Goal: Task Accomplishment & Management: Manage account settings

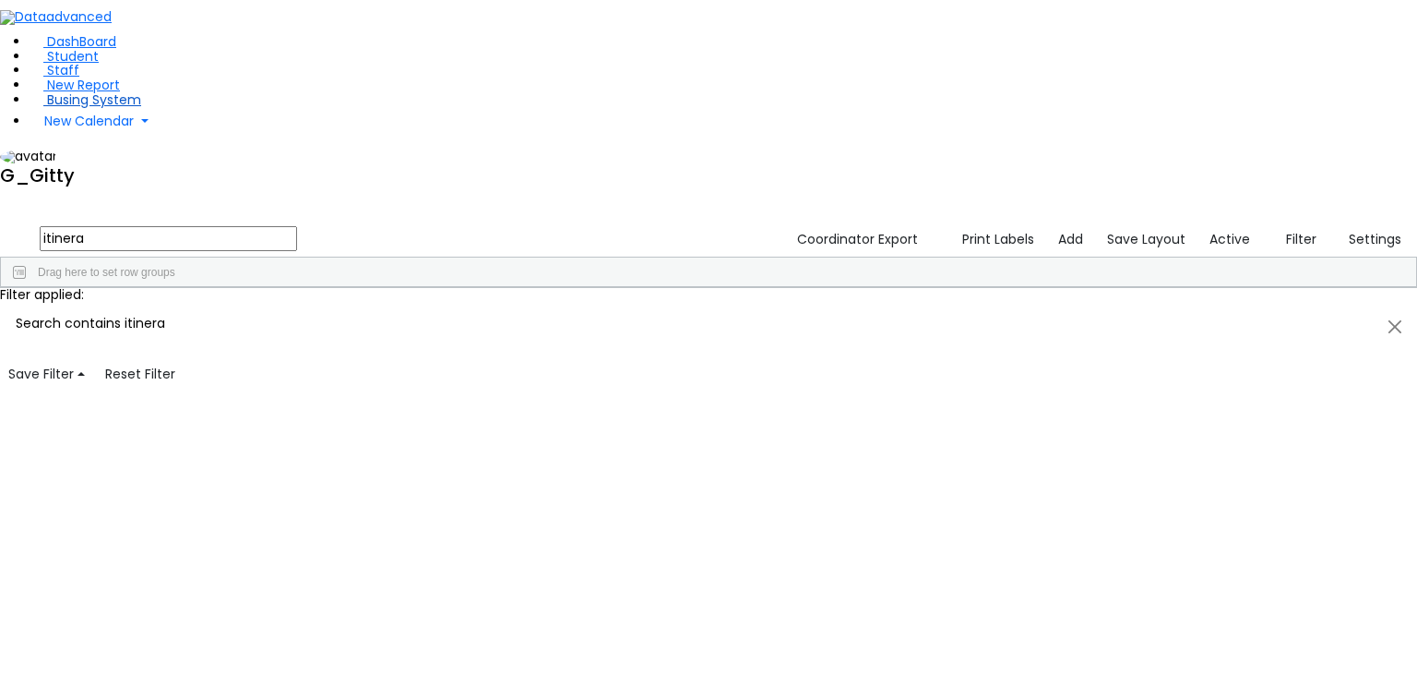
click at [101, 109] on span "Busing System" at bounding box center [94, 99] width 94 height 18
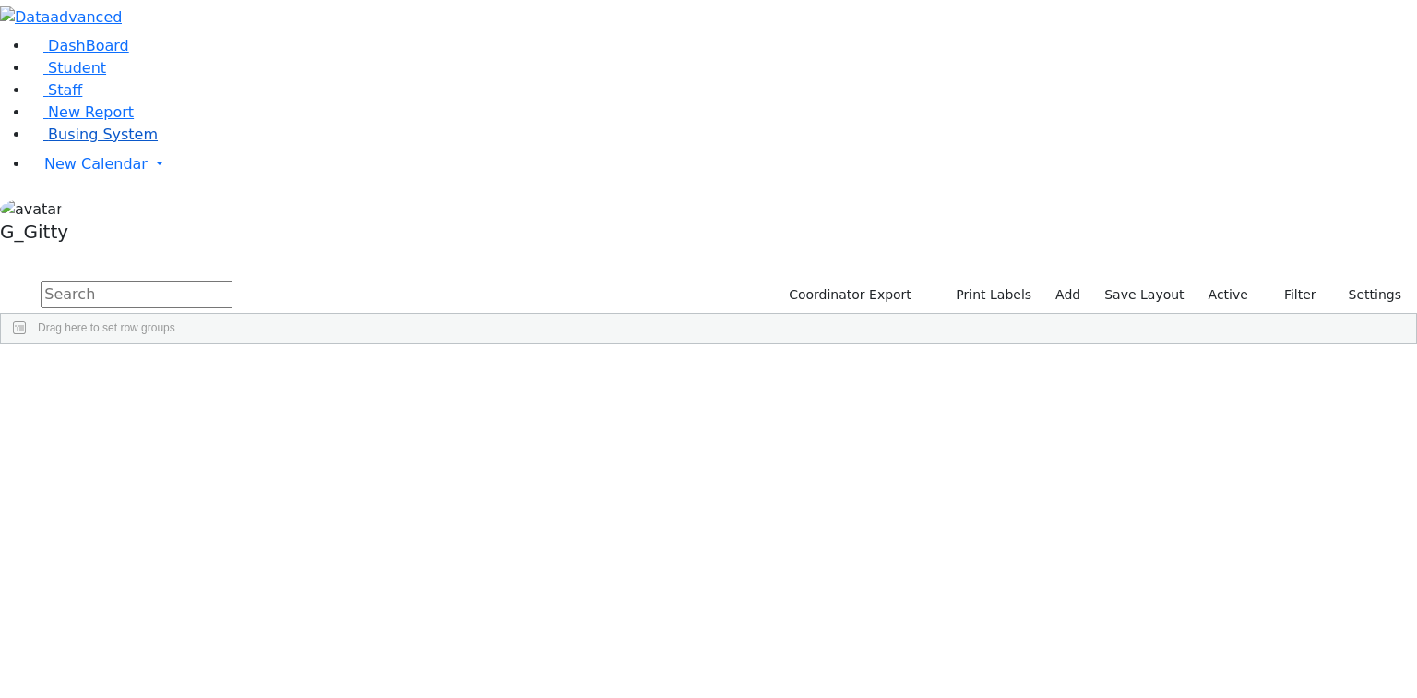
click at [92, 143] on span "Busing System" at bounding box center [103, 134] width 110 height 18
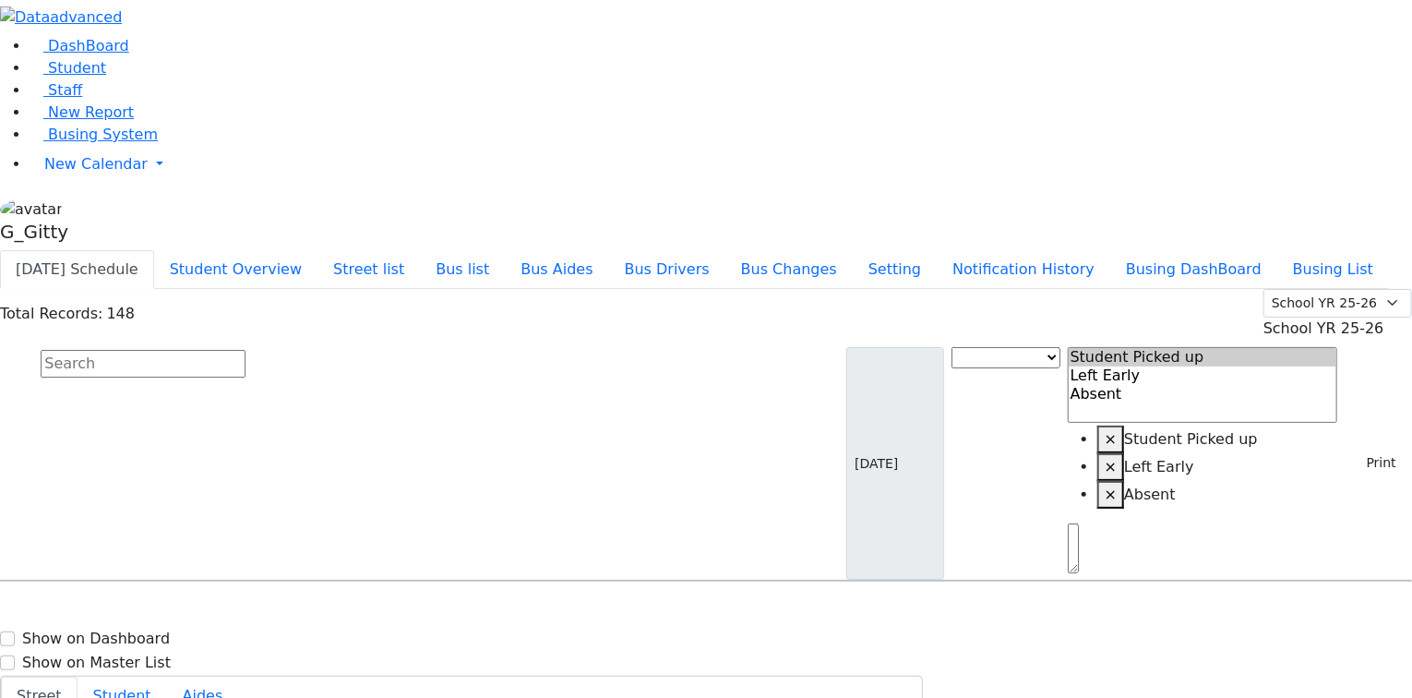
scroll to position [5389, 0]
click at [245, 350] on input "text" at bounding box center [143, 364] width 205 height 28
type input "f"
type input "chav"
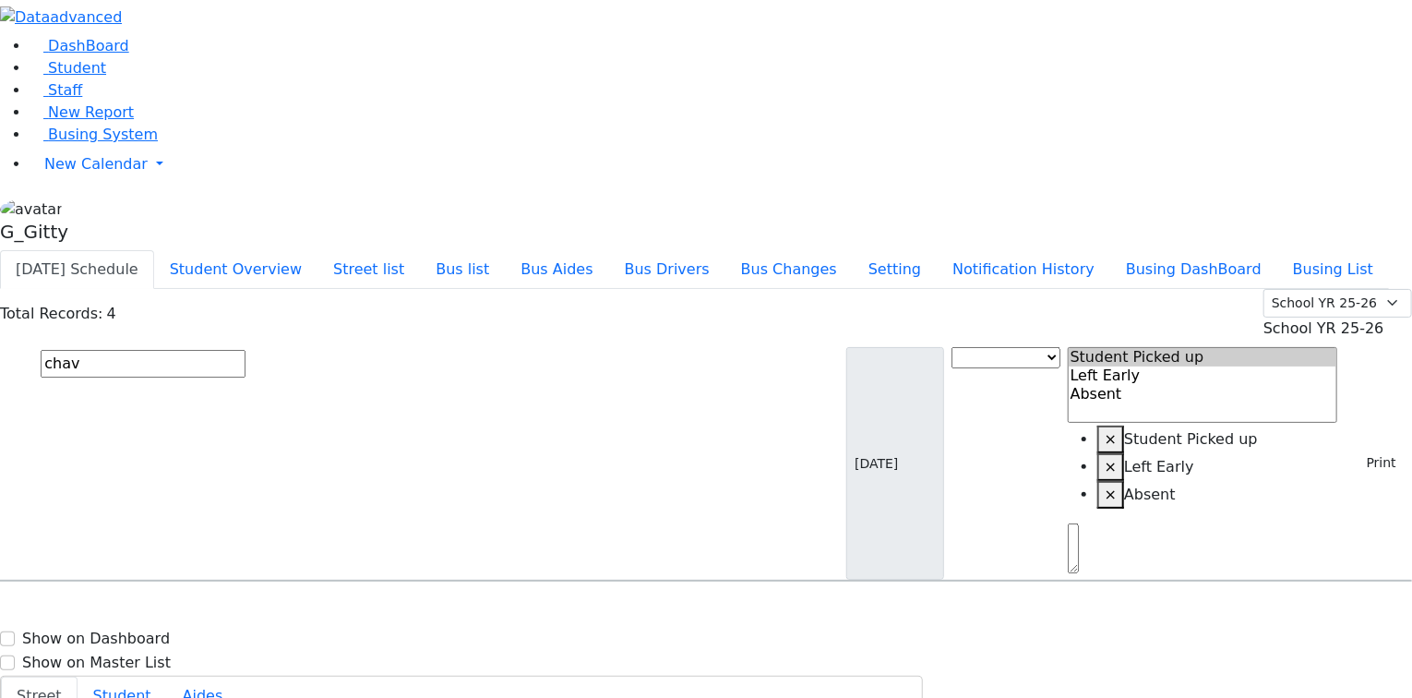
click at [148, 608] on span "Goldman Chave 5/4/2005 8457832575" at bounding box center [80, 633] width 136 height 50
select select
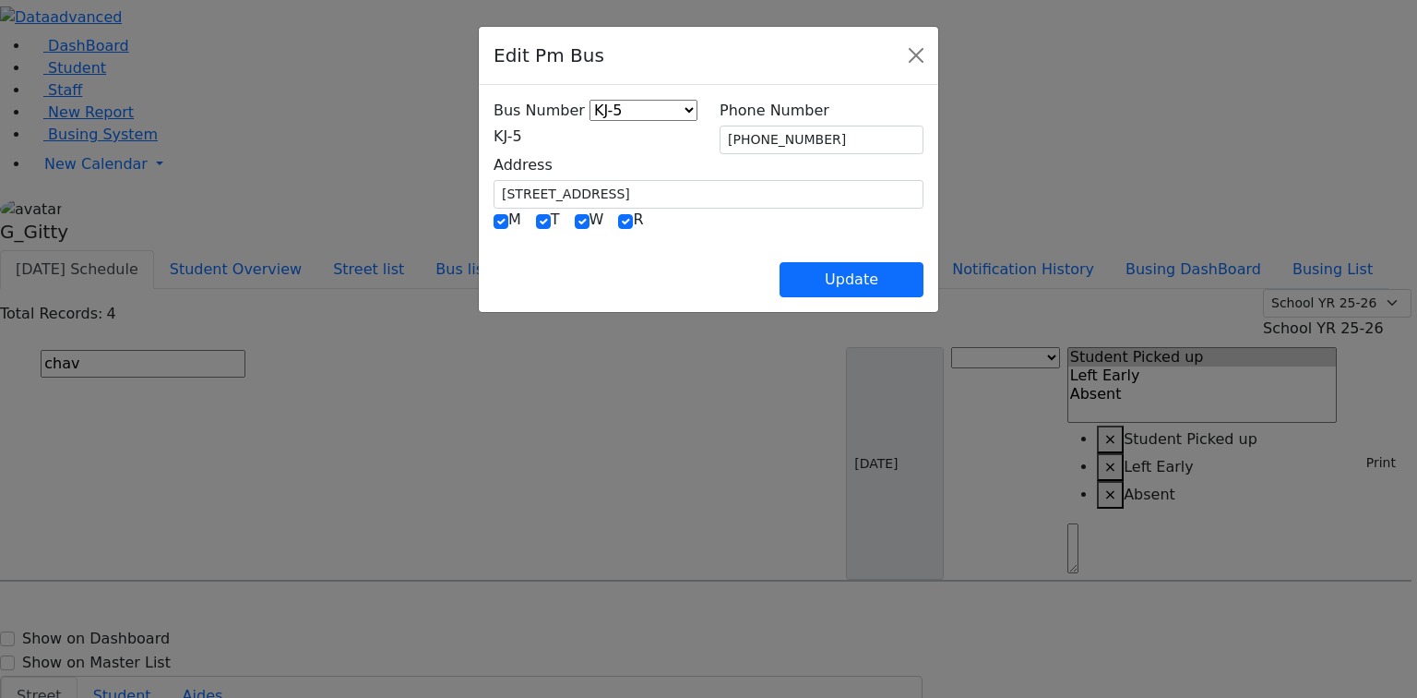
click at [522, 137] on span "KJ-5" at bounding box center [508, 136] width 29 height 18
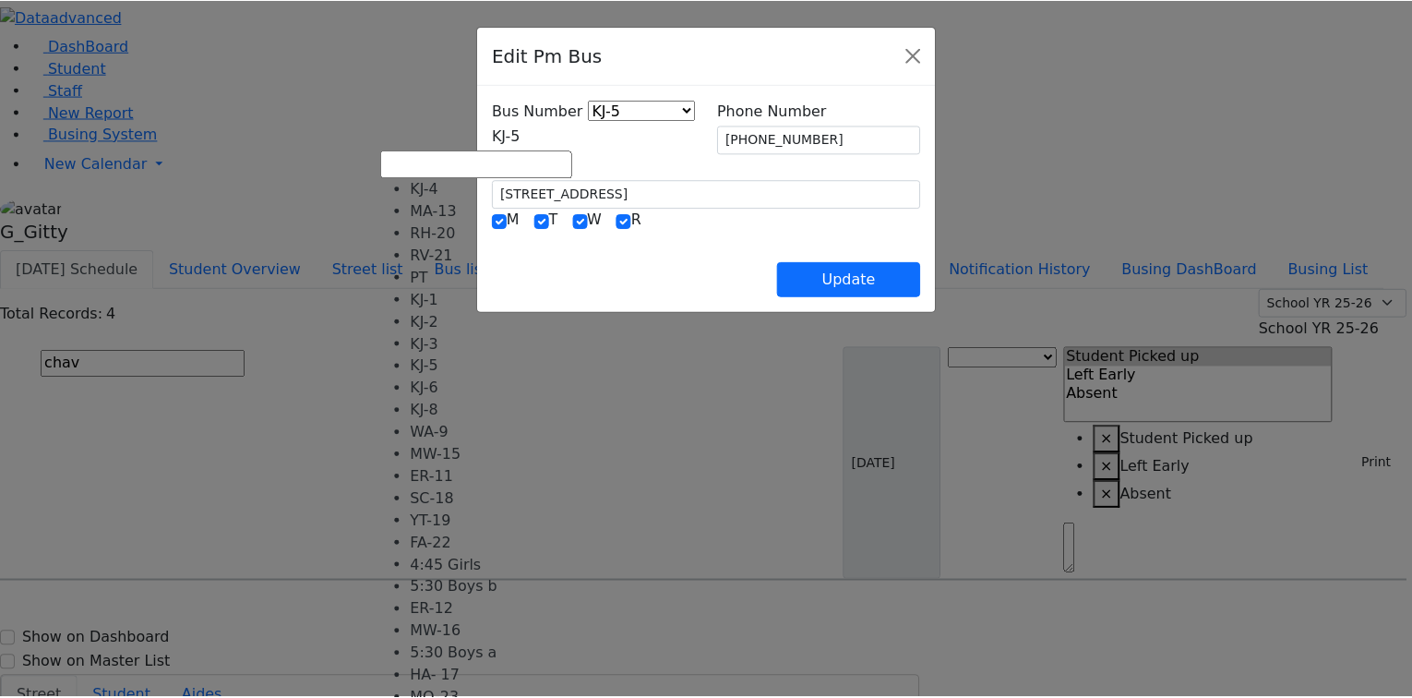
scroll to position [148, 0]
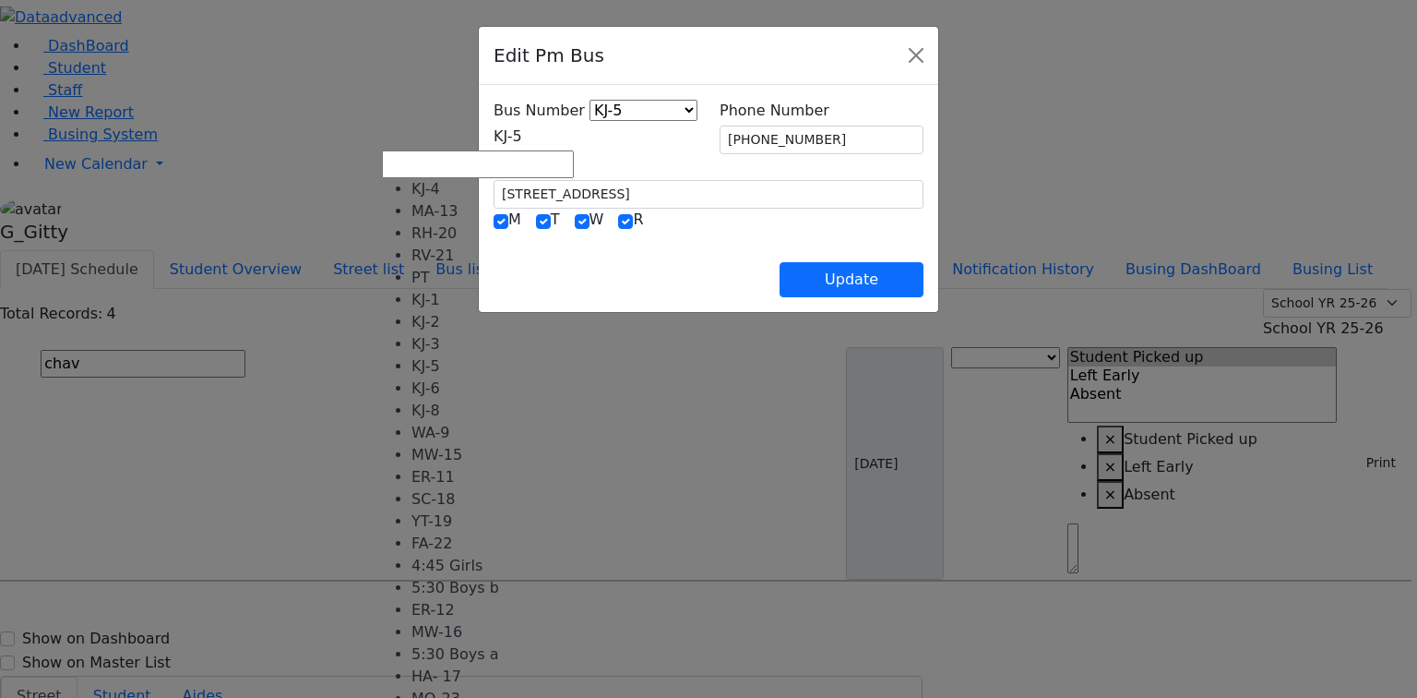
select select "434"
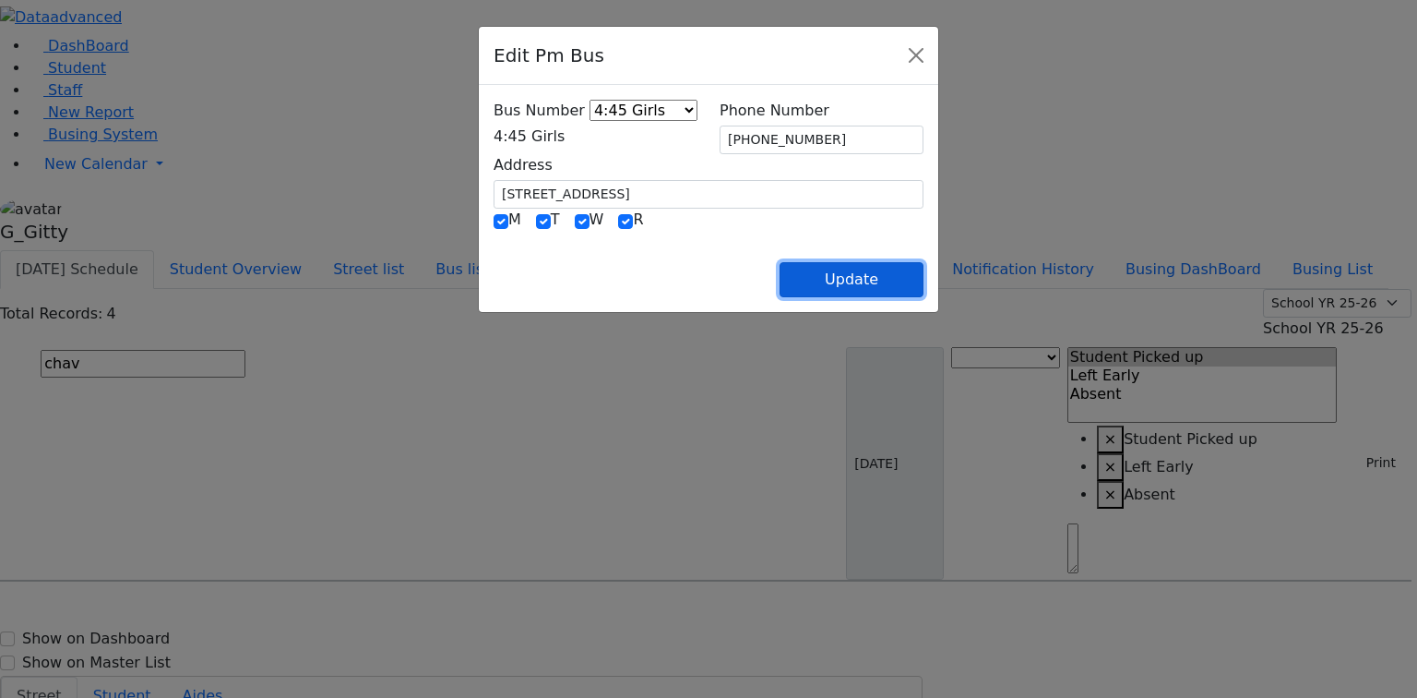
click at [924, 279] on button "Update" at bounding box center [852, 279] width 144 height 35
select select
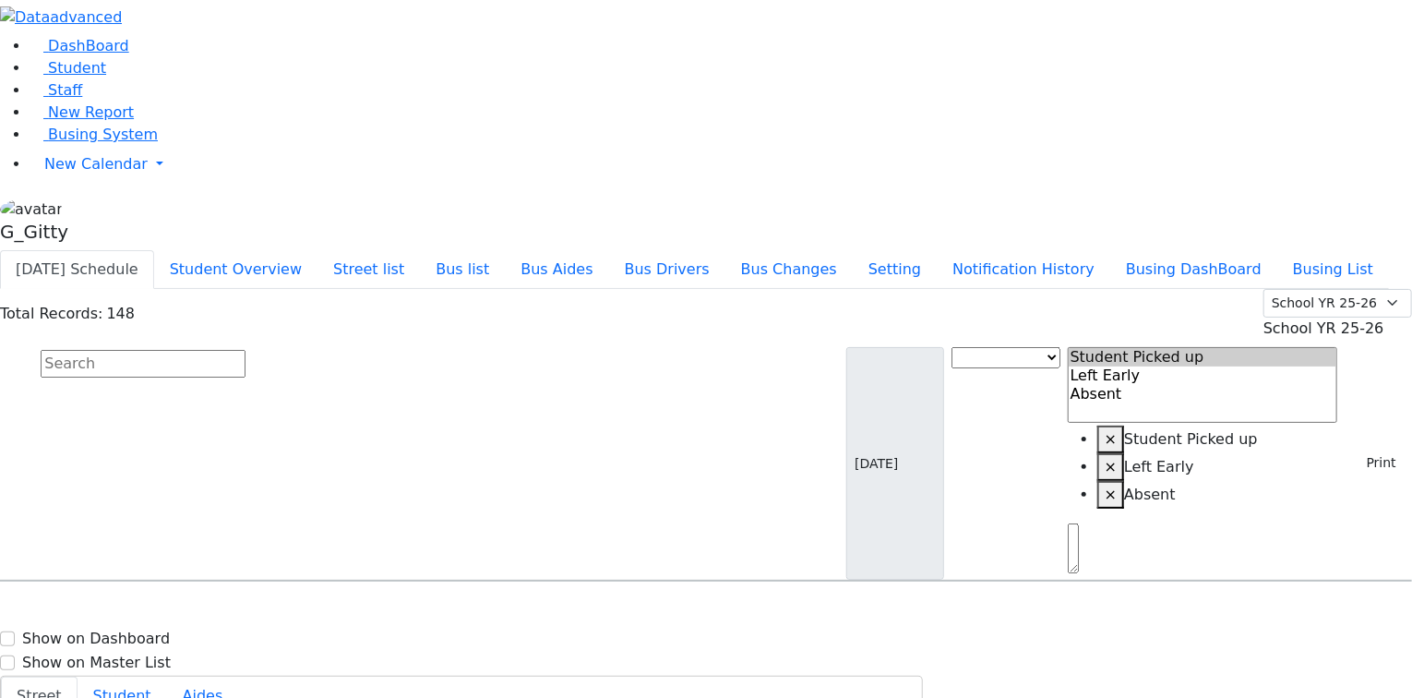
scroll to position [27, 0]
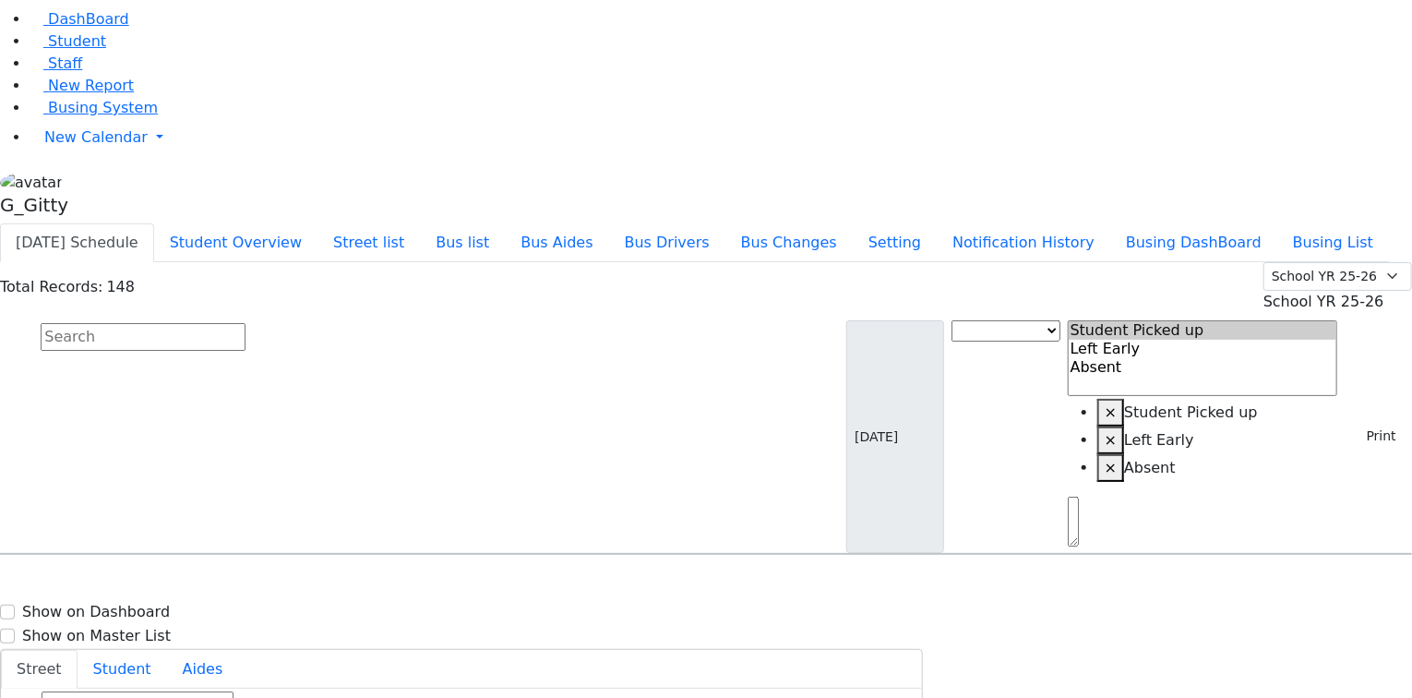
click at [245, 323] on input "text" at bounding box center [143, 337] width 205 height 28
type input "diny"
click at [148, 581] on h6 "Samet Diny" at bounding box center [80, 590] width 136 height 18
select select
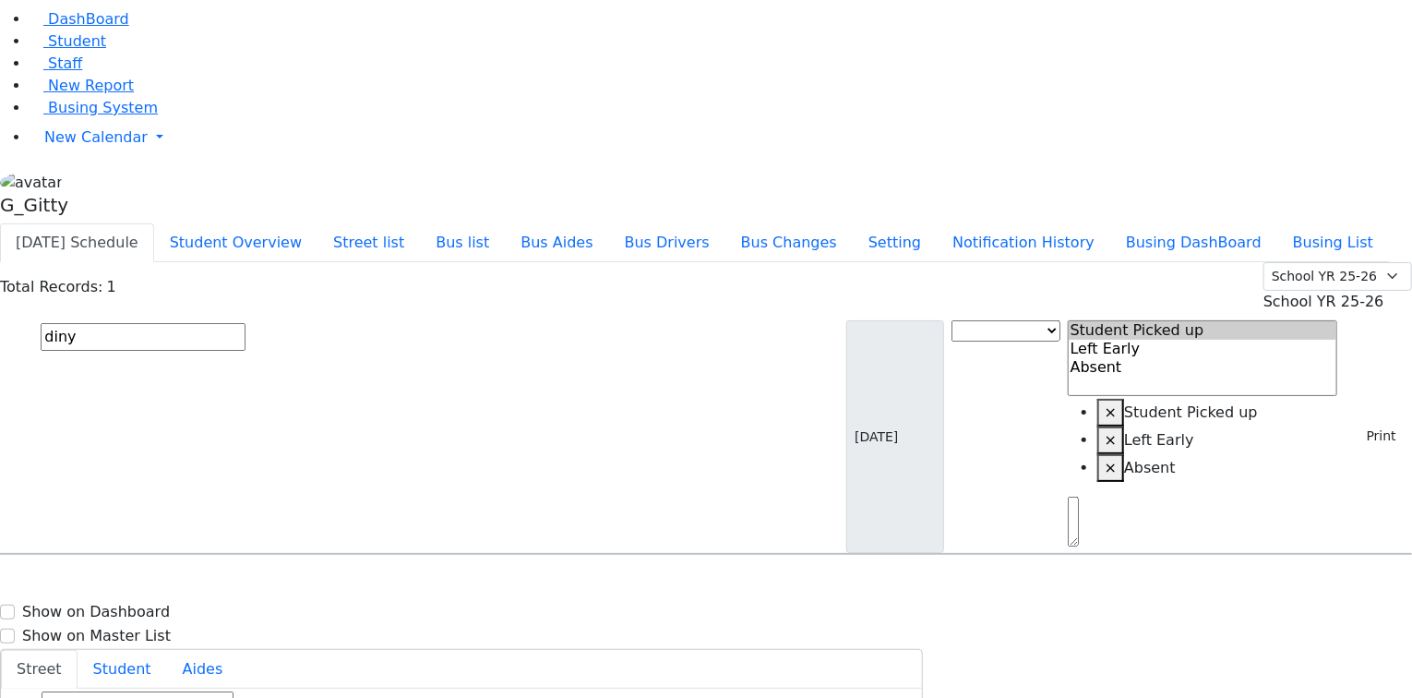
drag, startPoint x: 1022, startPoint y: 258, endPoint x: 962, endPoint y: 266, distance: 60.4
drag, startPoint x: 1000, startPoint y: 260, endPoint x: 973, endPoint y: 261, distance: 27.7
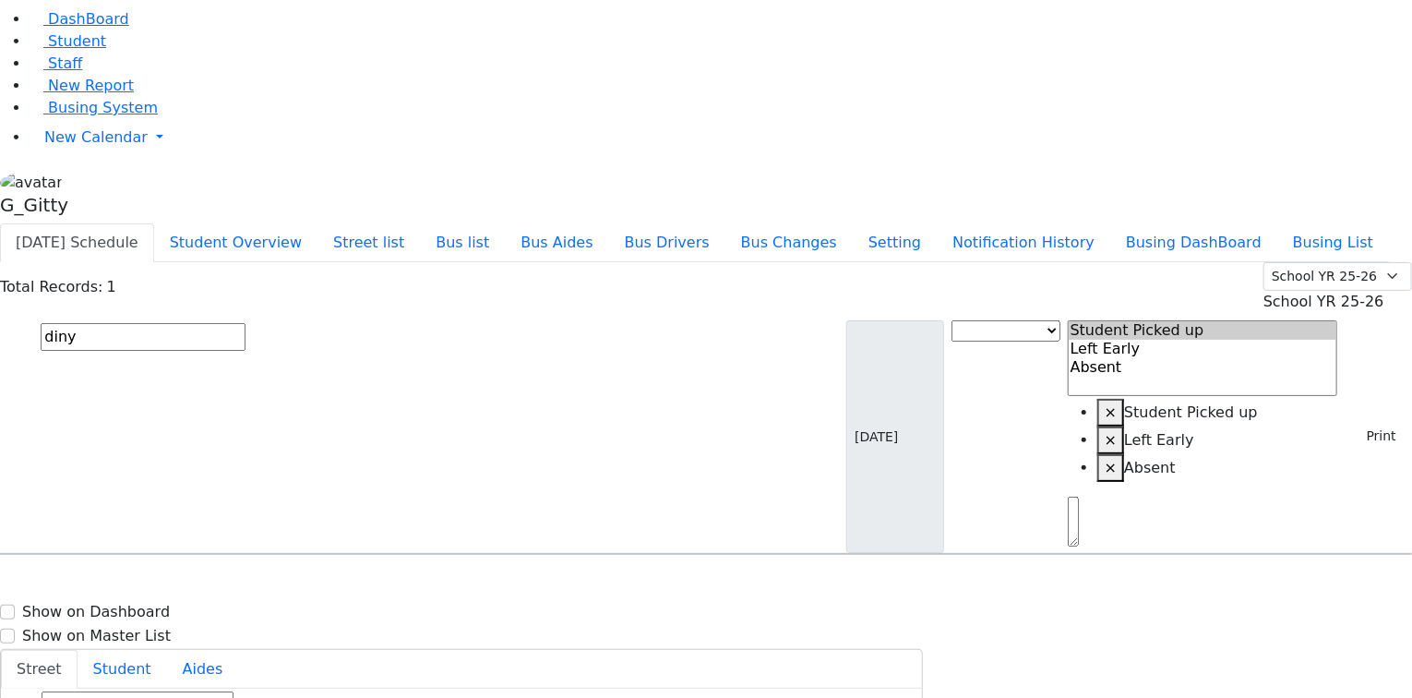
click at [245, 323] on input "diny" at bounding box center [143, 337] width 205 height 28
type input "mindy"
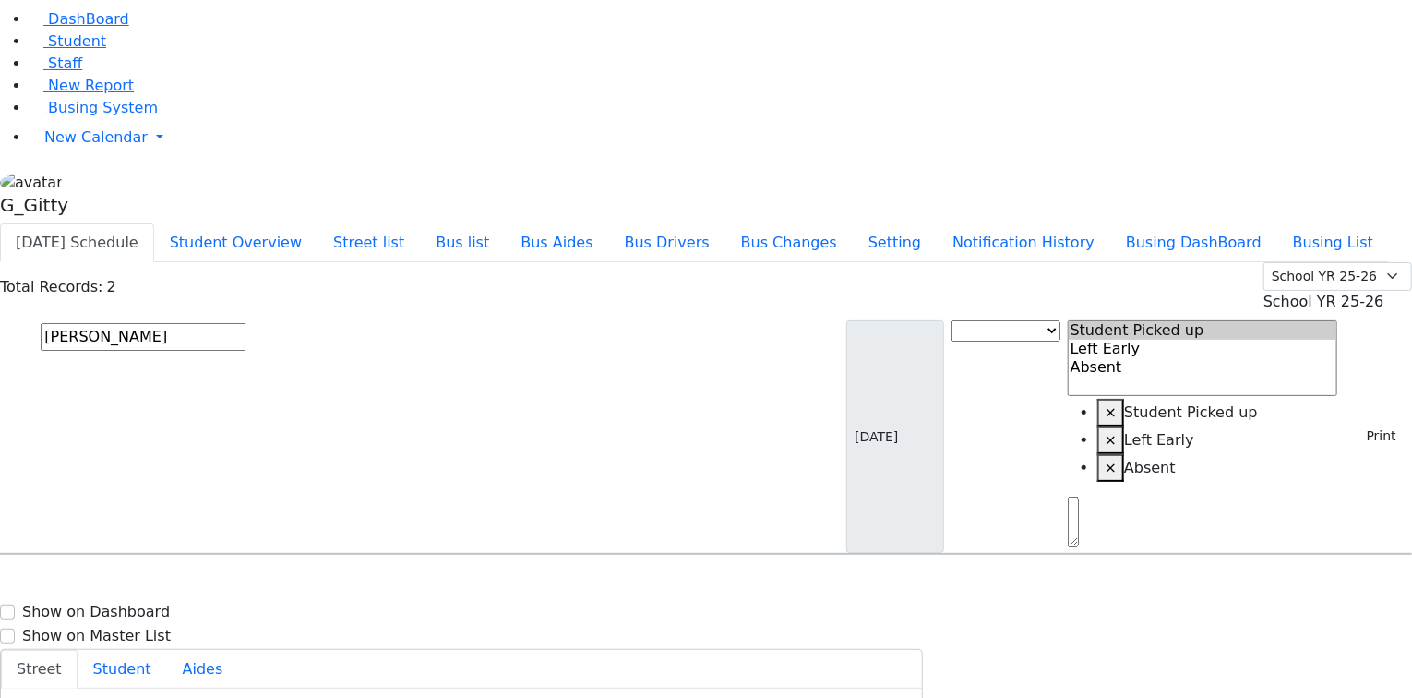
click at [148, 627] on h6 "Schwartz Mindy" at bounding box center [80, 636] width 136 height 18
select select
type input "(845) 783-7205"
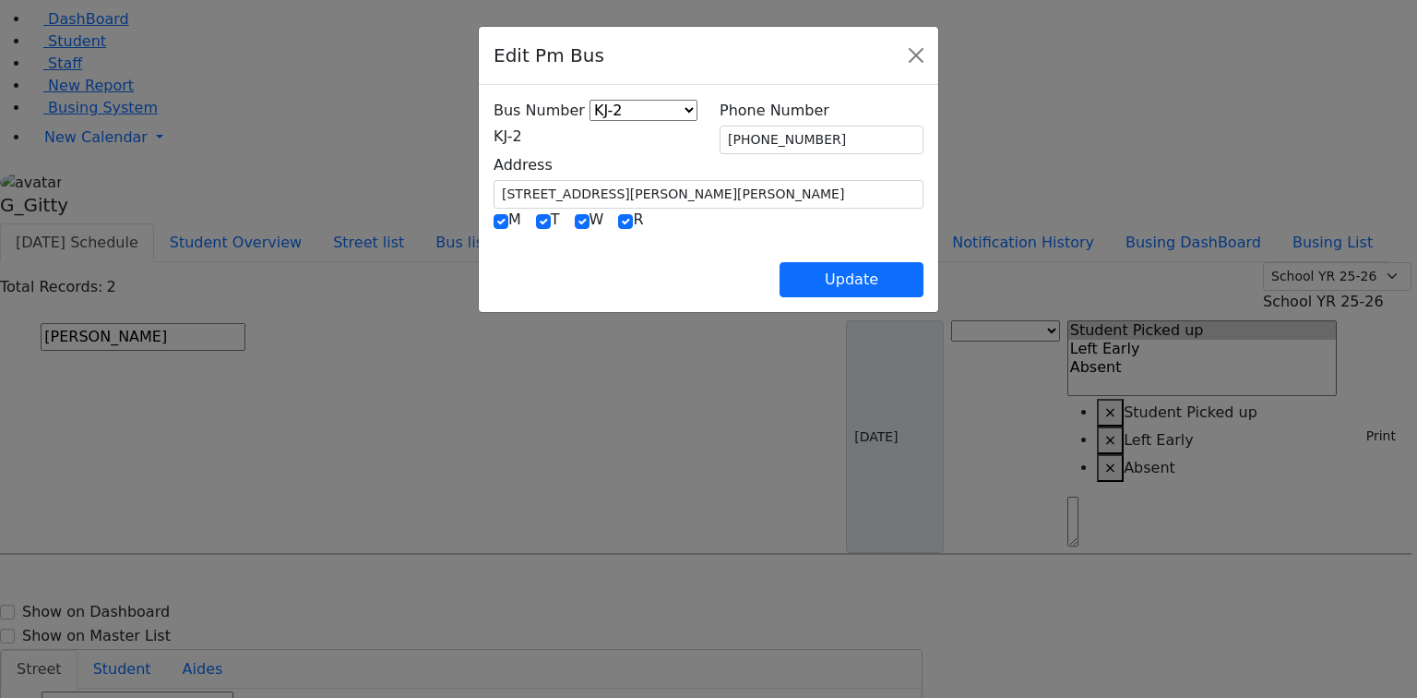
click at [494, 129] on span "KJ-2" at bounding box center [508, 136] width 29 height 18
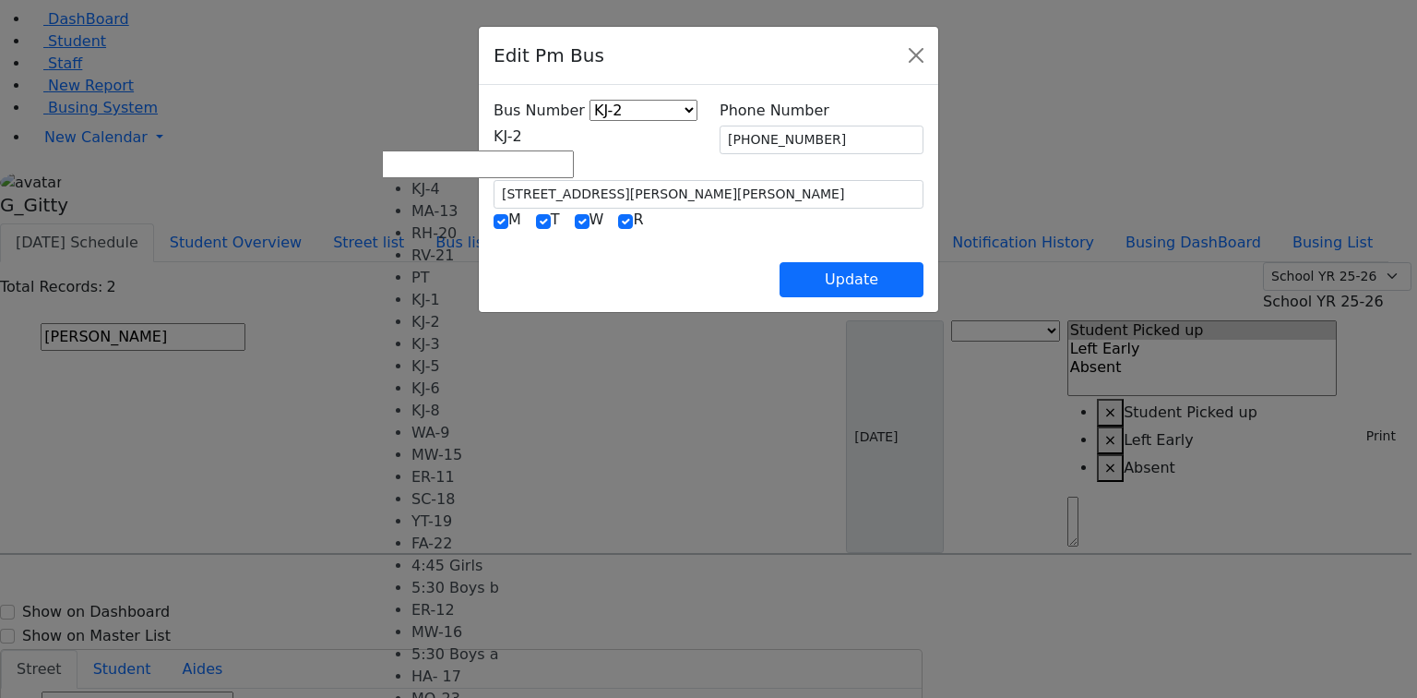
select select "402"
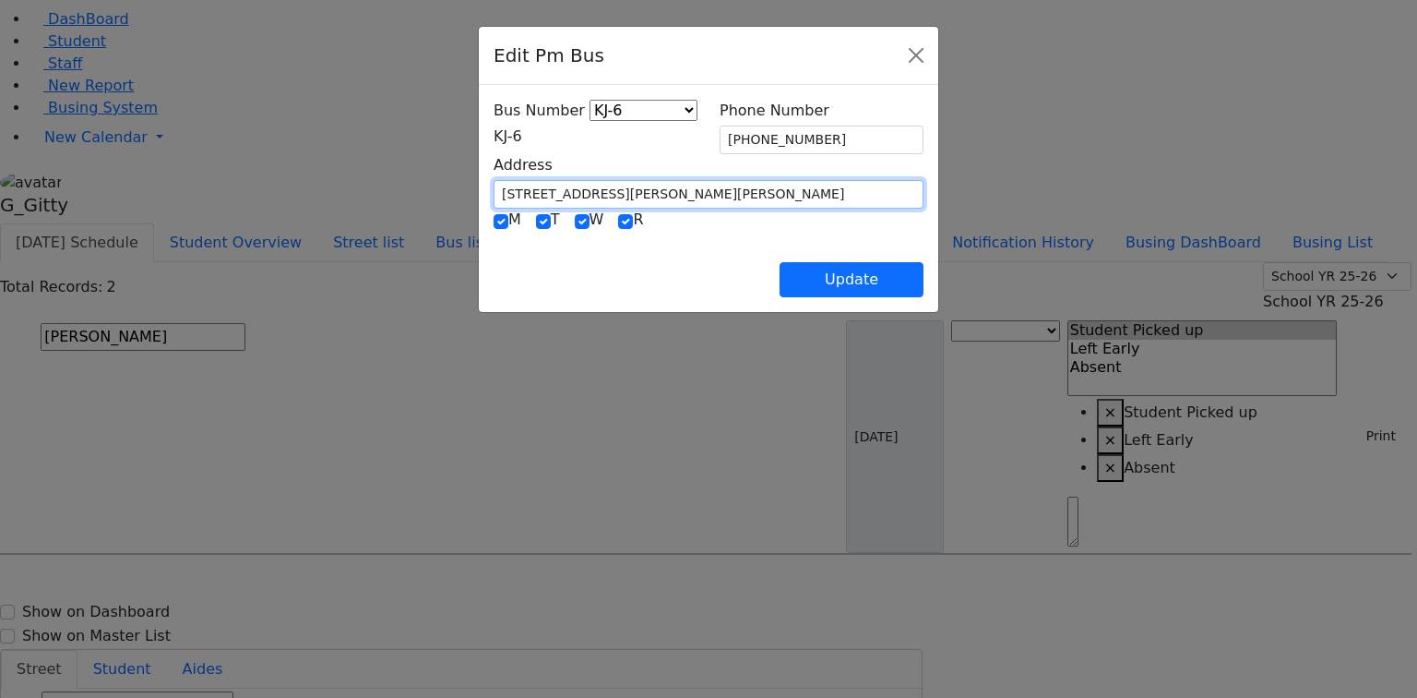
drag, startPoint x: 551, startPoint y: 186, endPoint x: 379, endPoint y: 190, distance: 171.7
click at [483, 190] on div "Address 2 Lipa Friedman Lane #203" at bounding box center [709, 181] width 452 height 54
type input "1000 Craigville"
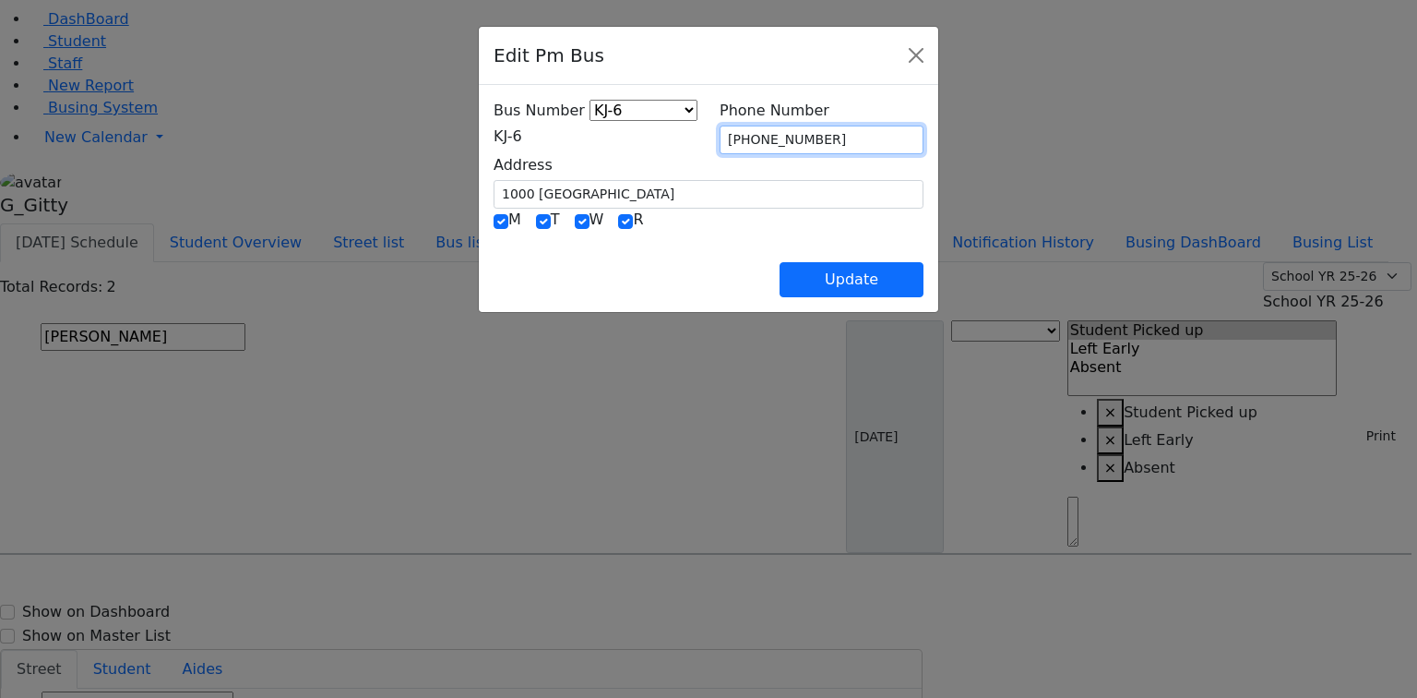
drag, startPoint x: 842, startPoint y: 133, endPoint x: 714, endPoint y: 129, distance: 127.4
click at [714, 129] on div "Phone Number (845) 783-7205" at bounding box center [822, 127] width 226 height 54
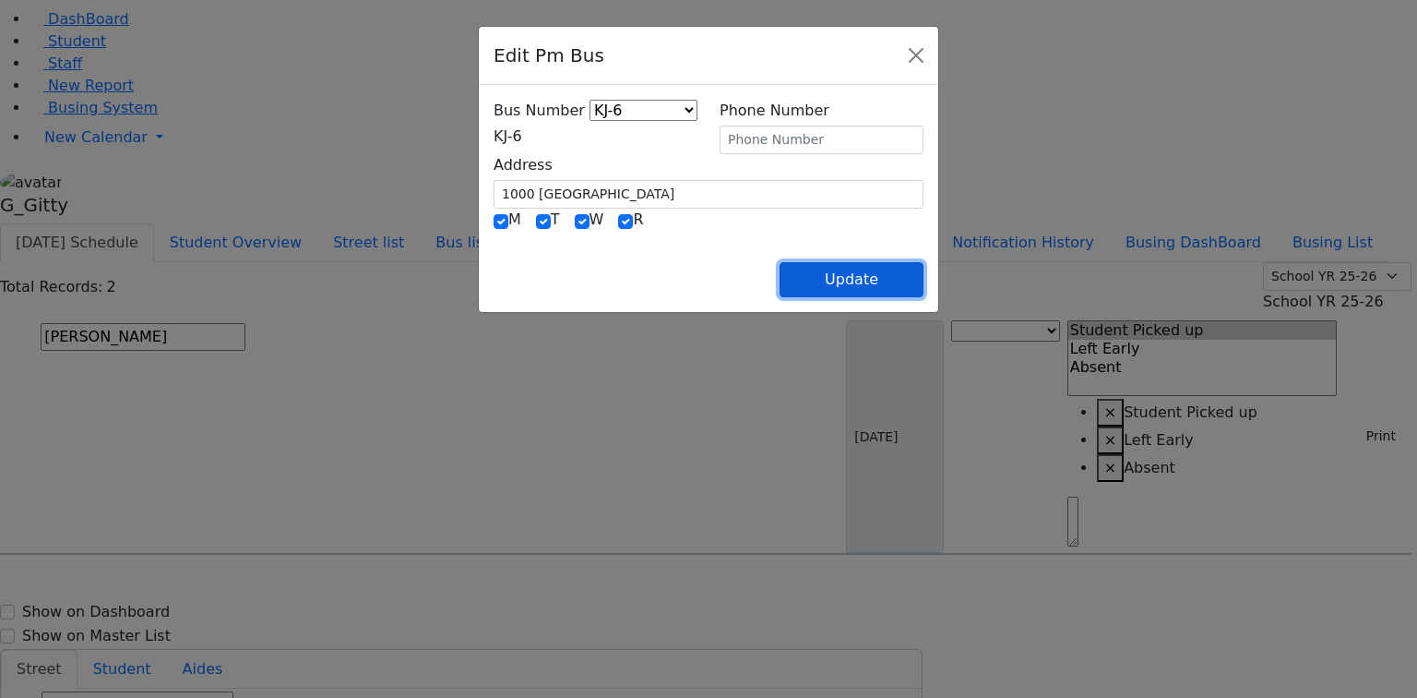
click at [924, 270] on button "Update" at bounding box center [852, 279] width 144 height 35
select select
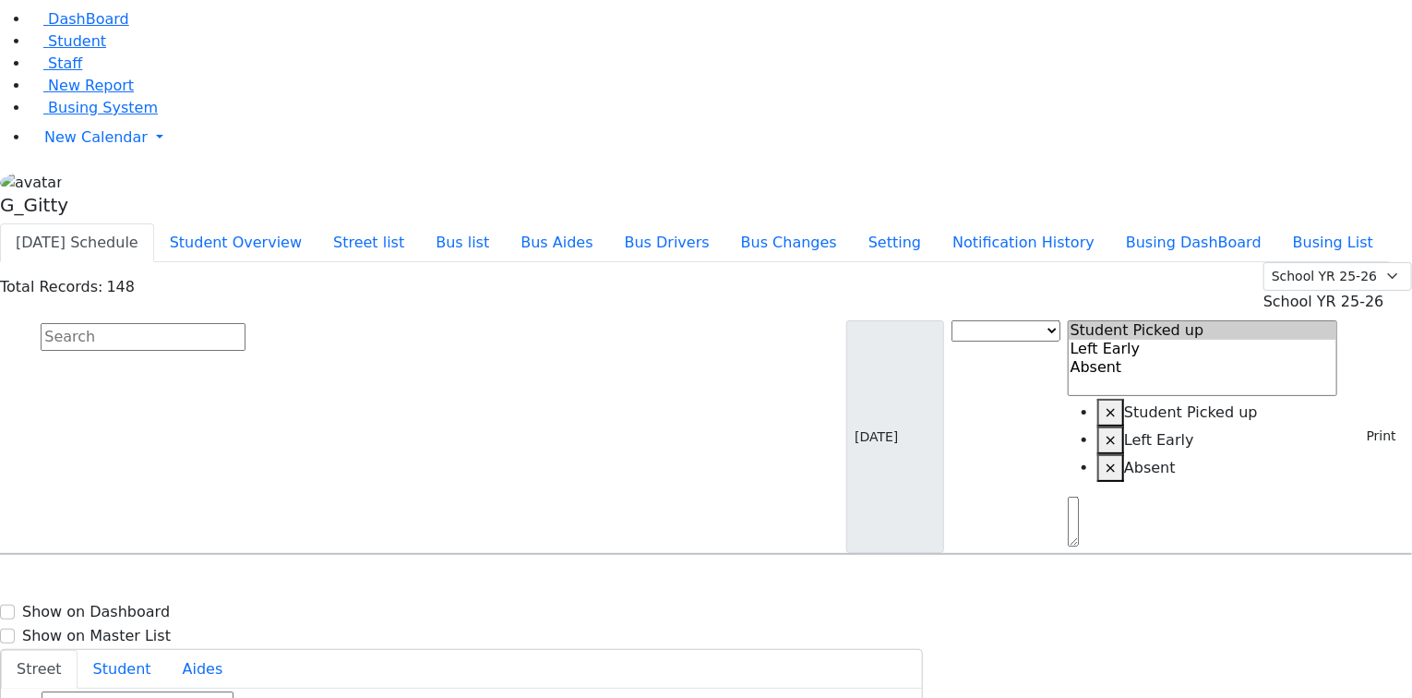
click at [245, 323] on input "text" at bounding box center [143, 337] width 205 height 28
type input "ziss"
click at [392, 584] on div "2 Lipa Friedman Lane #203" at bounding box center [295, 607] width 196 height 46
select select
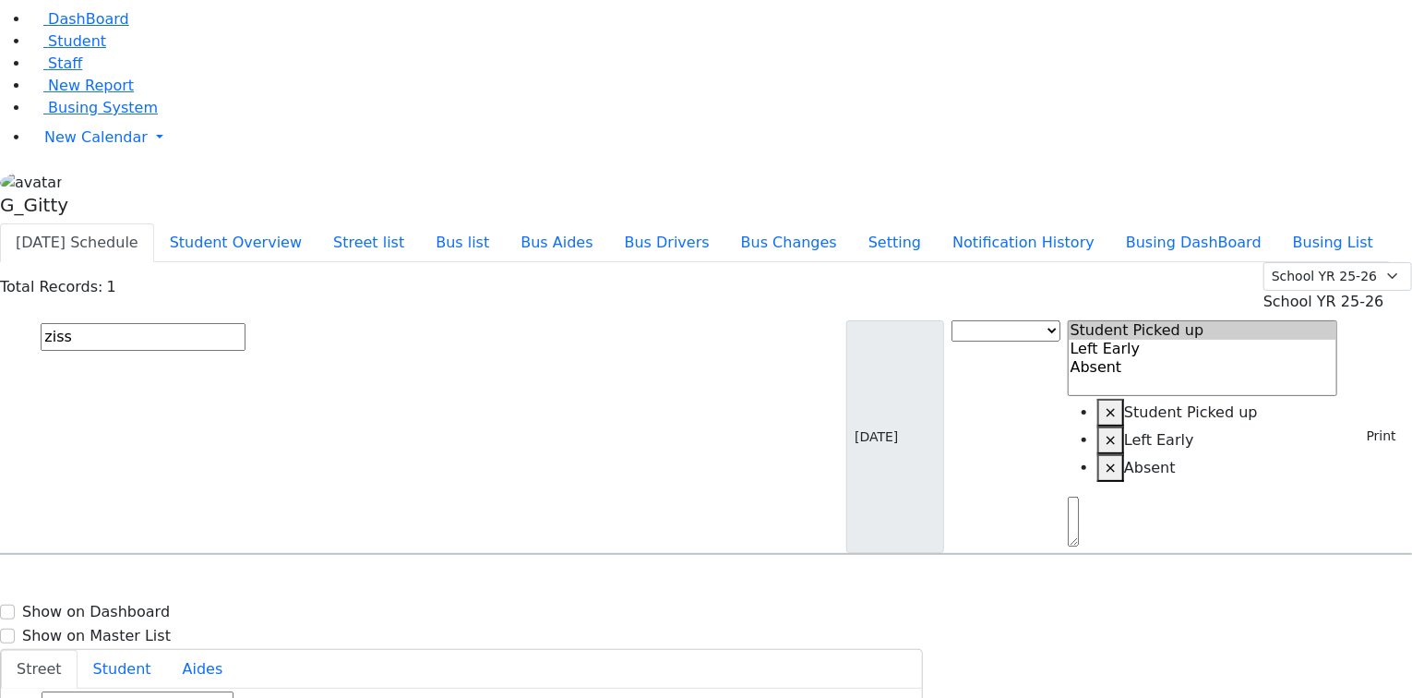
type input "(845) 783-7205"
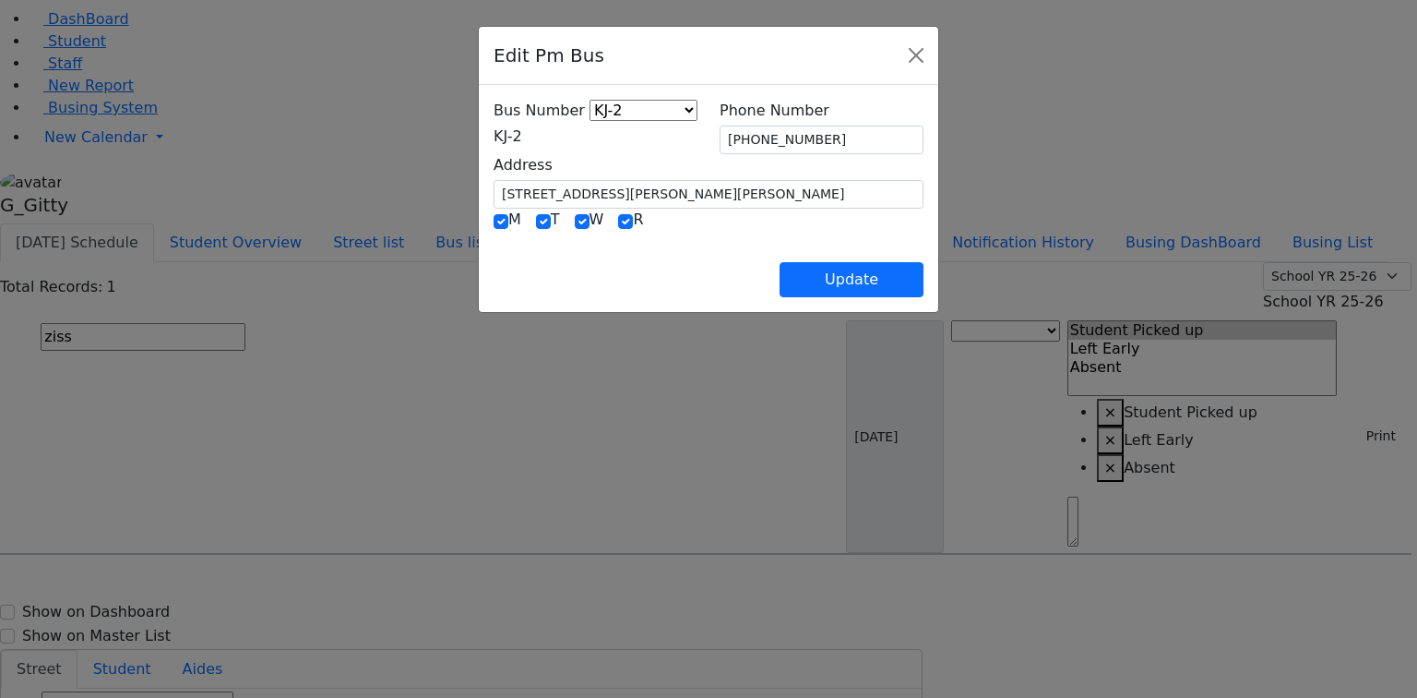
click at [494, 145] on span "KJ-2" at bounding box center [508, 136] width 29 height 18
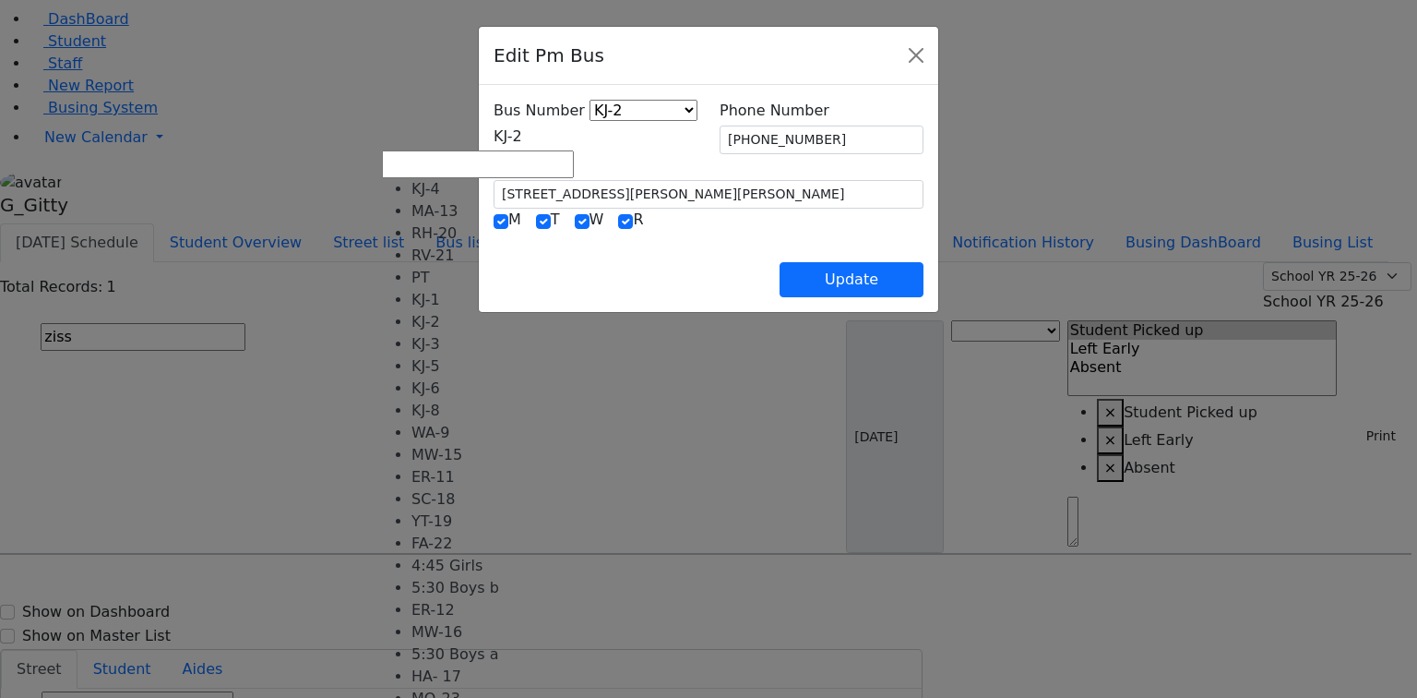
select select "402"
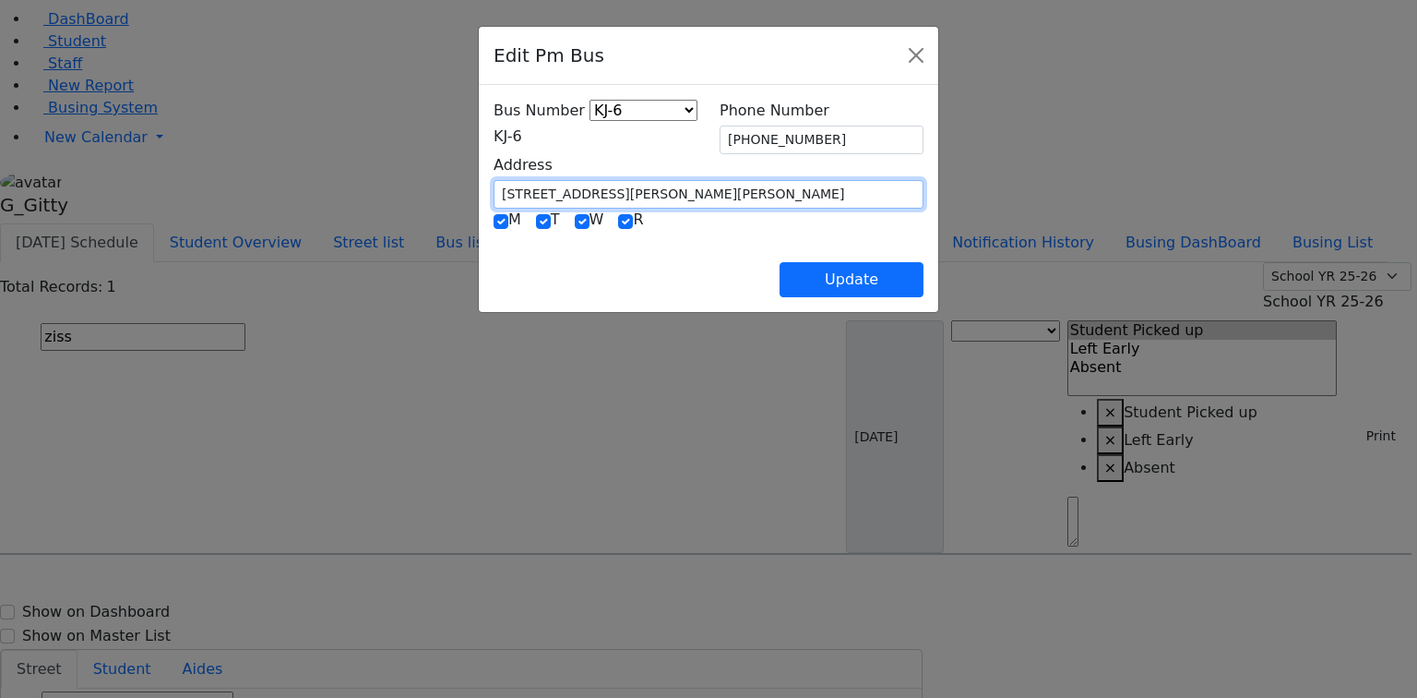
drag, startPoint x: 573, startPoint y: 188, endPoint x: 388, endPoint y: 181, distance: 184.7
click at [494, 181] on input "2 Lipa Friedman Lane #203" at bounding box center [709, 194] width 430 height 29
type input "1000 Craigville"
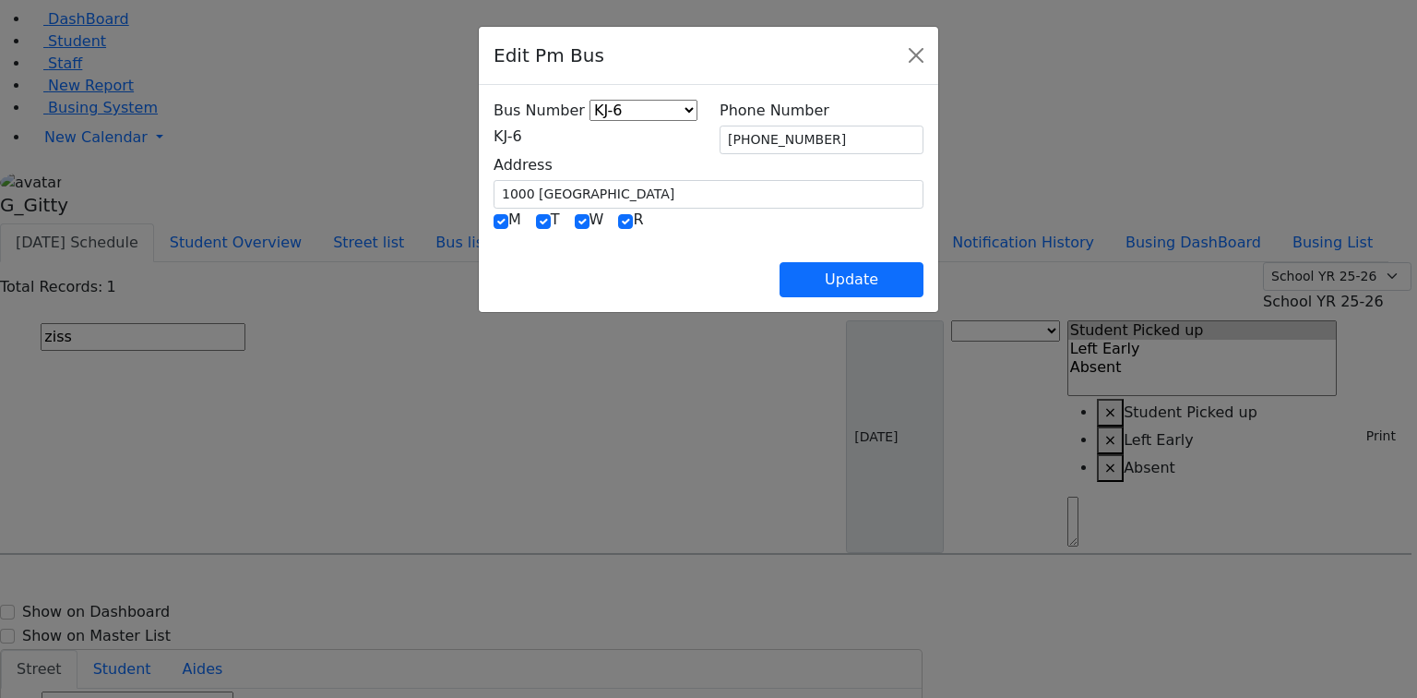
drag, startPoint x: 843, startPoint y: 118, endPoint x: 799, endPoint y: 128, distance: 45.4
click at [799, 128] on div "Phone Number (845) 783-7205" at bounding box center [822, 127] width 204 height 54
drag, startPoint x: 831, startPoint y: 130, endPoint x: 654, endPoint y: 158, distance: 178.4
click at [654, 158] on div "Bus Number KJ-4 MA-13 RH-20 RV-21 PT KJ-1 KJ-2 KJ-3 KJ-5 KJ-6 KJ-8 WA-9 MW-15 E…" at bounding box center [709, 154] width 452 height 109
click at [924, 271] on button "Update" at bounding box center [852, 279] width 144 height 35
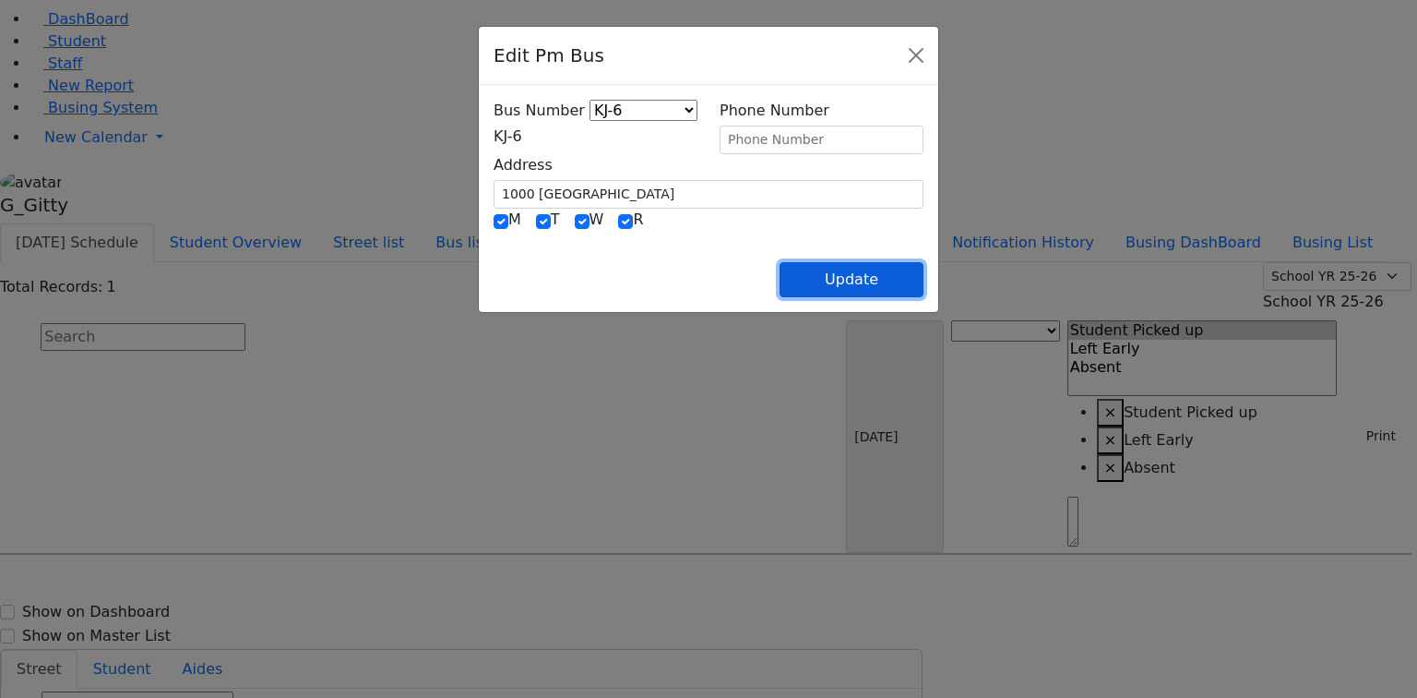
select select
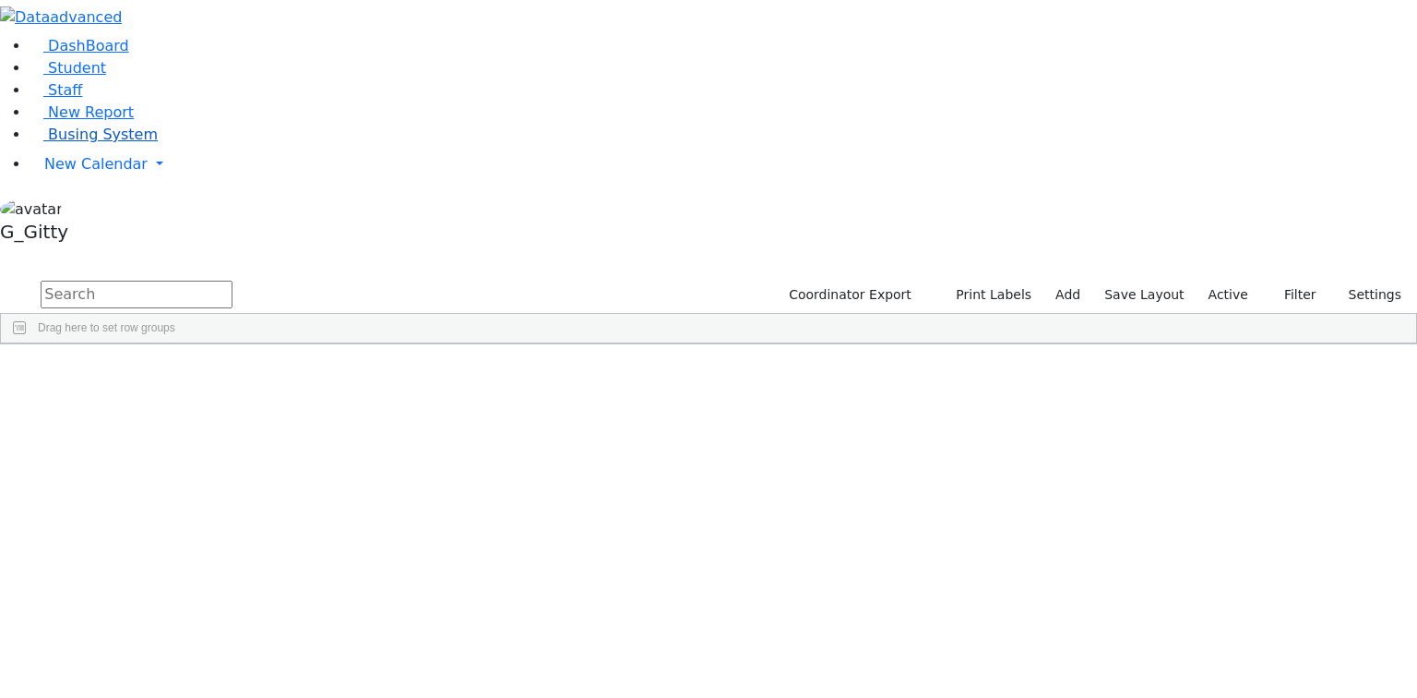
click at [50, 143] on span "Busing System" at bounding box center [103, 134] width 110 height 18
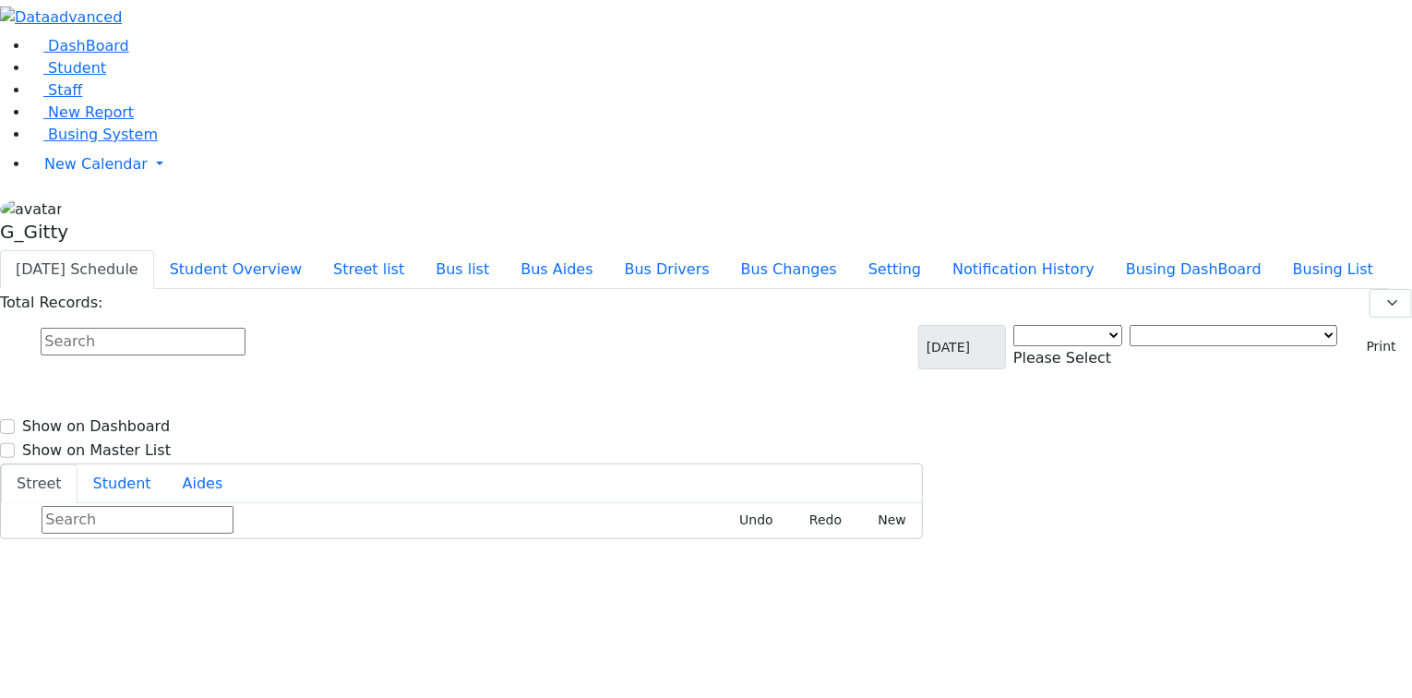
select select "3"
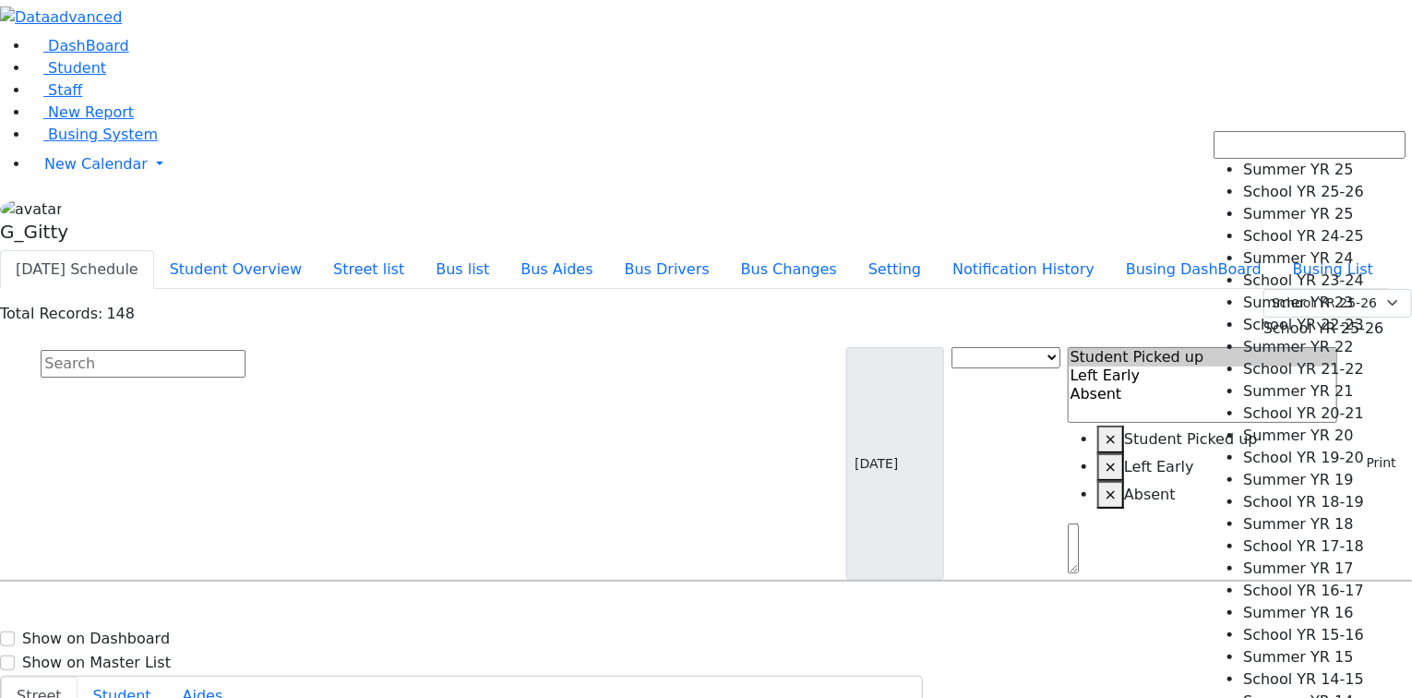
drag, startPoint x: 1343, startPoint y: 121, endPoint x: 1330, endPoint y: 129, distance: 15.4
click at [1340, 319] on span "School YR 25-26" at bounding box center [1323, 328] width 121 height 18
select select "210"
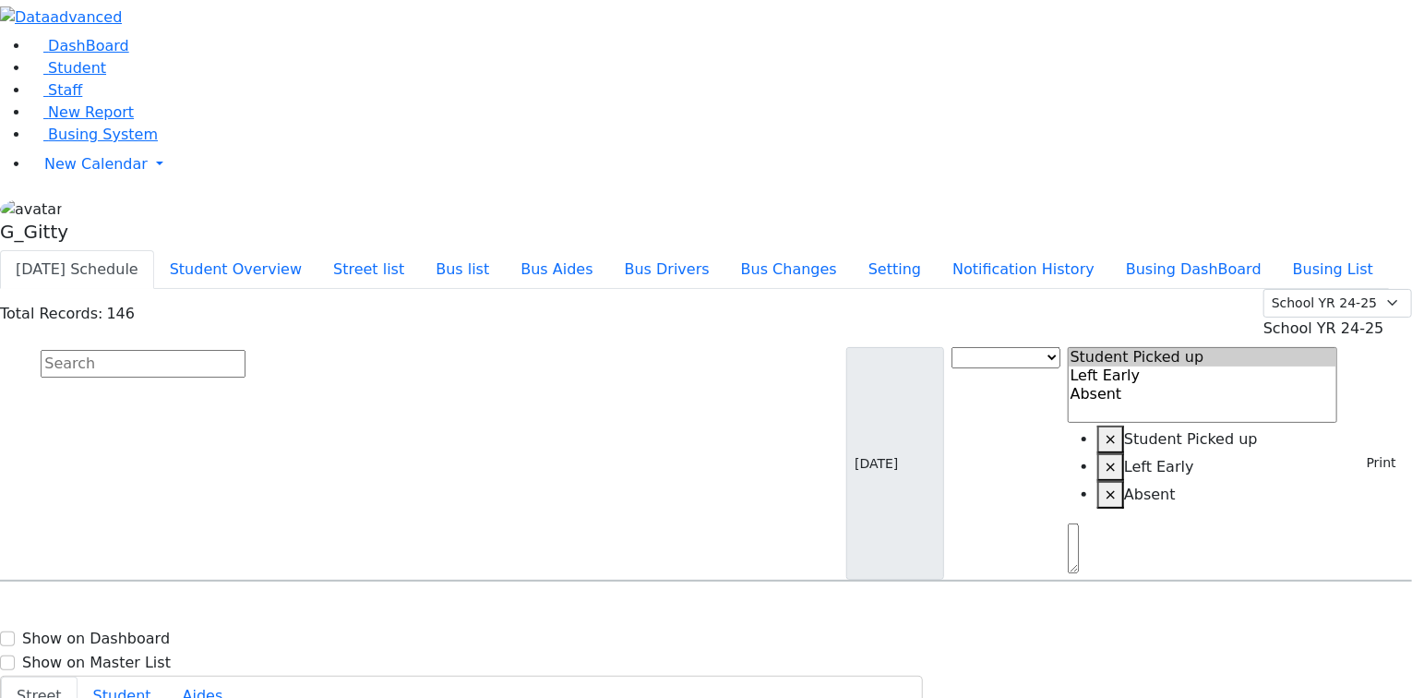
click at [245, 350] on input "text" at bounding box center [143, 364] width 205 height 28
type input "o"
type input "gold"
click at [148, 680] on h6 "5/4/2005 8457832575" at bounding box center [80, 689] width 136 height 18
select select
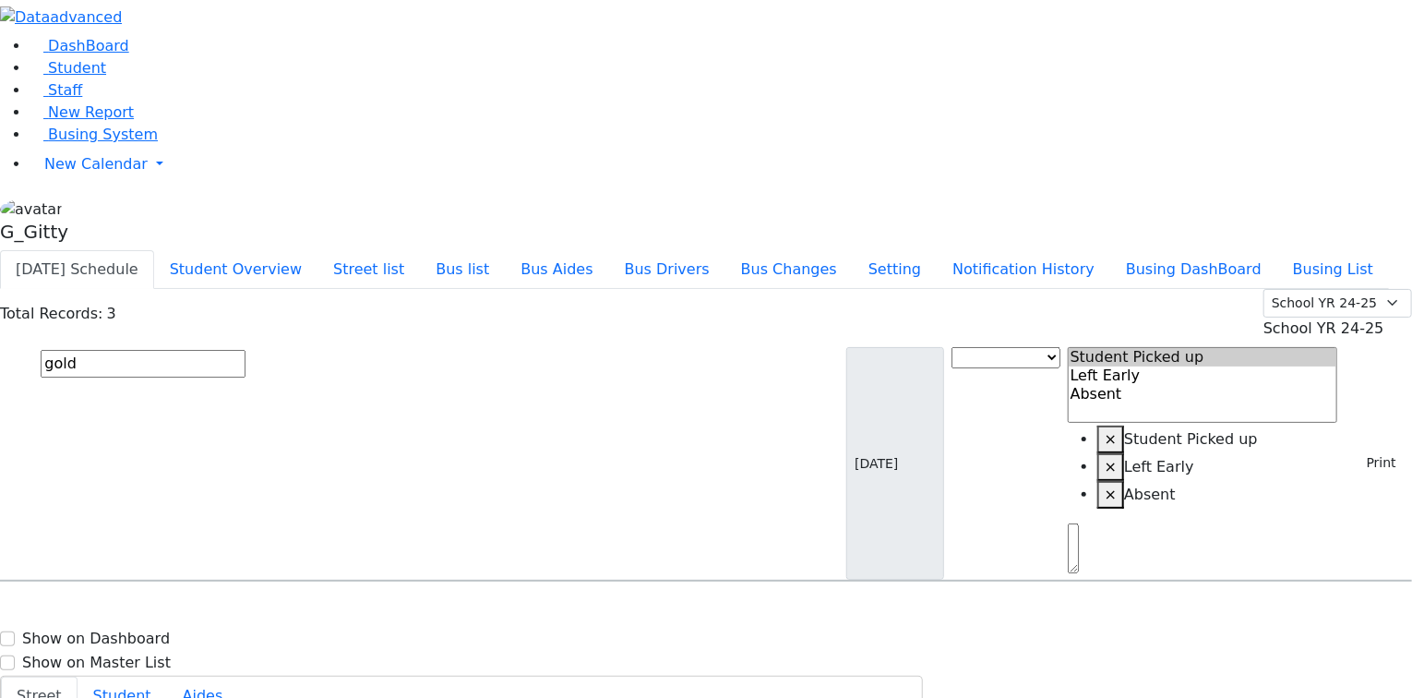
click at [245, 350] on input "gold" at bounding box center [143, 364] width 205 height 28
type input "samet"
click at [197, 657] on div "Samet Diny 11/28/2017 8457831694" at bounding box center [99, 680] width 196 height 46
select select
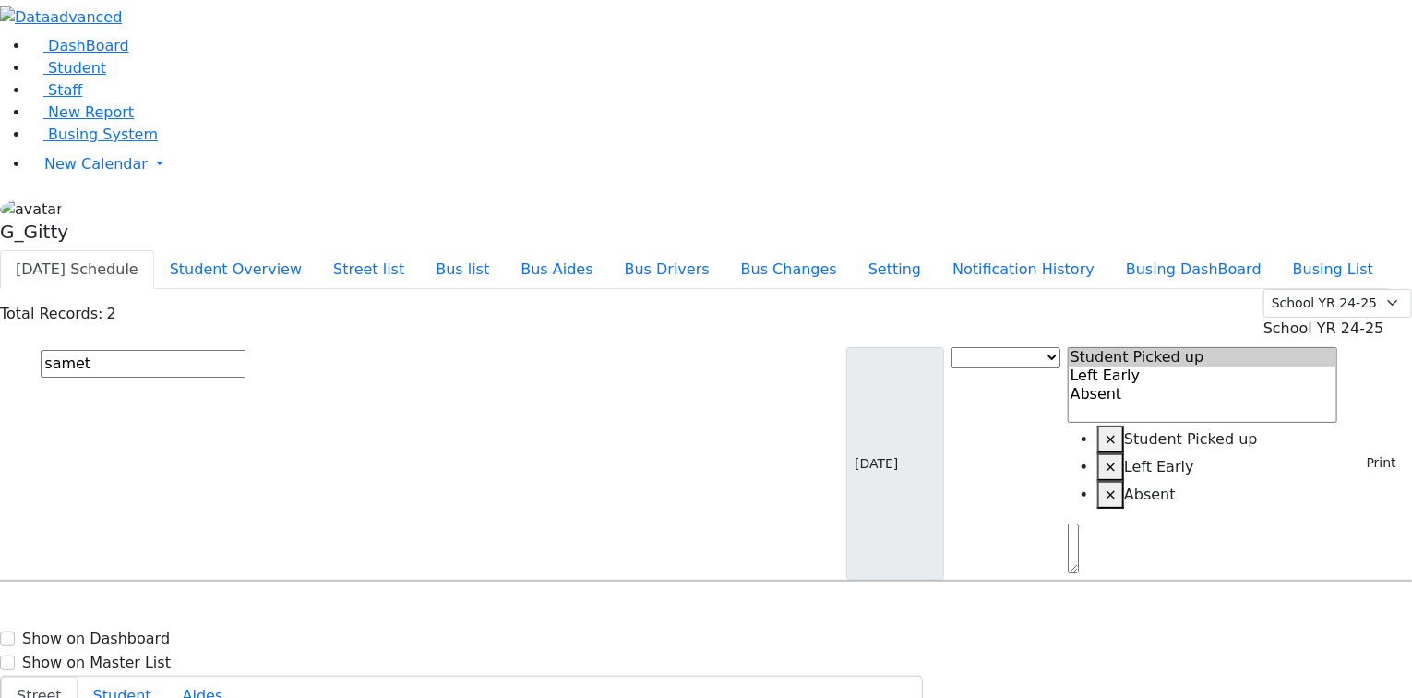
drag, startPoint x: 1004, startPoint y: 373, endPoint x: 978, endPoint y: 372, distance: 25.9
drag, startPoint x: 1008, startPoint y: 362, endPoint x: 970, endPoint y: 366, distance: 38.1
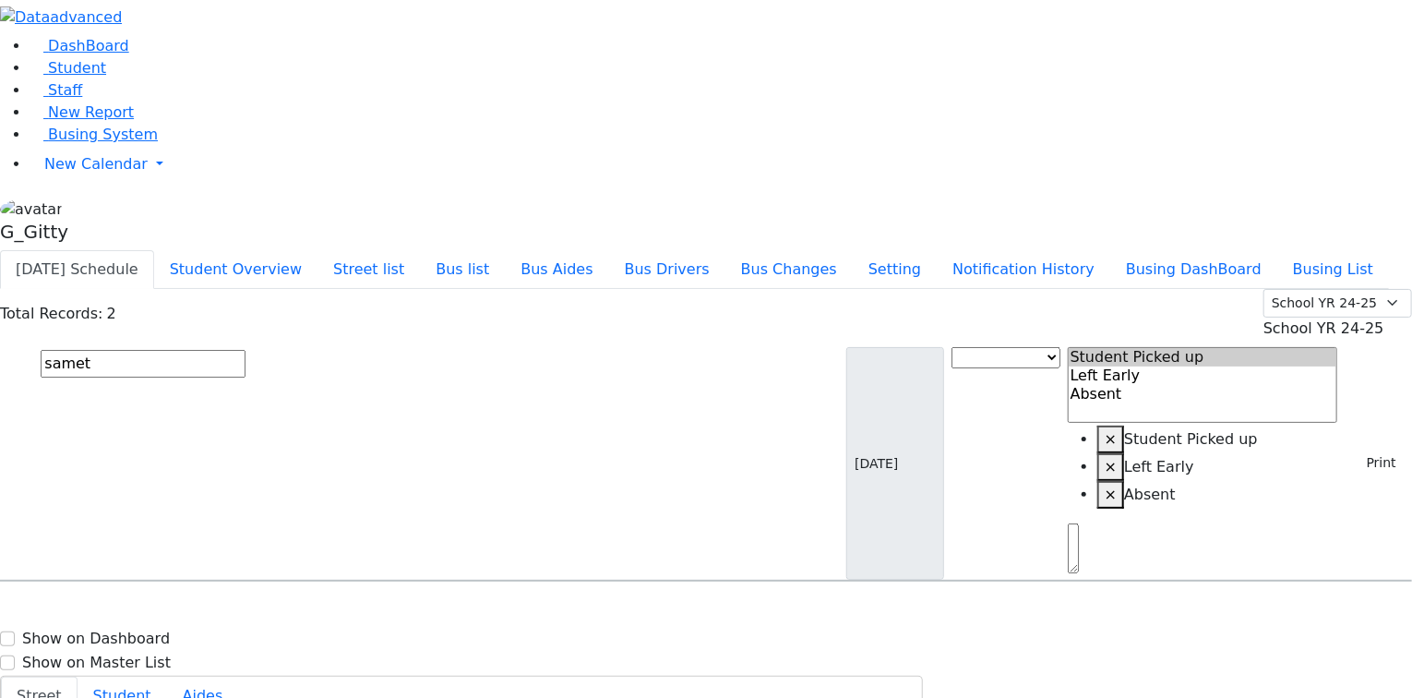
click at [245, 350] on input "samet" at bounding box center [143, 364] width 205 height 28
click at [148, 654] on span "Samet Diny 11/28/2017 8457831694" at bounding box center [80, 679] width 136 height 50
select select
drag, startPoint x: 1021, startPoint y: 480, endPoint x: 980, endPoint y: 478, distance: 40.6
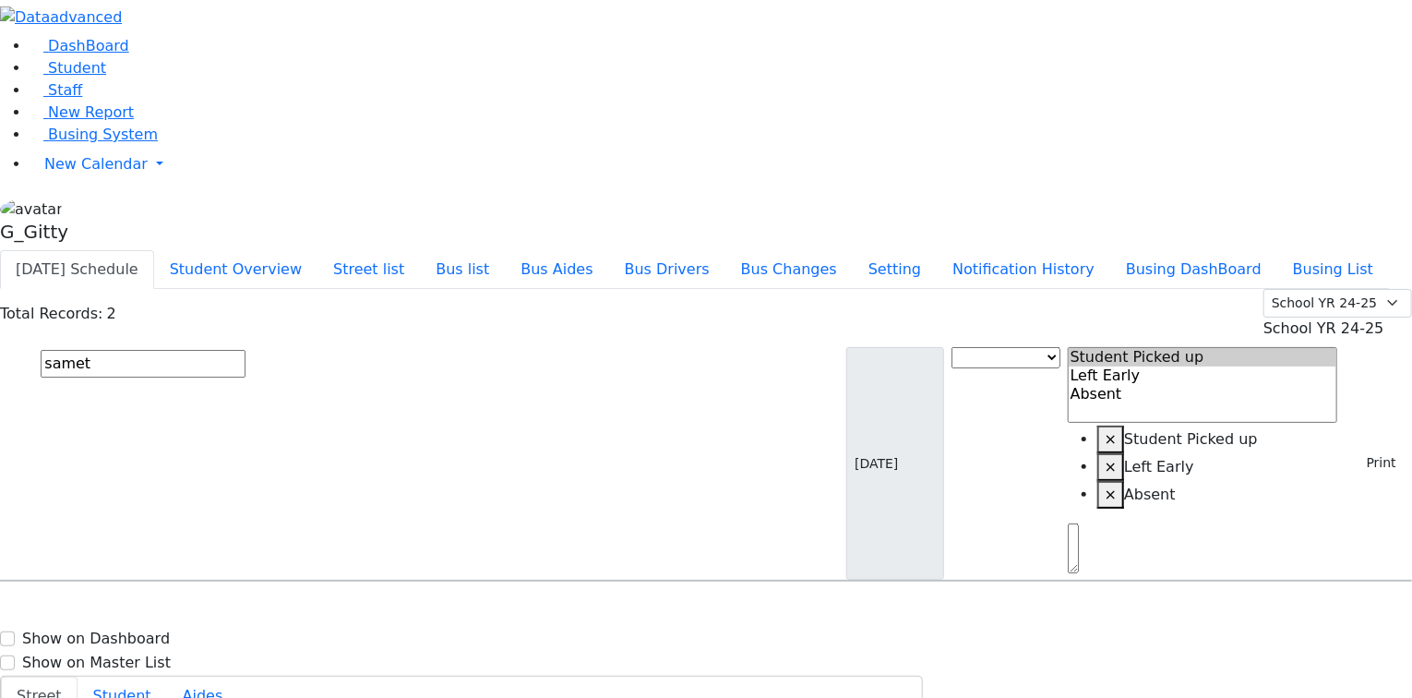
drag, startPoint x: 1015, startPoint y: 484, endPoint x: 979, endPoint y: 484, distance: 36.0
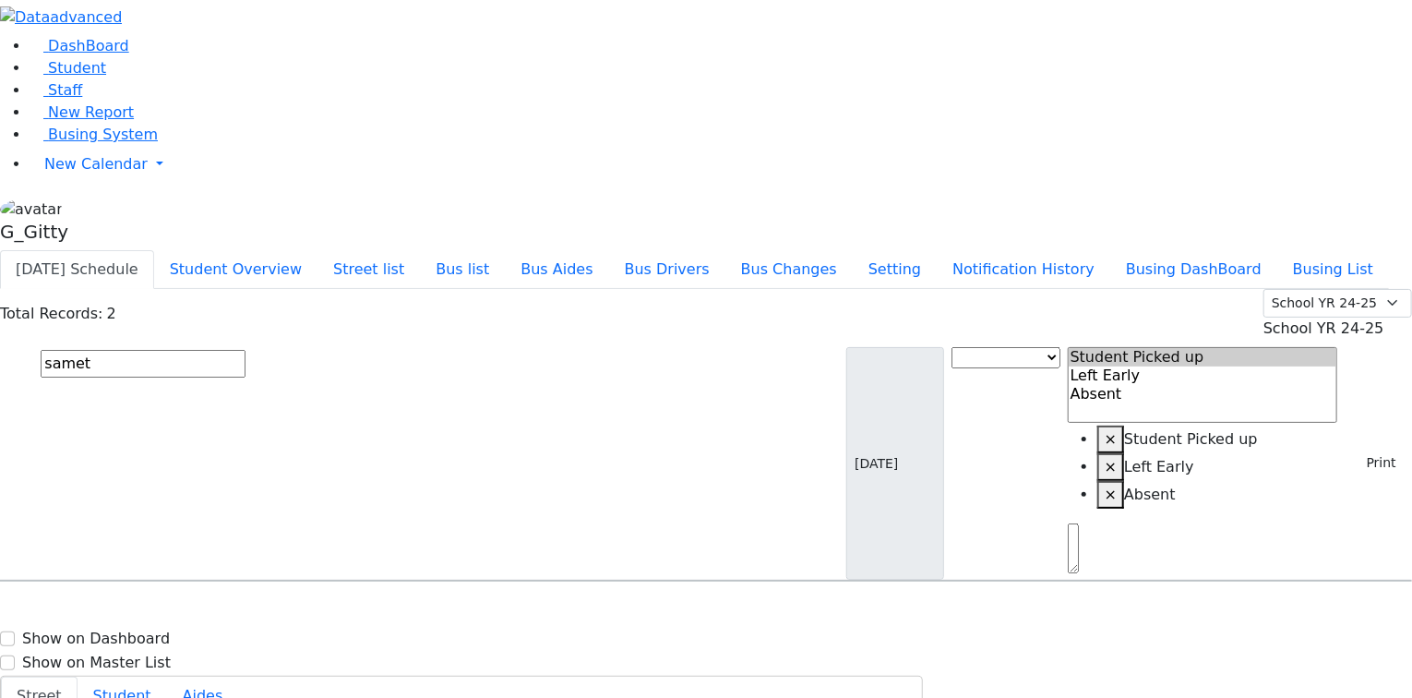
click at [245, 350] on input "samet" at bounding box center [143, 364] width 205 height 28
click at [148, 654] on span "Samet Diny 11/28/2017 8457831694" at bounding box center [80, 679] width 136 height 50
select select
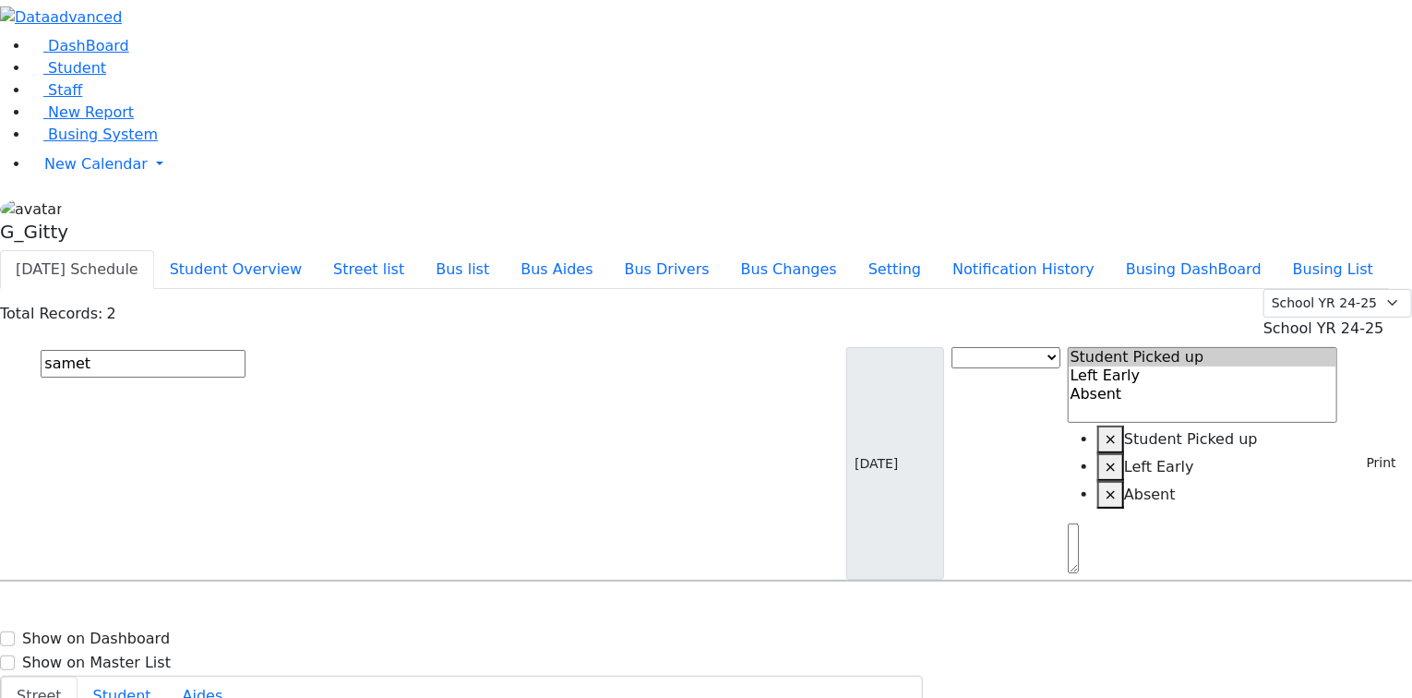
drag, startPoint x: 982, startPoint y: 230, endPoint x: 1133, endPoint y: 591, distance: 391.3
click at [245, 350] on input "samet" at bounding box center [143, 364] width 205 height 28
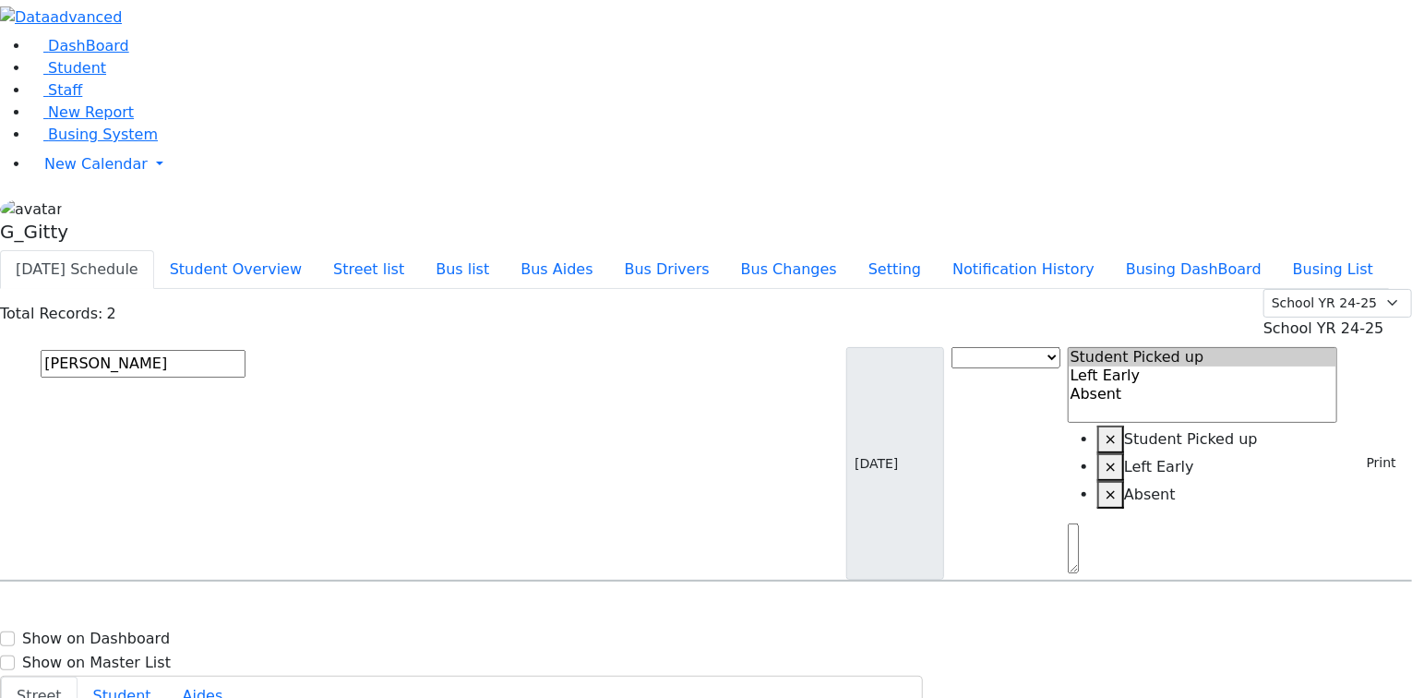
type input "mindy"
drag, startPoint x: 378, startPoint y: 281, endPoint x: 363, endPoint y: 281, distance: 15.7
click at [148, 654] on span "Schwartz Mindy 12/14/2012 8457837205" at bounding box center [80, 679] width 136 height 50
select select
click at [245, 350] on input "mindy" at bounding box center [143, 364] width 205 height 28
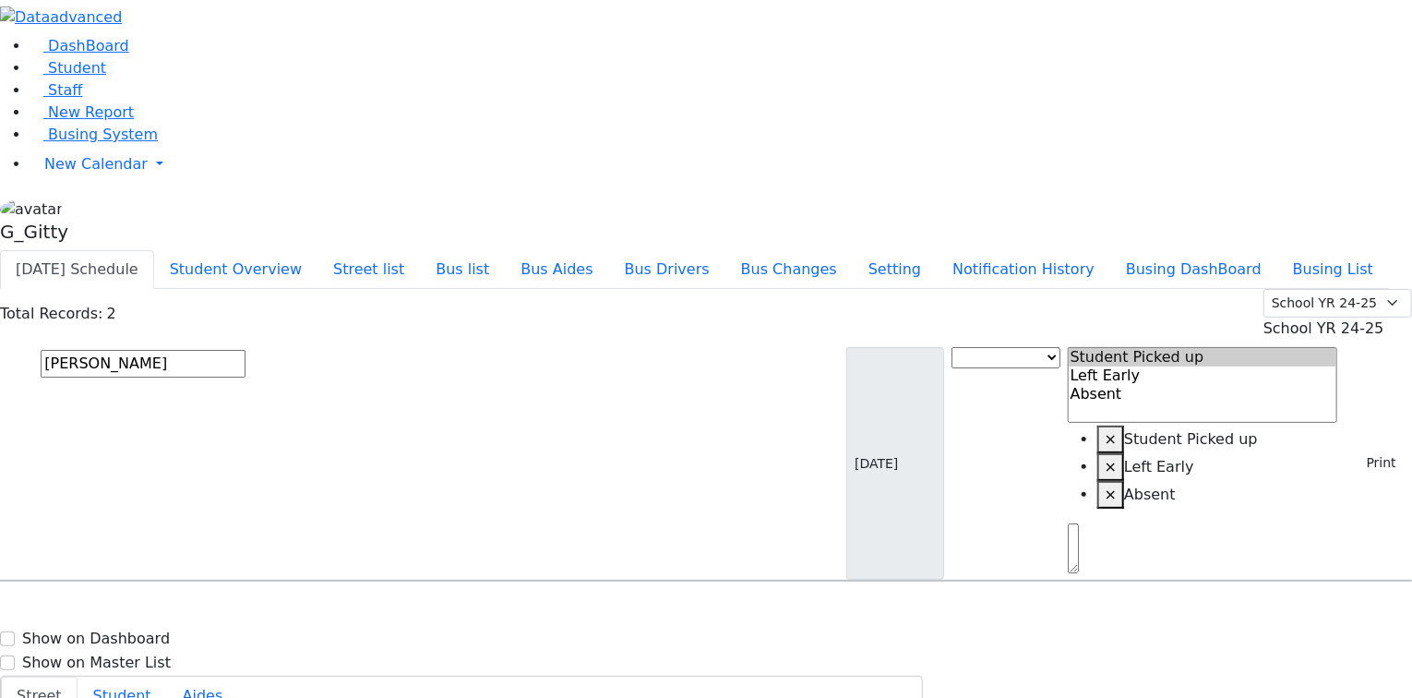
click at [245, 350] on input "mindy" at bounding box center [143, 364] width 205 height 28
click at [245, 350] on input "zissy" at bounding box center [143, 364] width 205 height 28
type input "simcha"
click at [148, 654] on h6 "Silberman Simcha" at bounding box center [80, 663] width 136 height 18
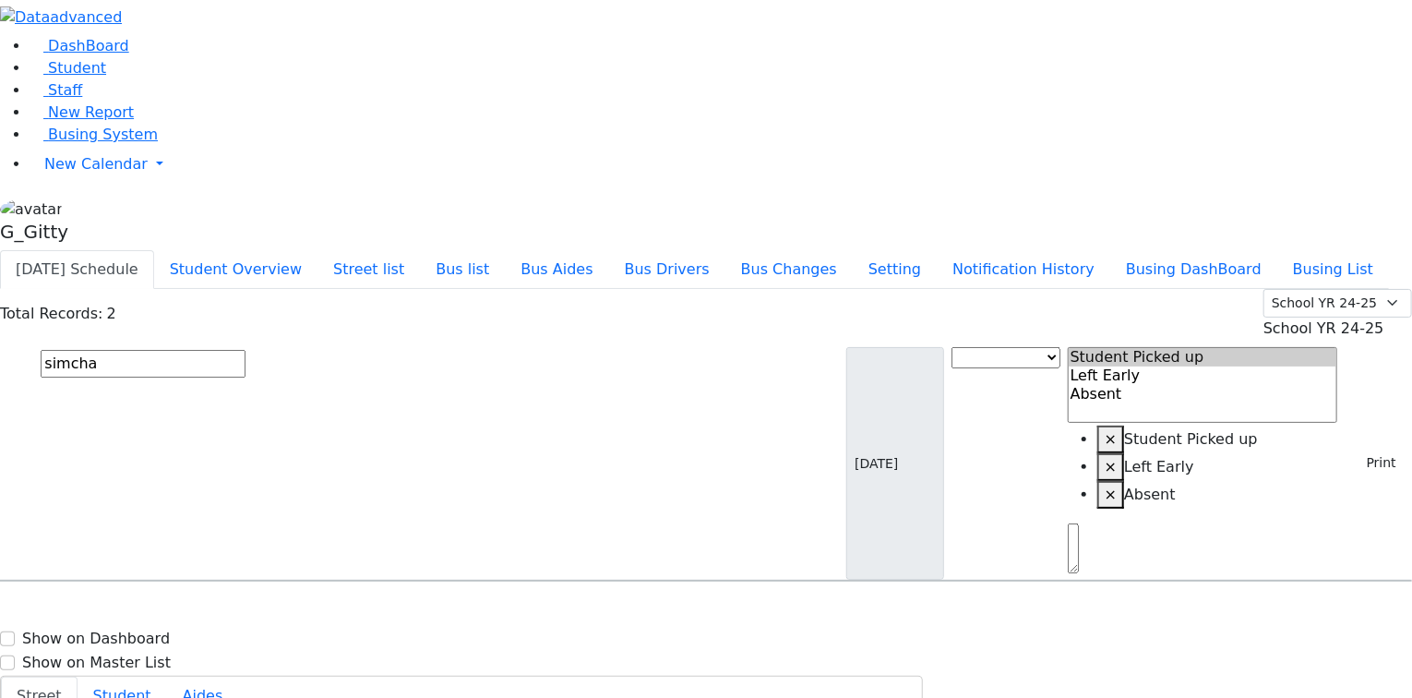
select select
click at [245, 350] on input "simcha" at bounding box center [143, 364] width 205 height 28
drag, startPoint x: 356, startPoint y: 161, endPoint x: 343, endPoint y: 158, distance: 13.4
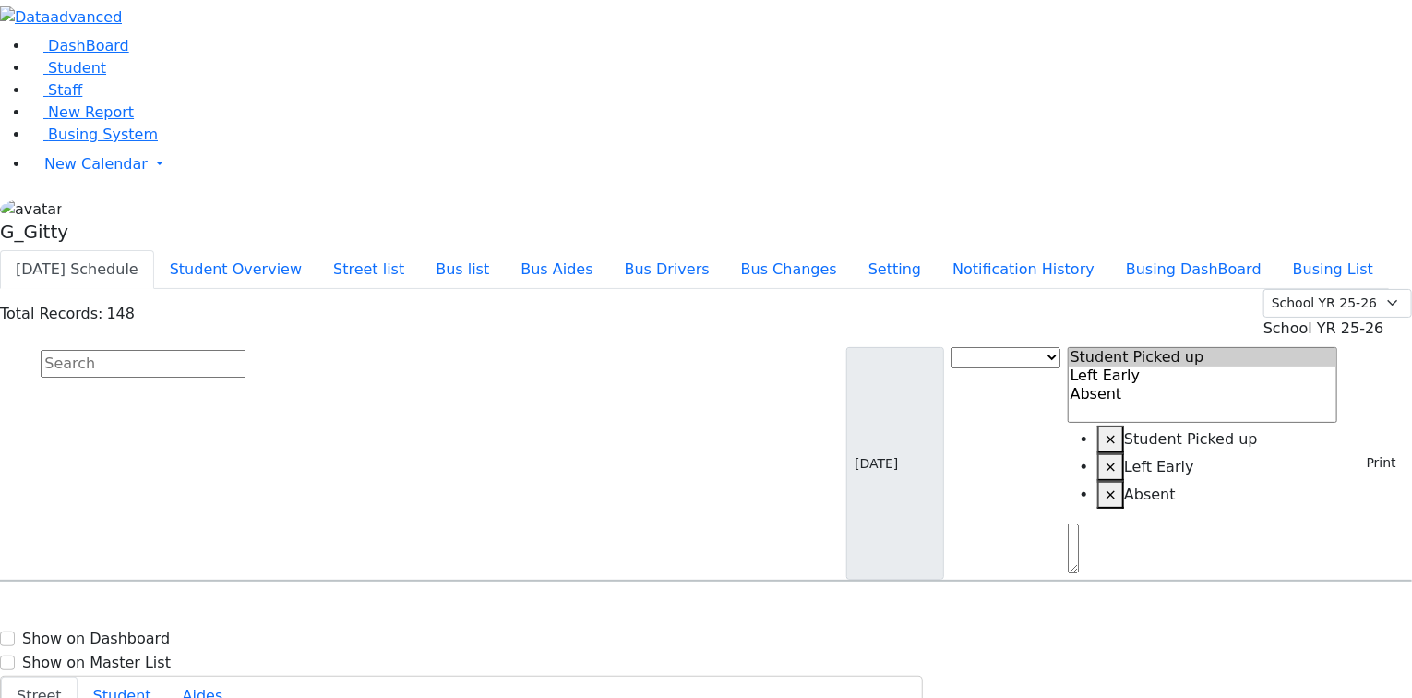
click at [245, 350] on input "text" at bounding box center [143, 364] width 205 height 28
click at [93, 143] on span "Busing System" at bounding box center [103, 134] width 110 height 18
click at [245, 350] on input "text" at bounding box center [143, 364] width 205 height 28
click at [148, 143] on link "Busing System" at bounding box center [94, 134] width 128 height 18
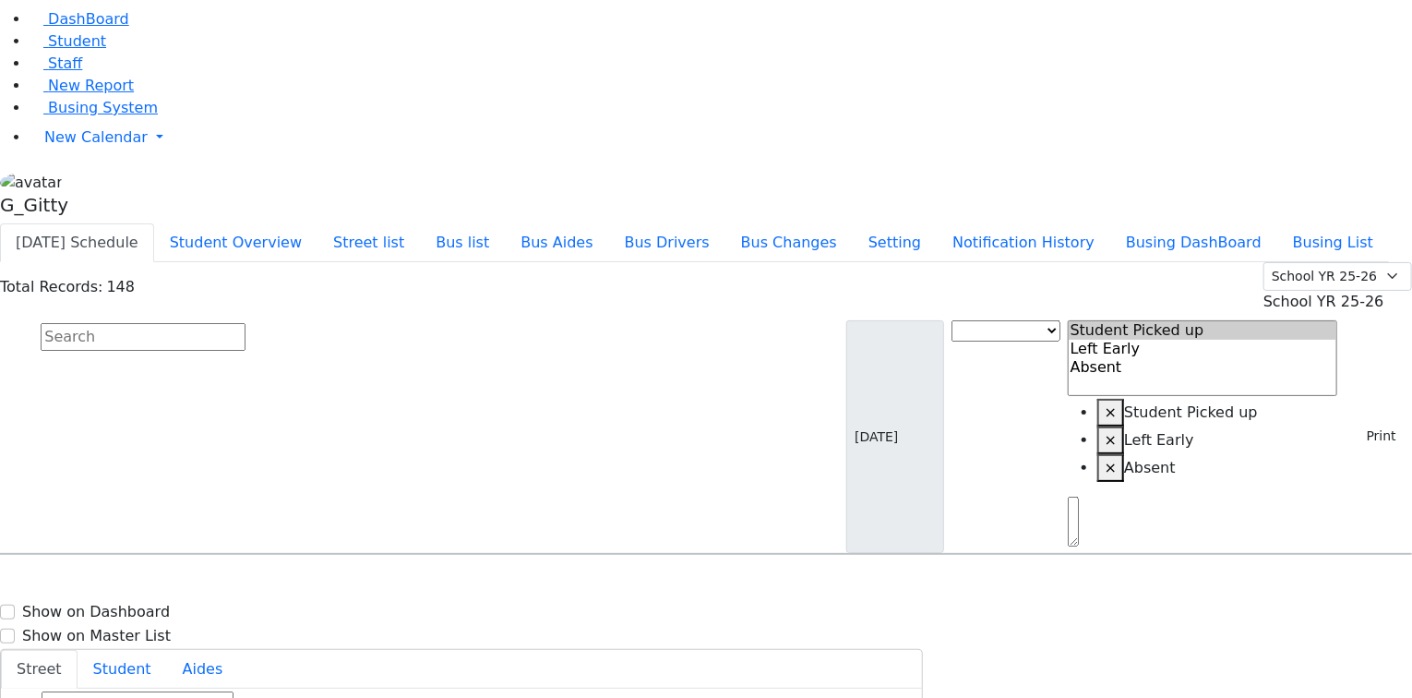
click at [245, 323] on input "text" at bounding box center [143, 337] width 205 height 28
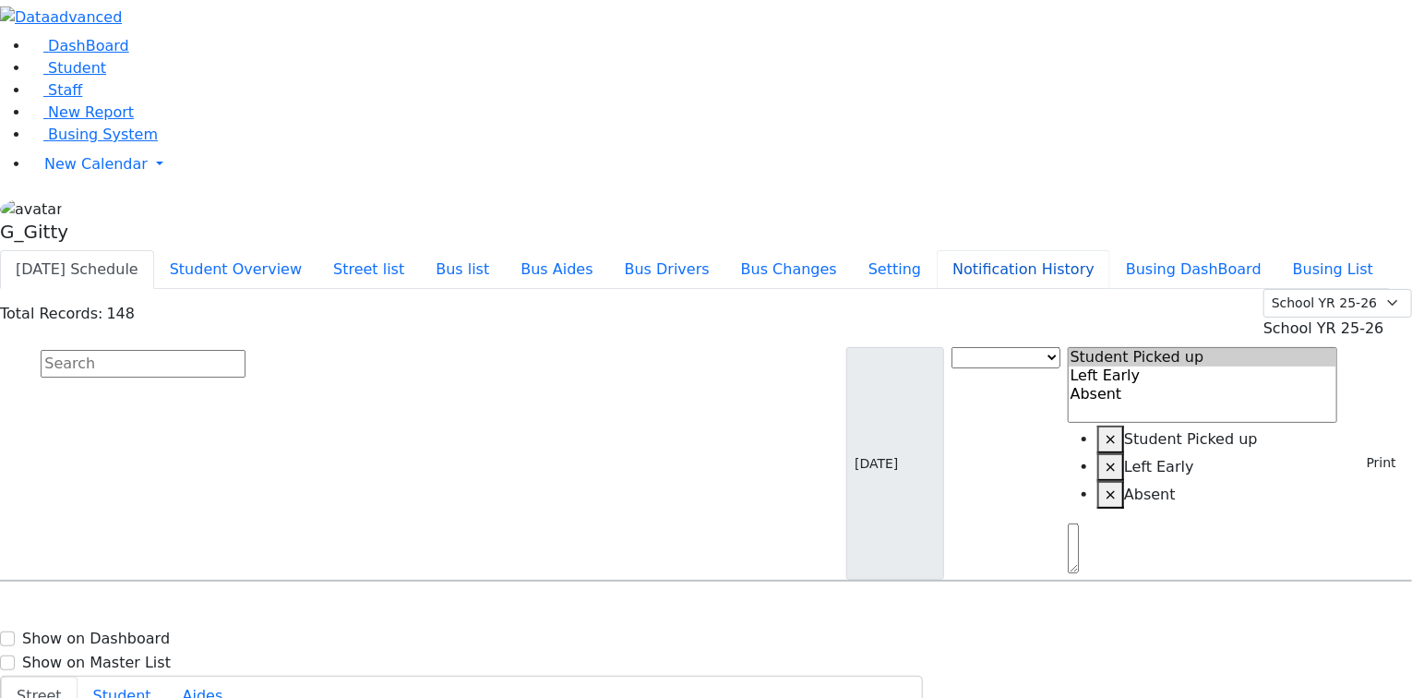
click at [1106, 250] on button "Notification History" at bounding box center [1023, 269] width 173 height 39
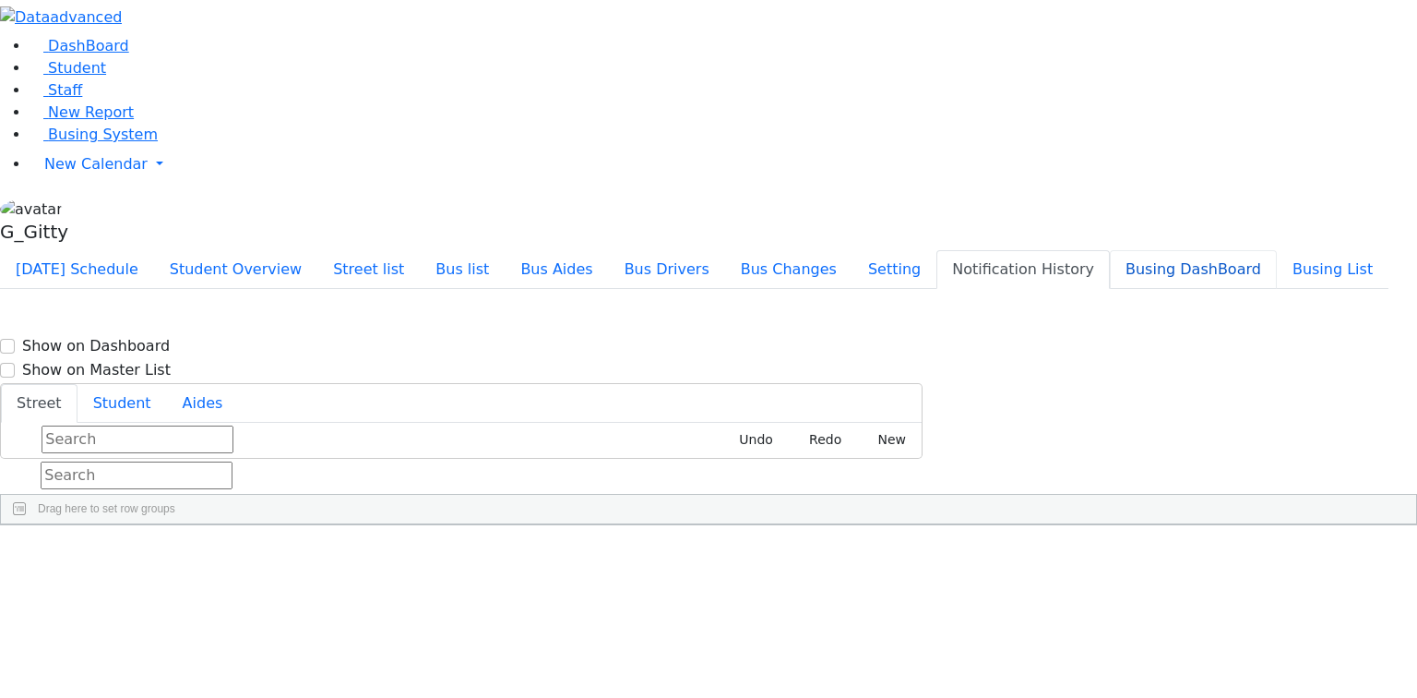
click at [1242, 250] on button "Busing DashBoard" at bounding box center [1193, 269] width 167 height 39
drag, startPoint x: 580, startPoint y: 128, endPoint x: 354, endPoint y: 139, distance: 225.4
click at [233, 461] on input "text" at bounding box center [137, 475] width 192 height 28
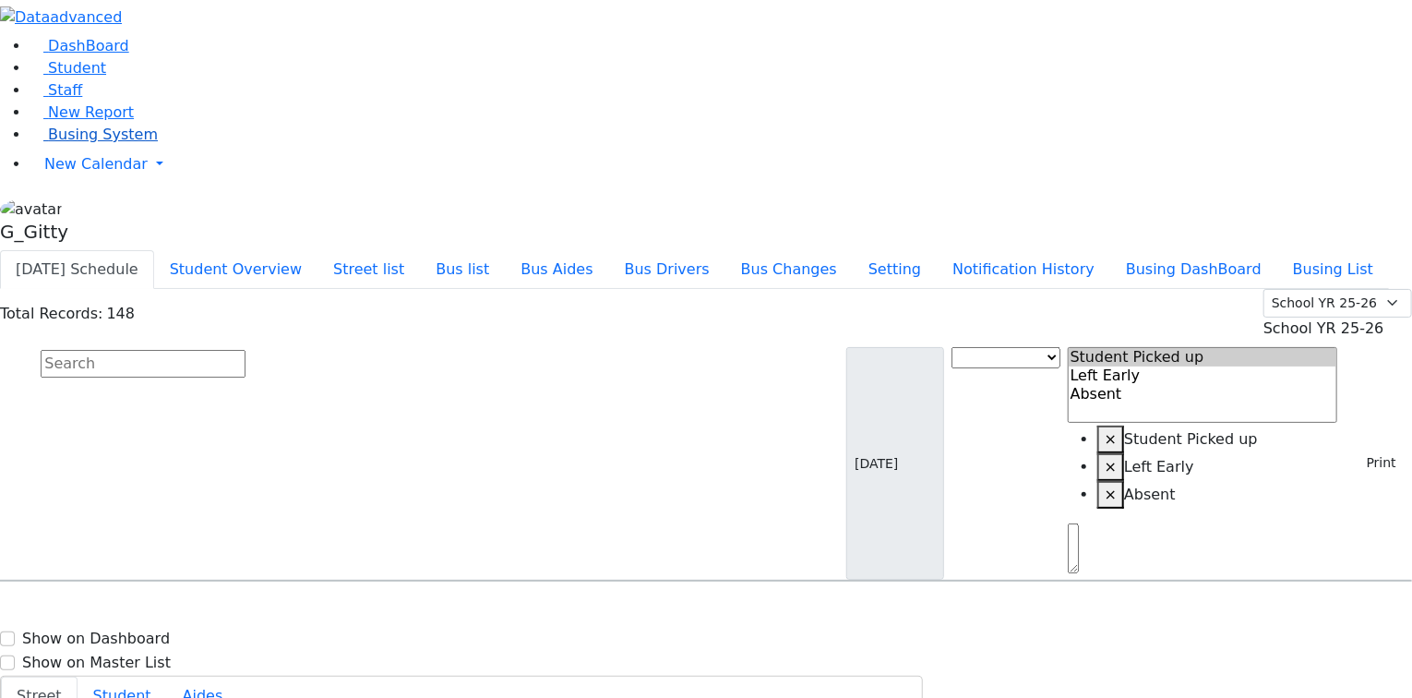
click at [100, 143] on span "Busing System" at bounding box center [103, 134] width 110 height 18
click at [245, 350] on input "text" at bounding box center [143, 364] width 205 height 28
click at [1365, 448] on button "Print" at bounding box center [1374, 462] width 60 height 29
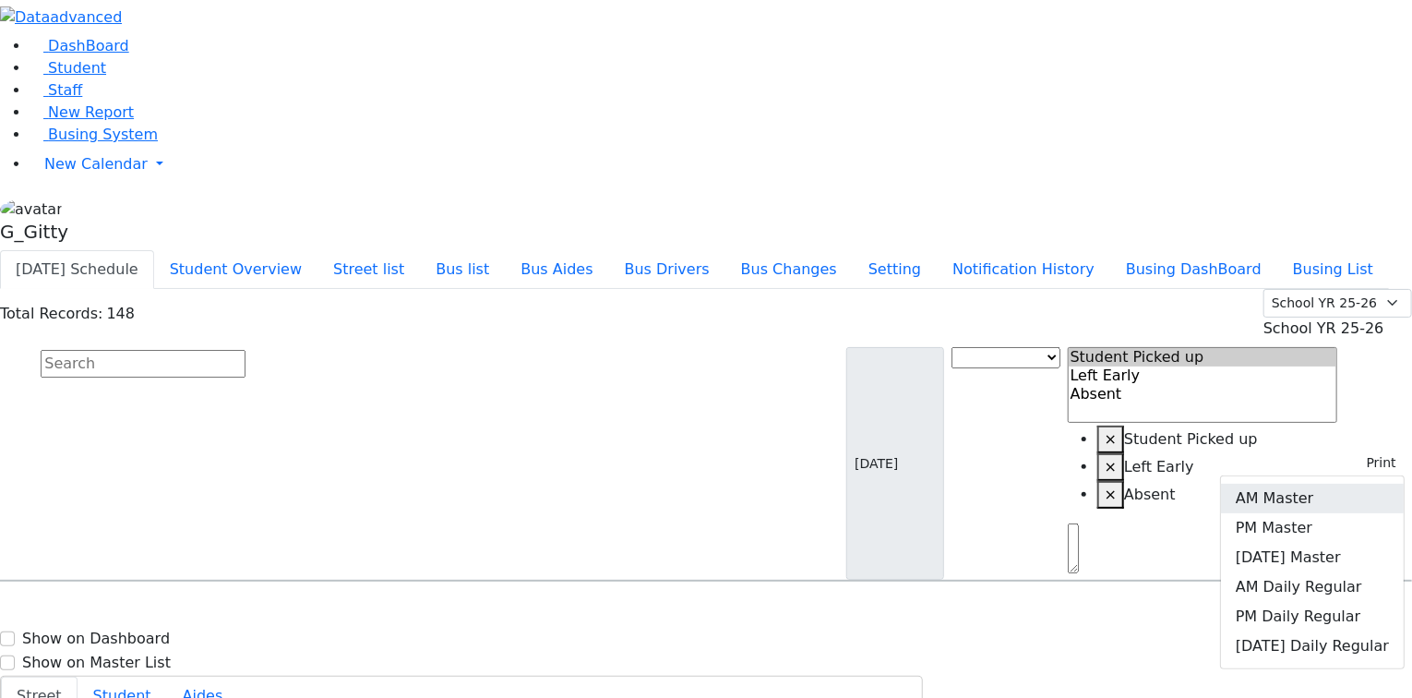
drag, startPoint x: 1334, startPoint y: 191, endPoint x: 1281, endPoint y: 199, distance: 54.2
click at [1333, 484] on link "AM Master" at bounding box center [1312, 499] width 183 height 30
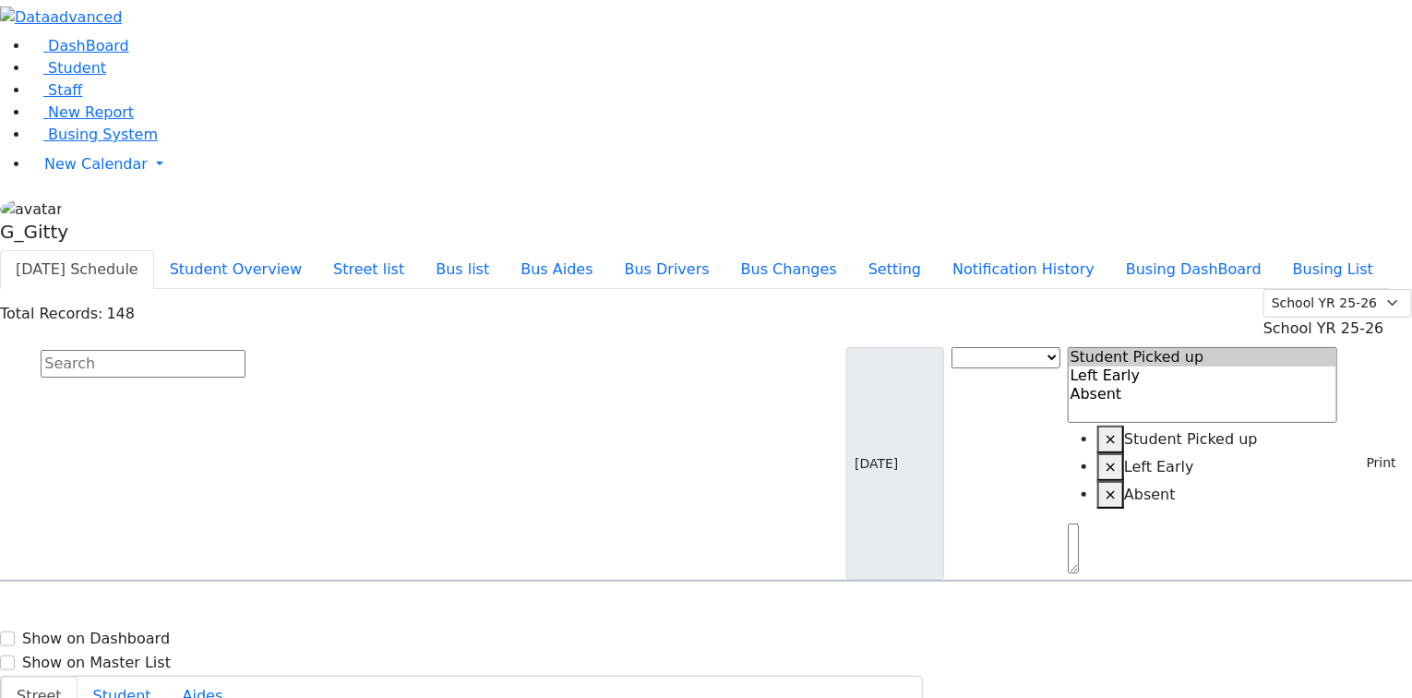
click at [245, 350] on input "text" at bounding box center [143, 364] width 205 height 28
click at [420, 250] on button "Street list" at bounding box center [368, 269] width 102 height 39
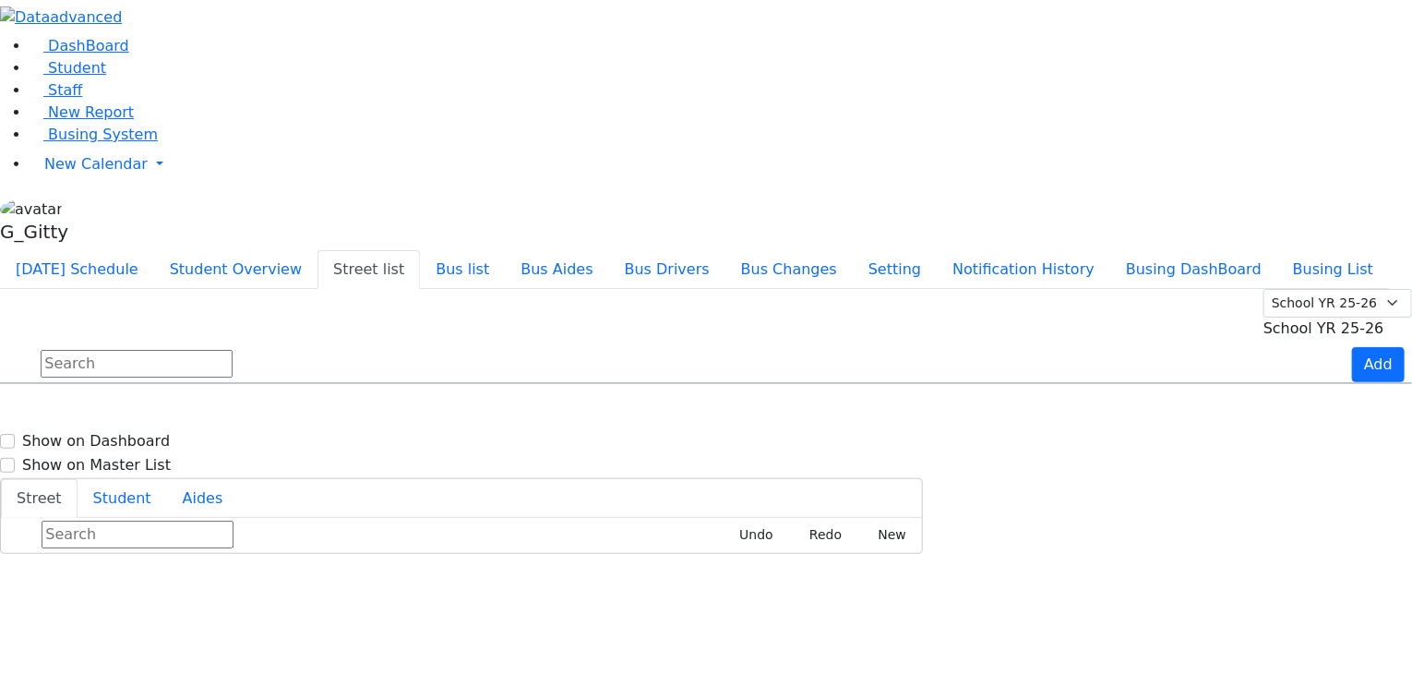
click at [580, 289] on div "Summer YR 25 School YR 25-26 Summer YR 25 School YR 24-25 Summer YR 24 School Y…" at bounding box center [706, 336] width 1412 height 95
click at [233, 350] on input "text" at bounding box center [137, 364] width 192 height 28
type input "b"
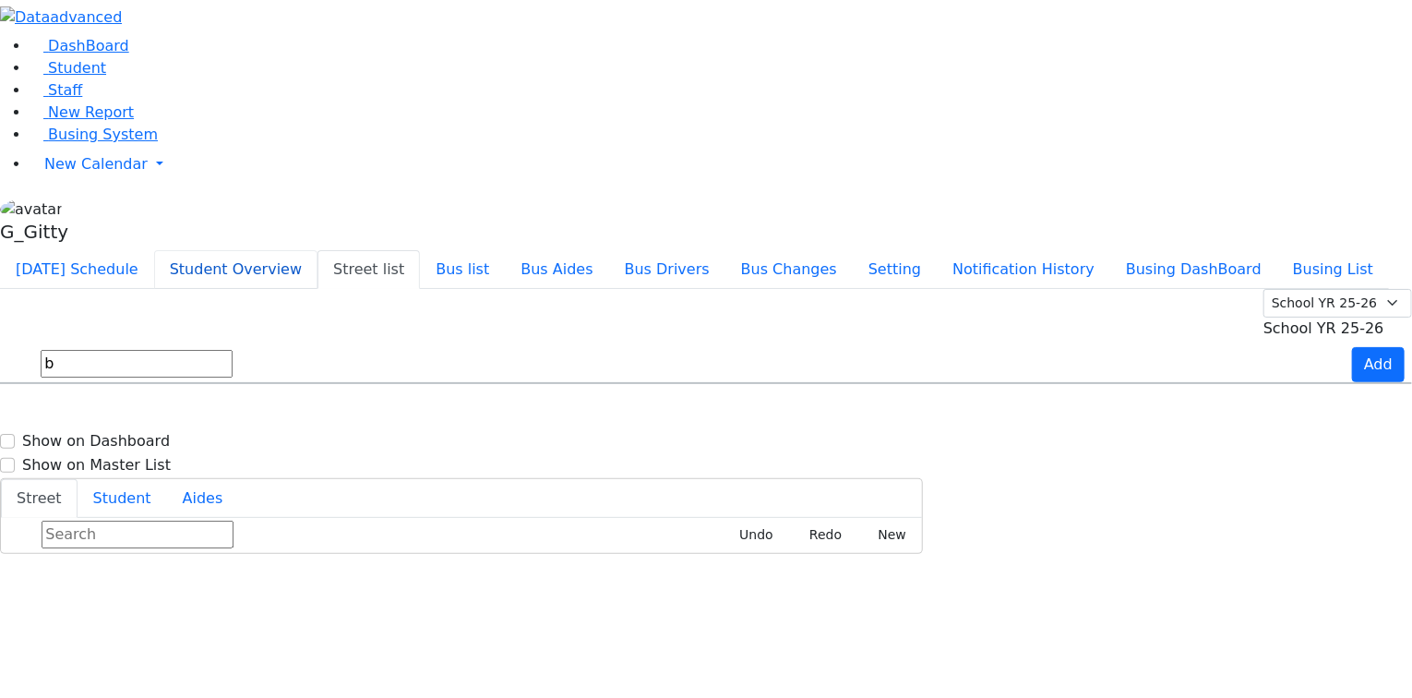
click at [317, 250] on button "Student Overview" at bounding box center [235, 269] width 163 height 39
select select
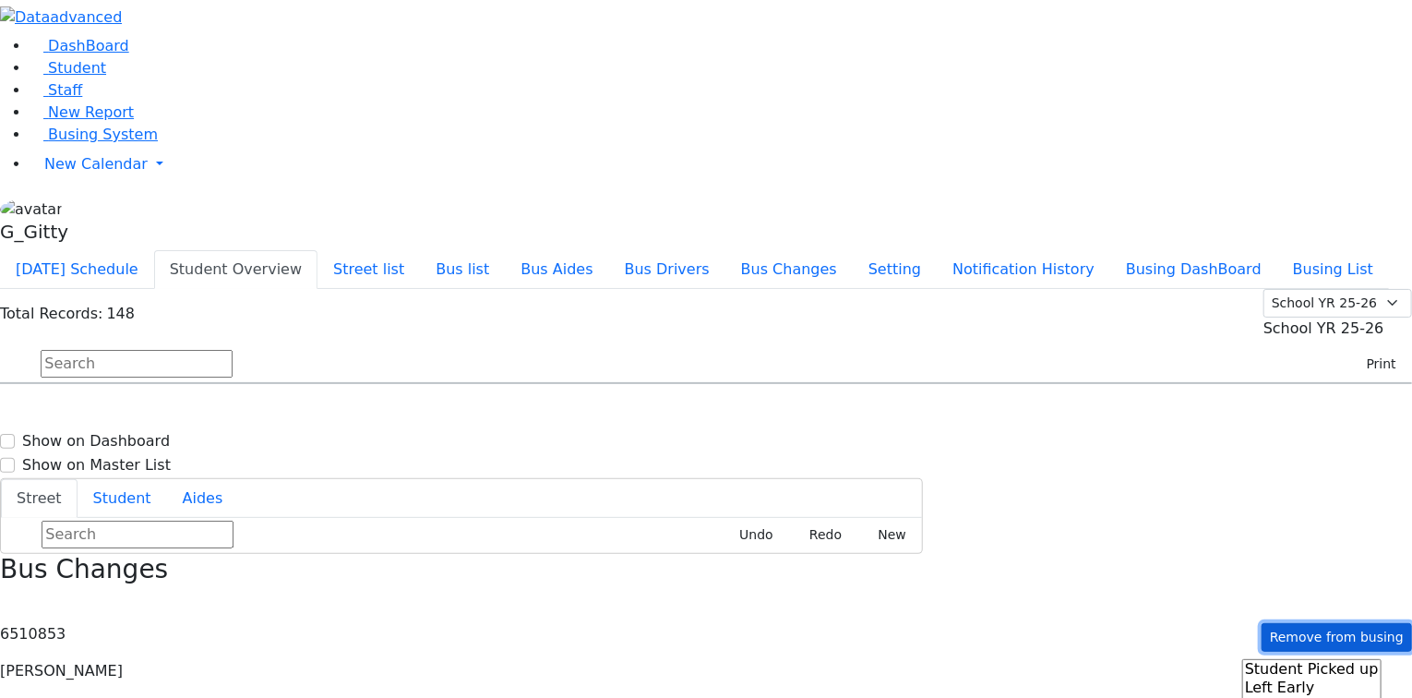
click at [1285, 623] on button "Remove from busing" at bounding box center [1336, 637] width 150 height 29
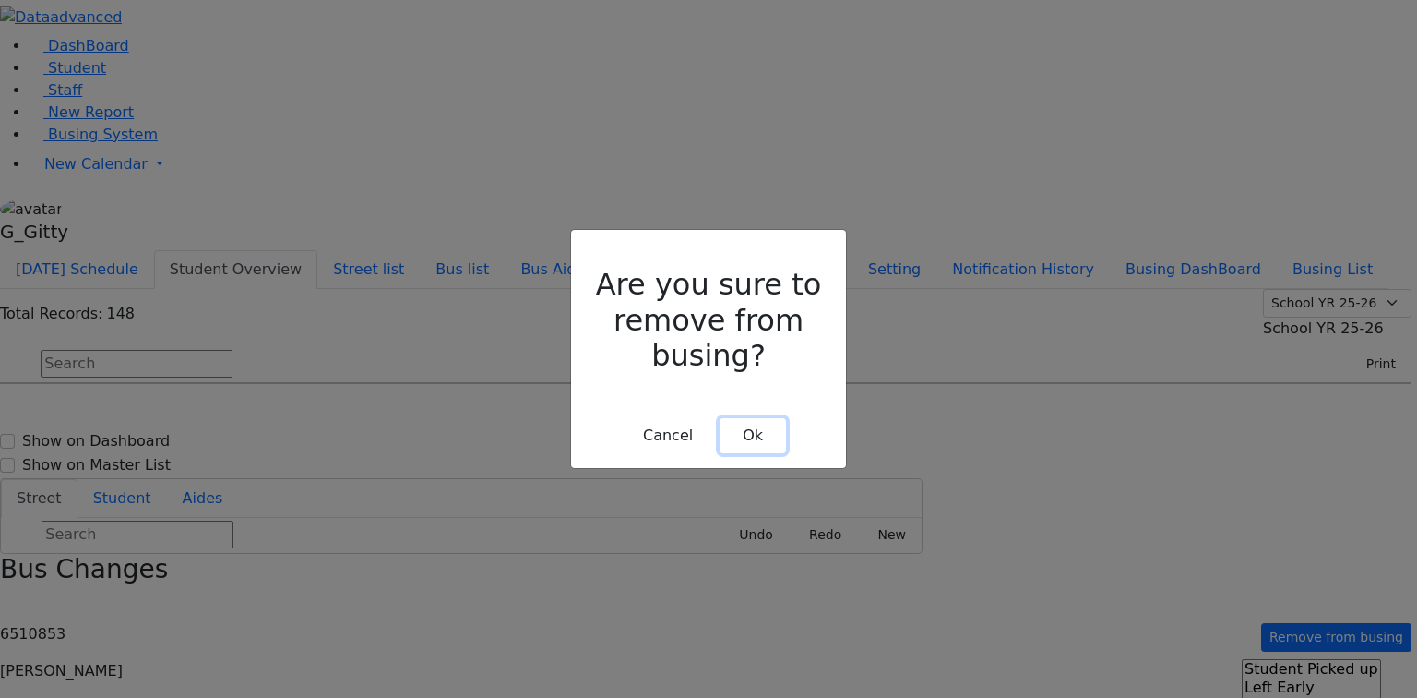
click at [747, 418] on button "Ok" at bounding box center [753, 435] width 66 height 35
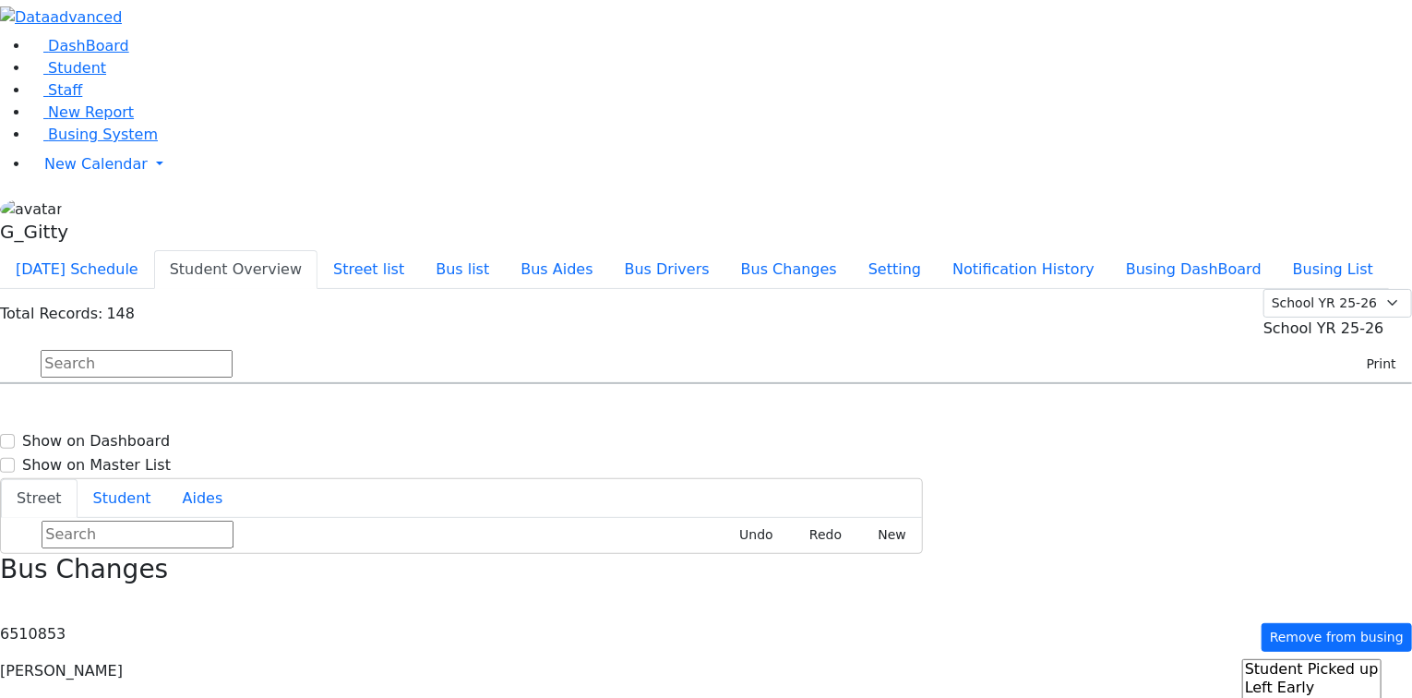
click at [233, 350] on input "text" at bounding box center [137, 364] width 192 height 28
click at [1379, 350] on button "Print" at bounding box center [1374, 364] width 60 height 29
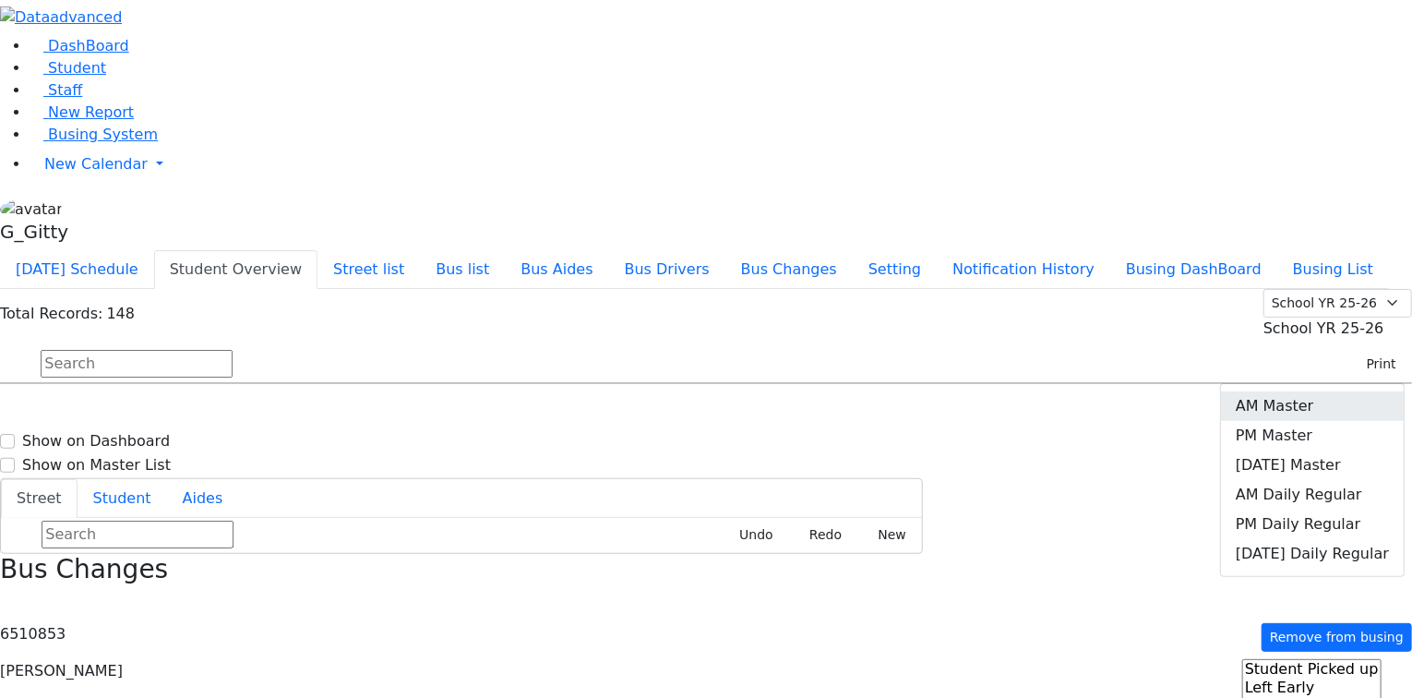
click at [1336, 391] on link "AM Master" at bounding box center [1312, 406] width 183 height 30
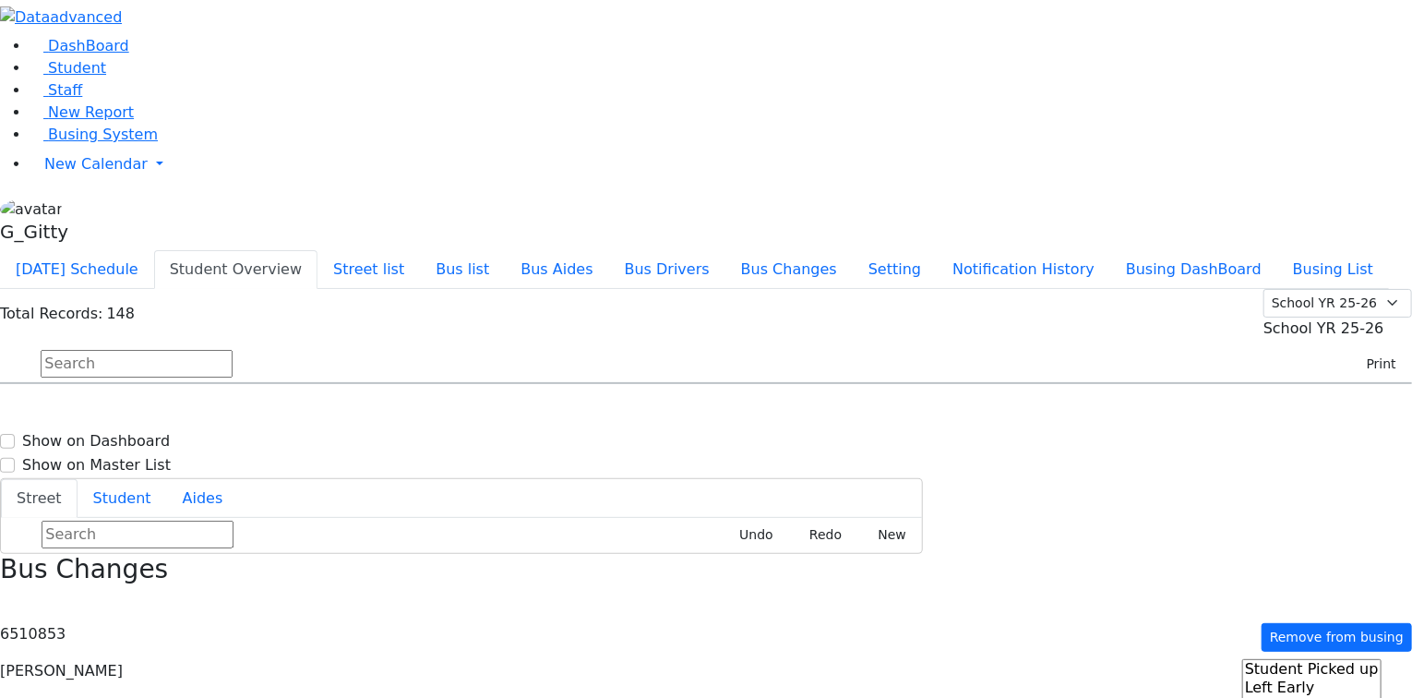
scroll to position [0, 0]
click at [420, 250] on button "Street list" at bounding box center [368, 269] width 102 height 39
click at [233, 350] on input "text" at bounding box center [137, 364] width 192 height 28
click at [237, 413] on div "Acres rd" at bounding box center [119, 436] width 236 height 46
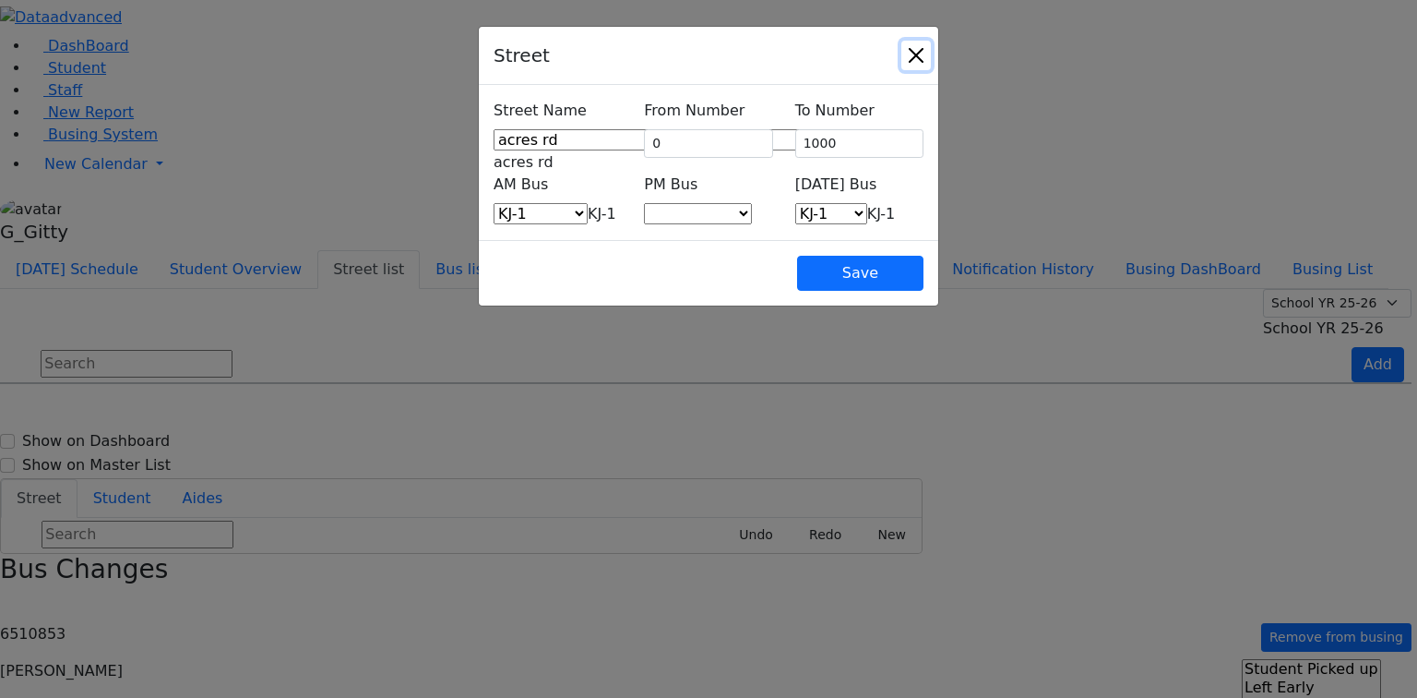
click at [931, 64] on button "Close" at bounding box center [917, 56] width 30 height 30
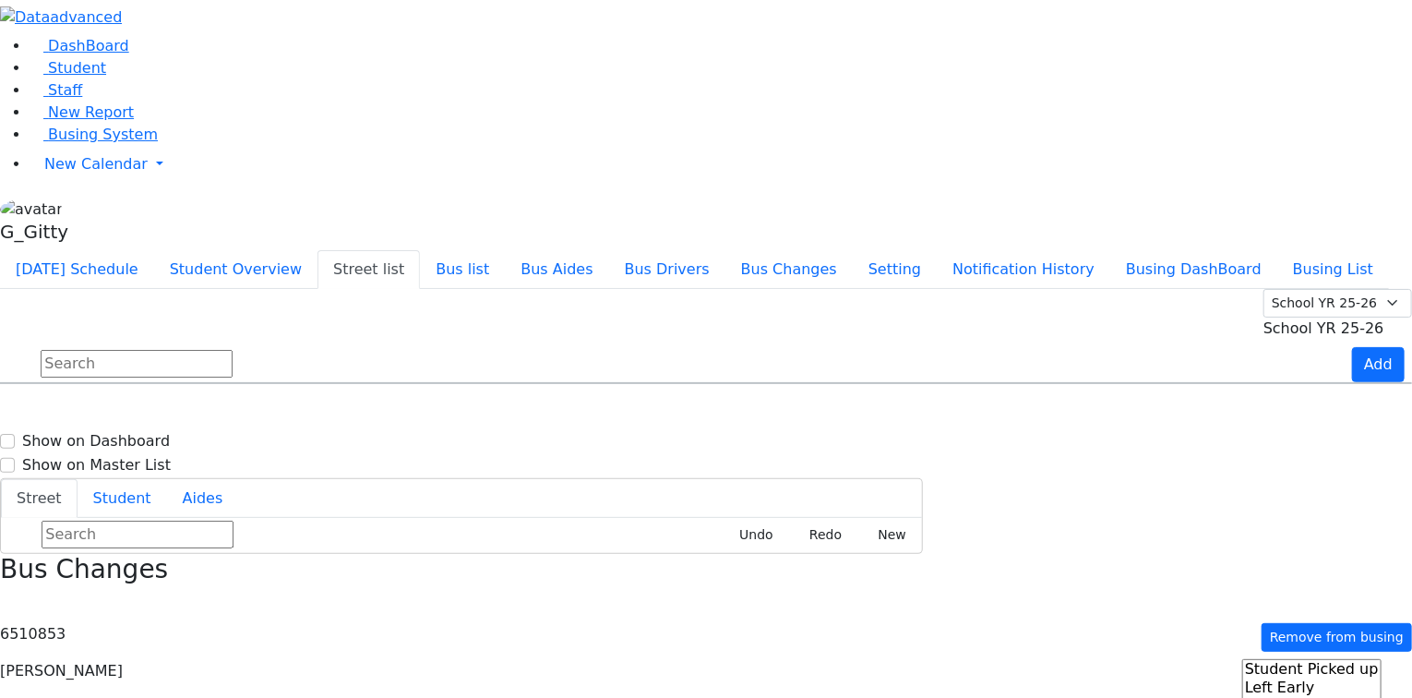
click at [67, 470] on h6 "Acres rd" at bounding box center [39, 479] width 55 height 18
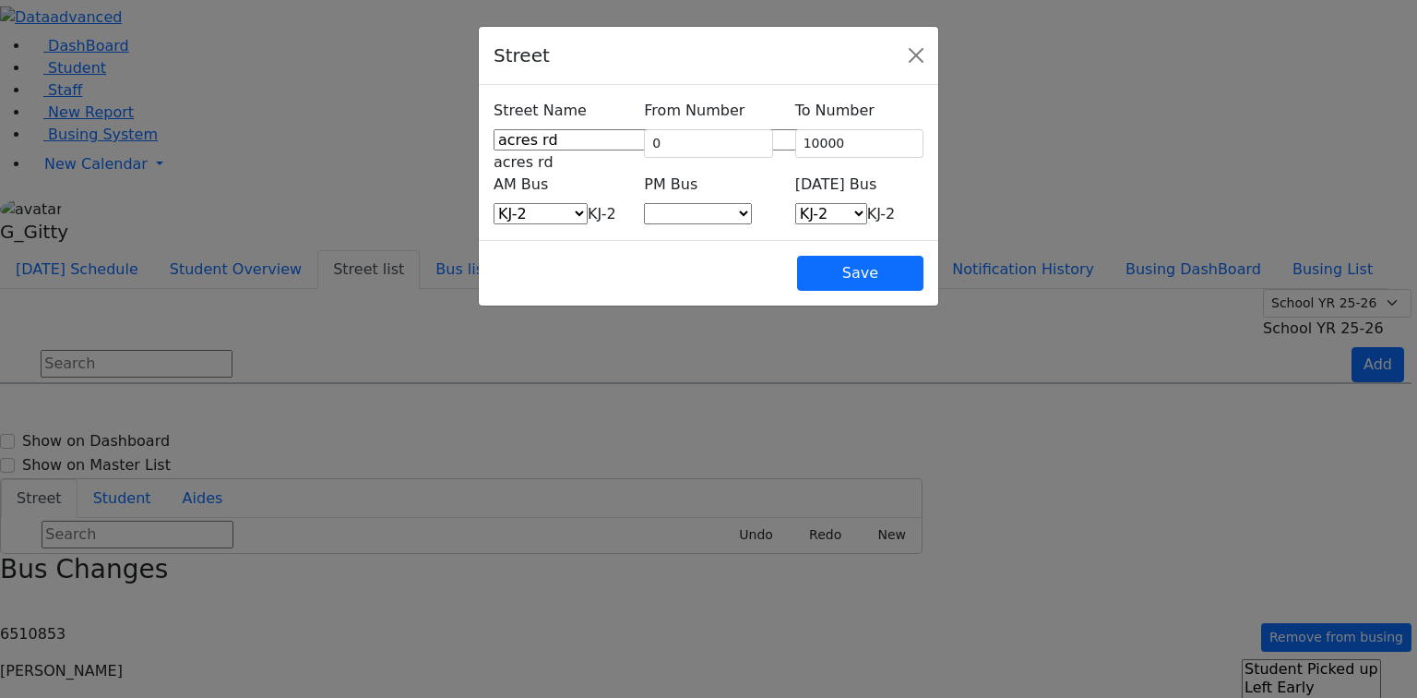
click at [588, 205] on span "KJ-2" at bounding box center [602, 214] width 29 height 18
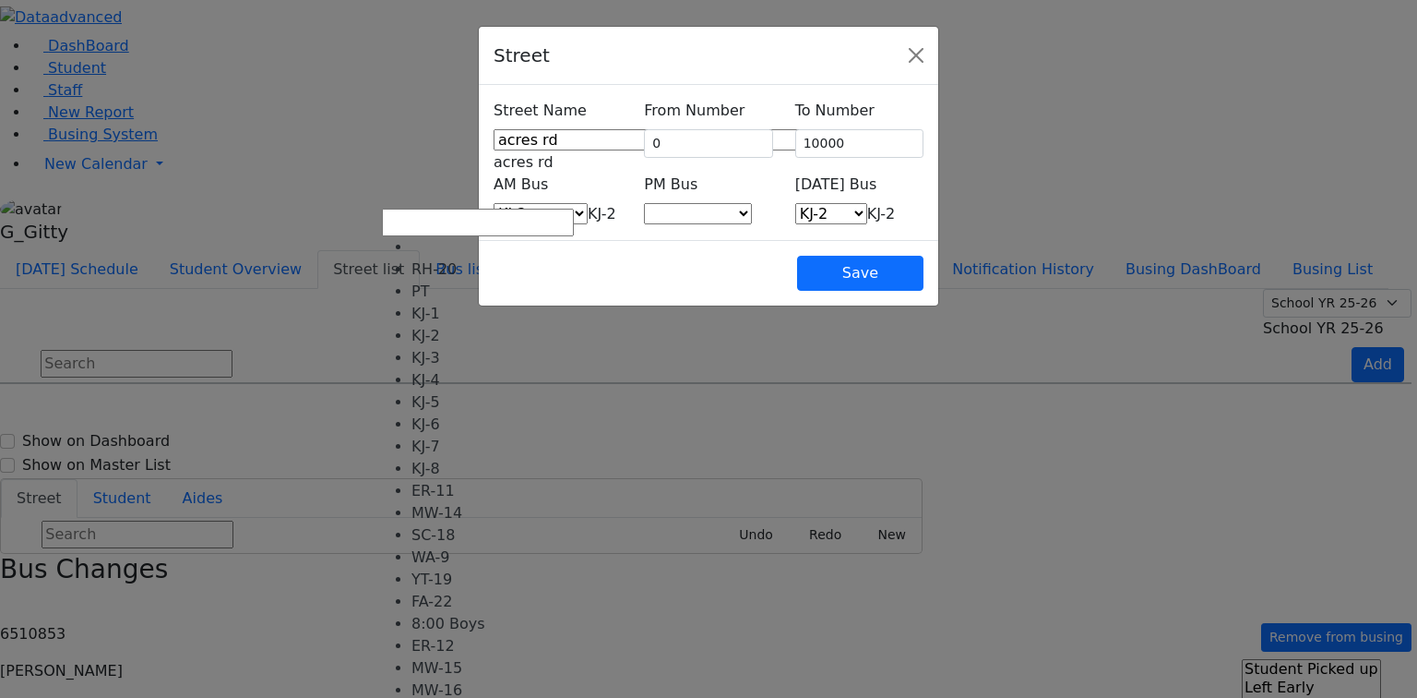
select select "390"
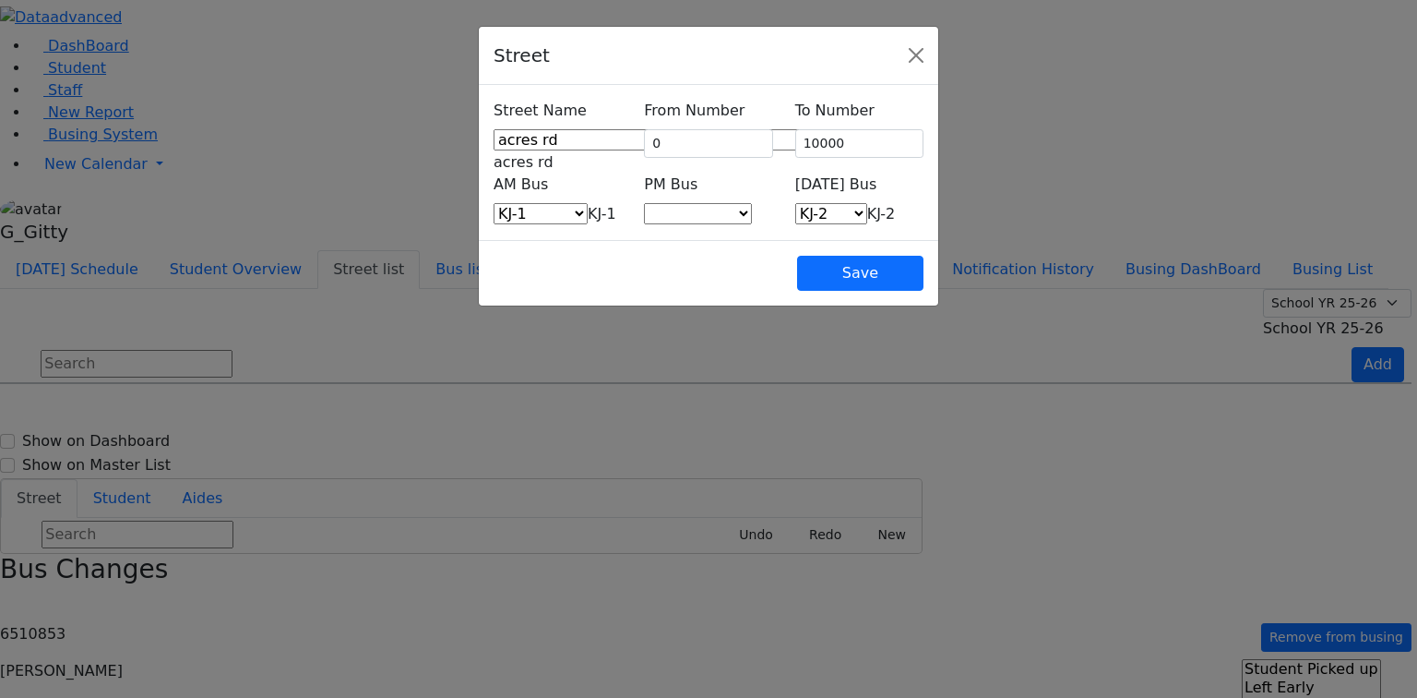
click at [867, 205] on span "KJ-2" at bounding box center [881, 214] width 29 height 18
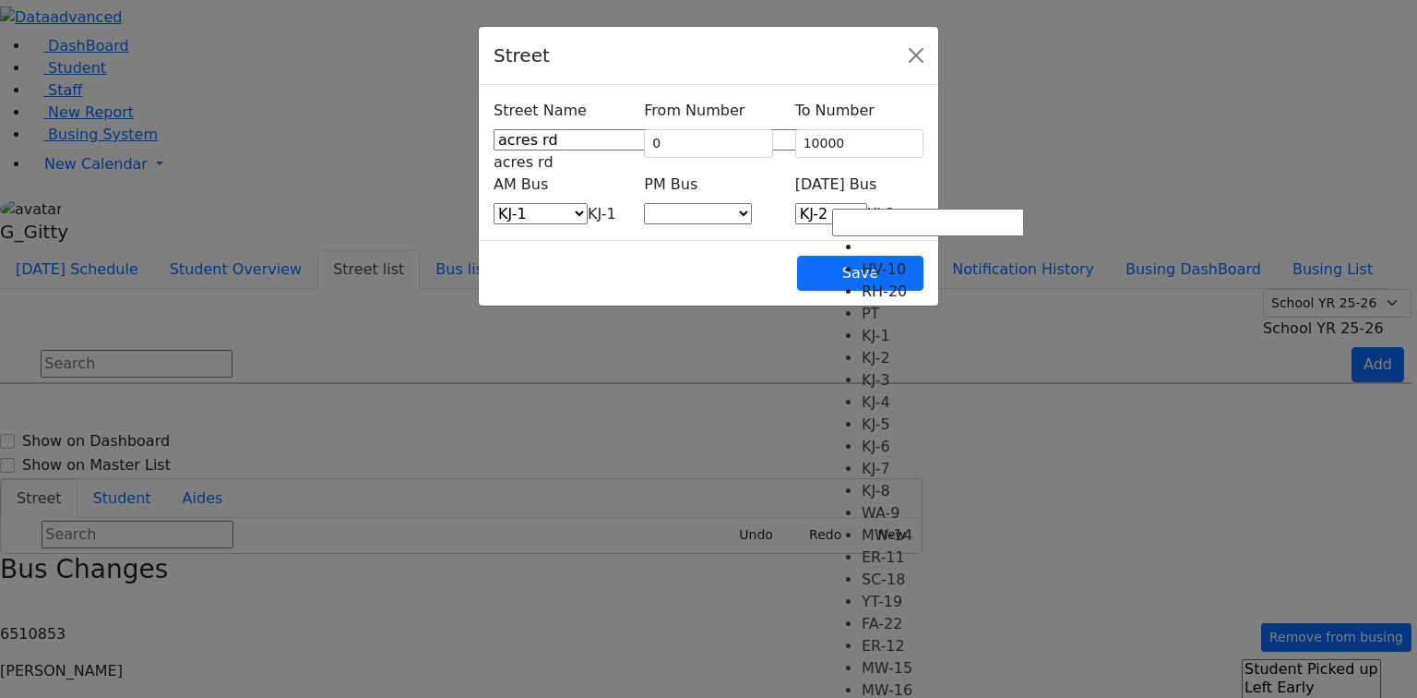
select select "404"
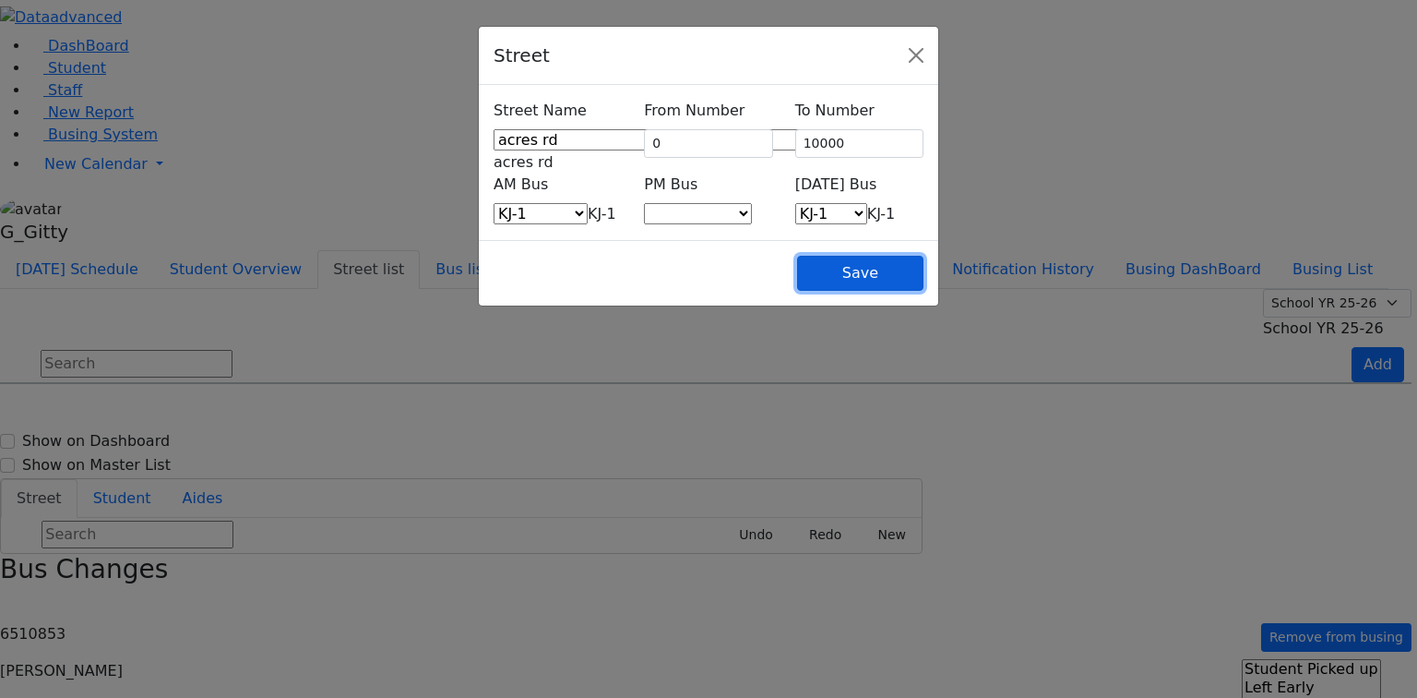
click at [924, 281] on button "Save" at bounding box center [860, 273] width 126 height 35
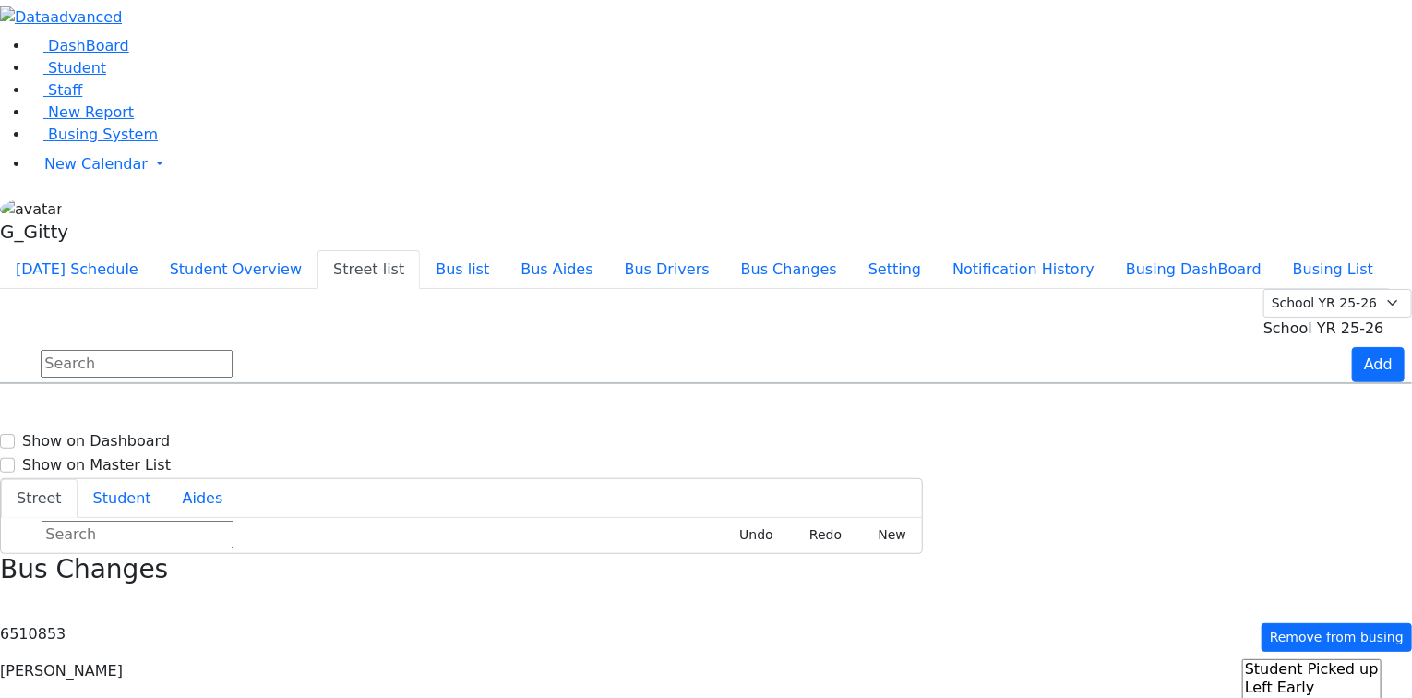
click at [1175, 460] on div "KJ-1" at bounding box center [1057, 483] width 234 height 46
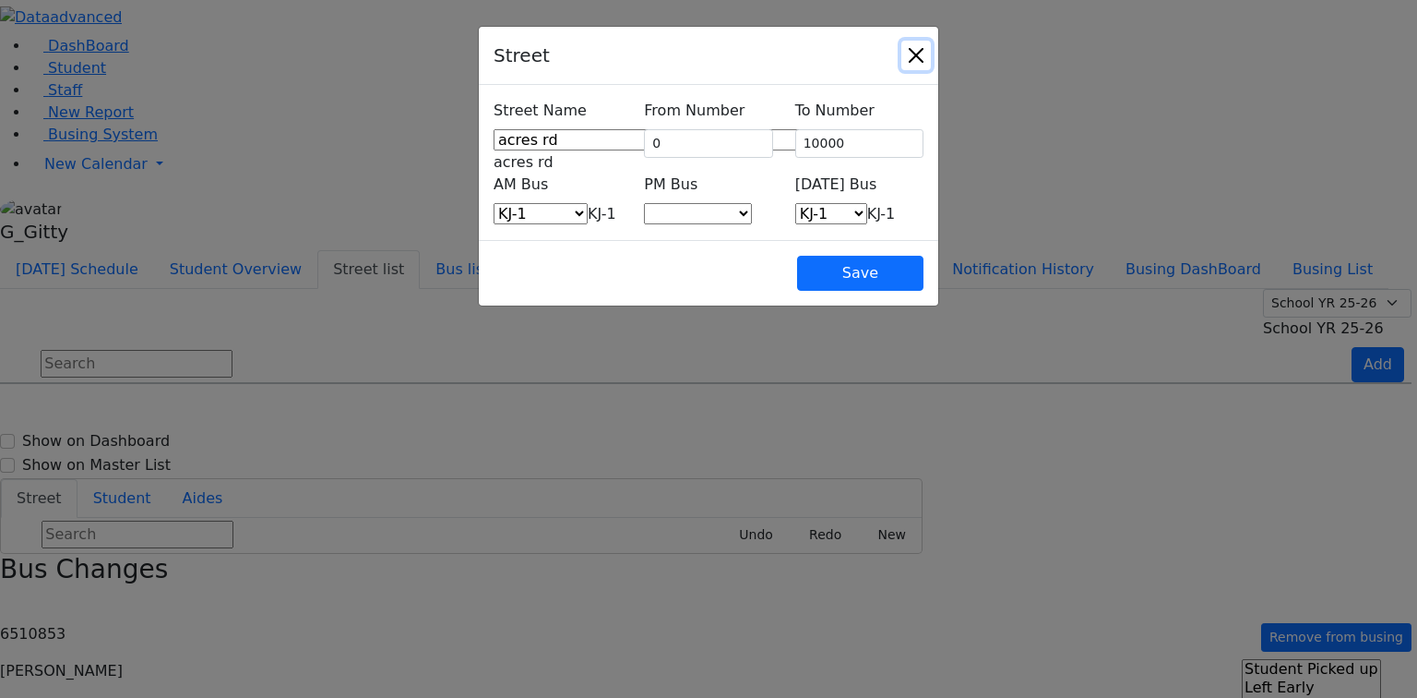
click at [931, 62] on button "Close" at bounding box center [917, 56] width 30 height 30
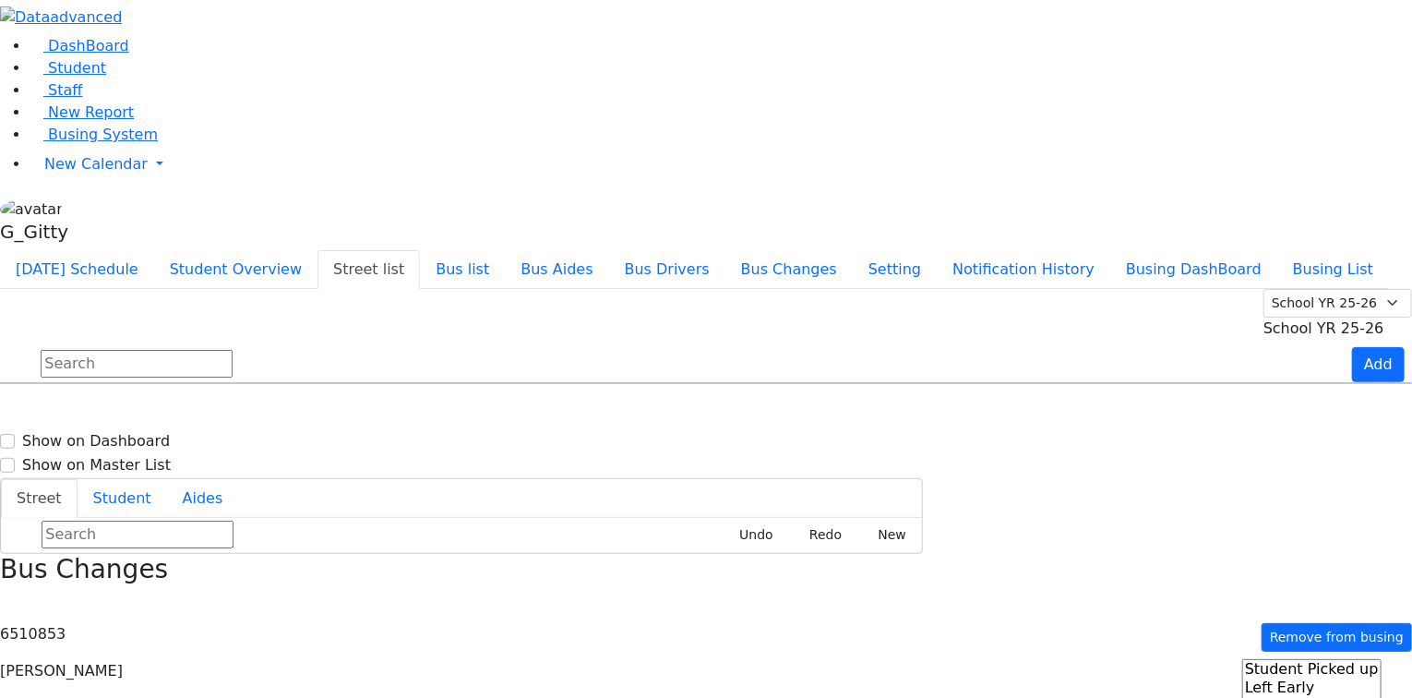
click at [233, 350] on input "text" at bounding box center [137, 364] width 192 height 28
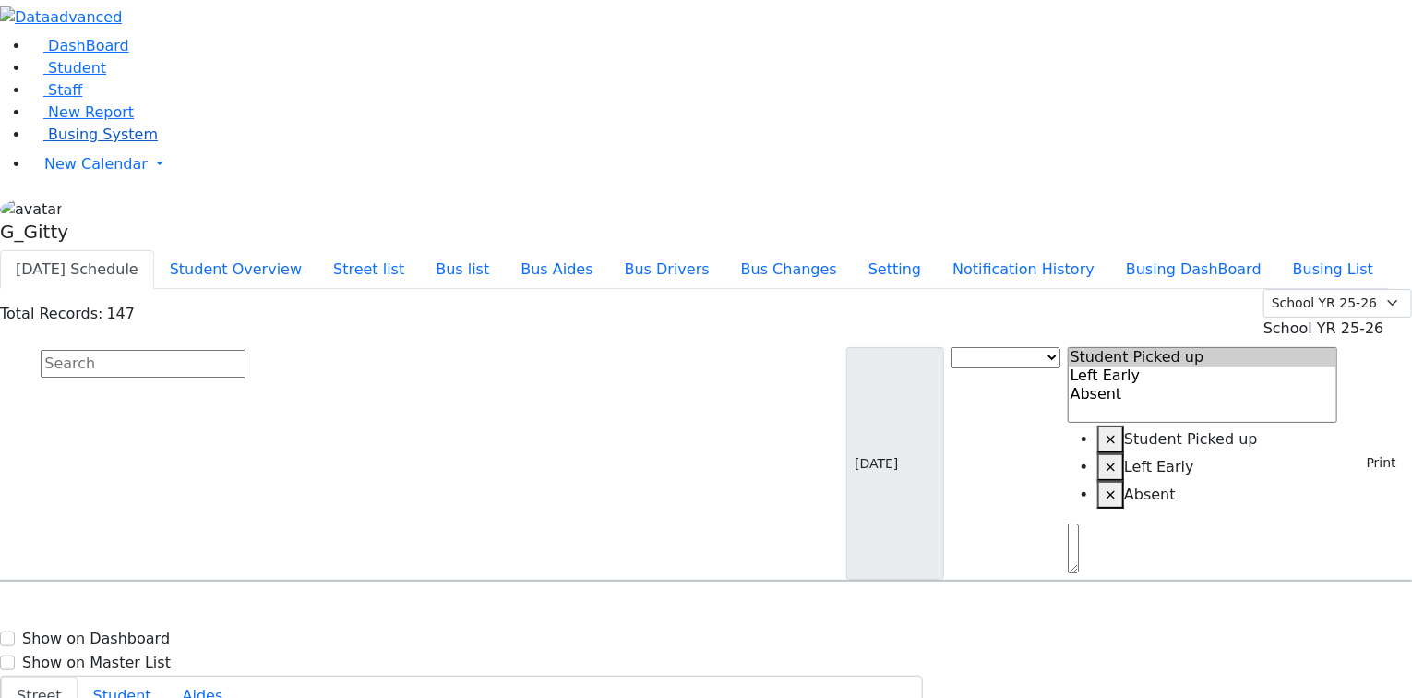
click at [66, 143] on span "Busing System" at bounding box center [103, 134] width 110 height 18
click at [245, 350] on input "text" at bounding box center [143, 364] width 205 height 28
type input "green"
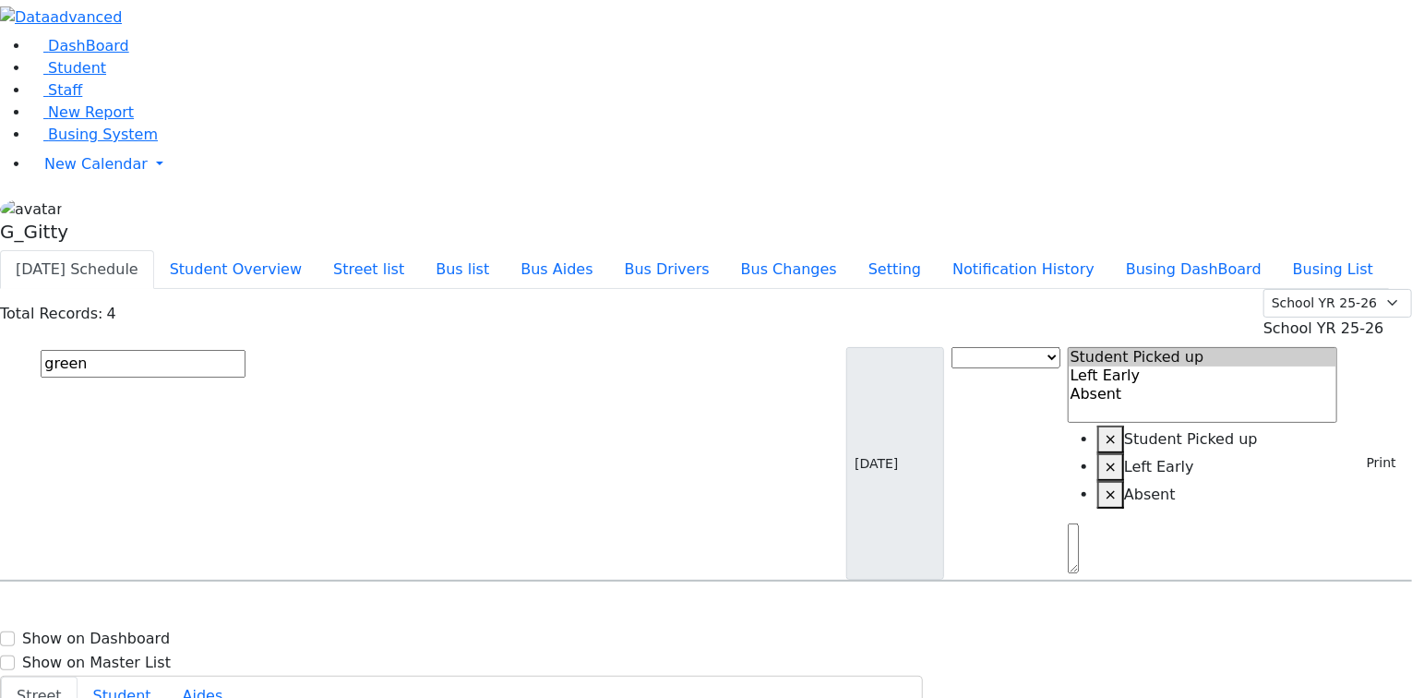
click at [245, 350] on input "green" at bounding box center [143, 364] width 205 height 28
click at [1360, 448] on button "Print" at bounding box center [1374, 462] width 60 height 29
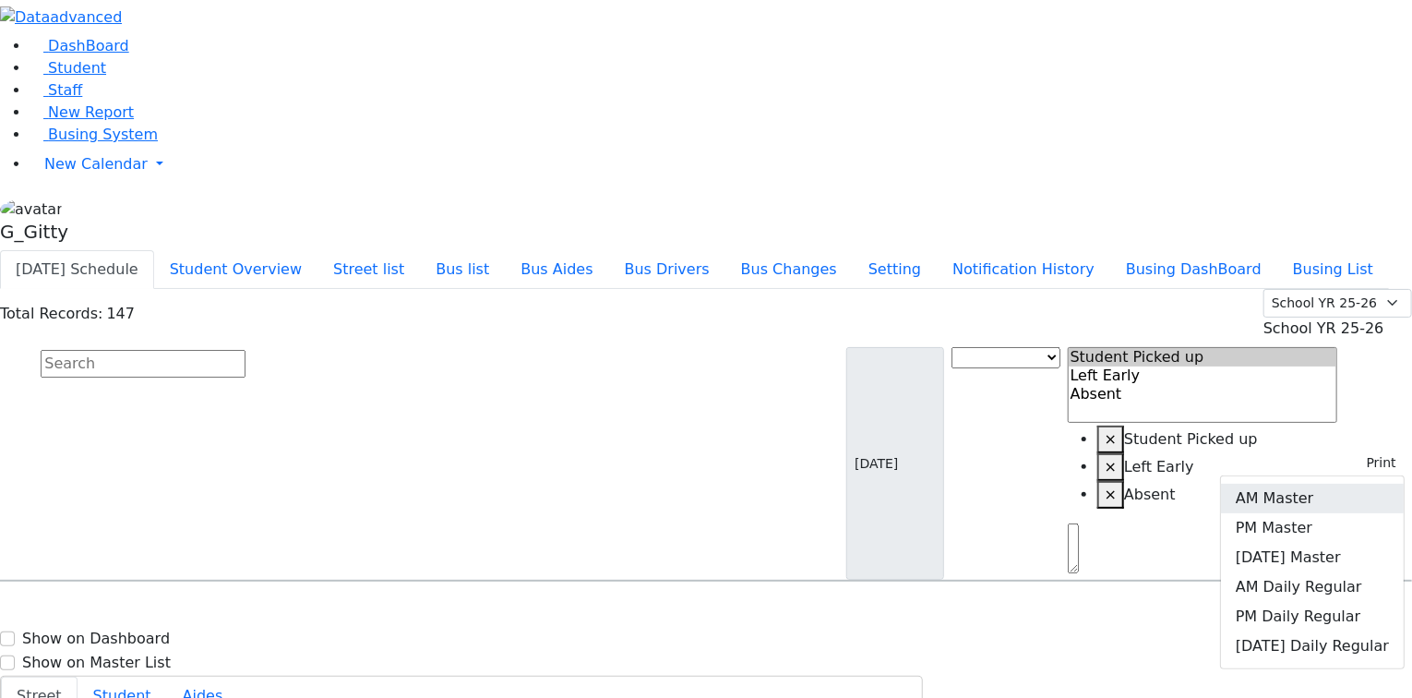
click at [1308, 484] on link "AM Master" at bounding box center [1312, 499] width 183 height 30
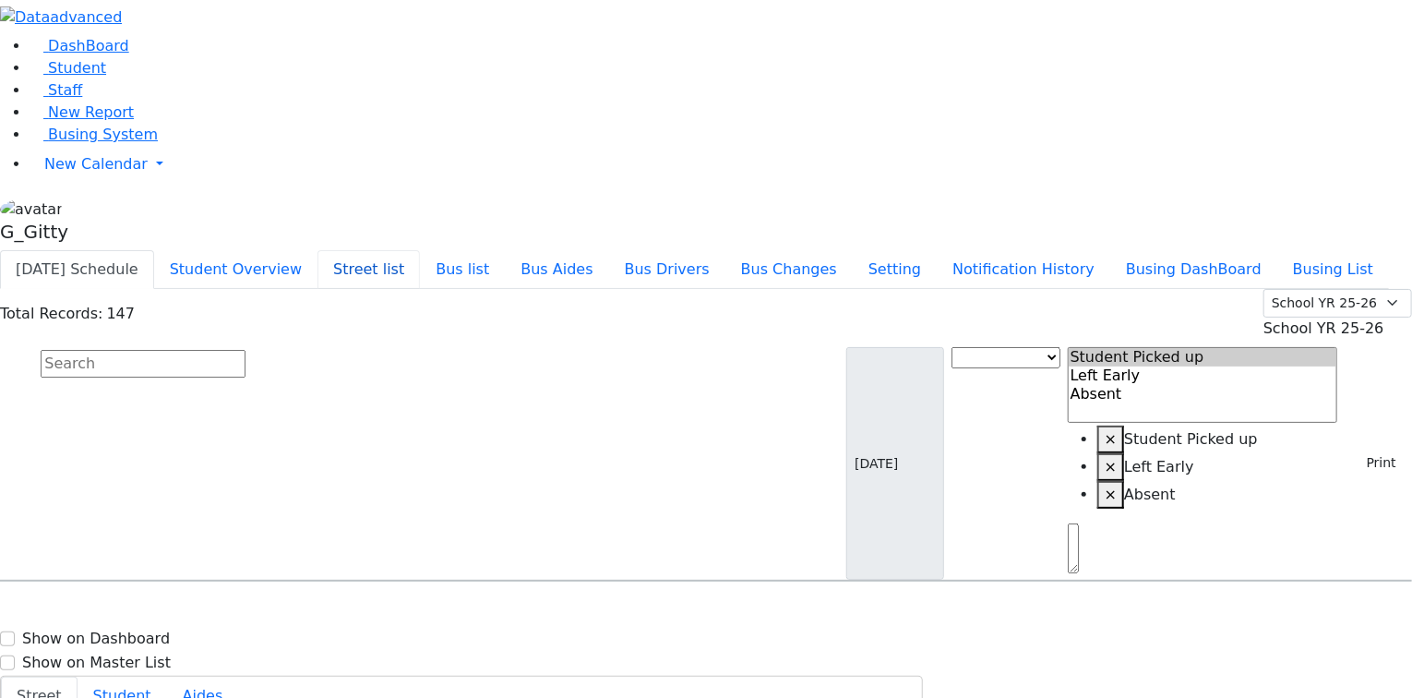
click at [245, 350] on input "text" at bounding box center [143, 364] width 205 height 28
select select
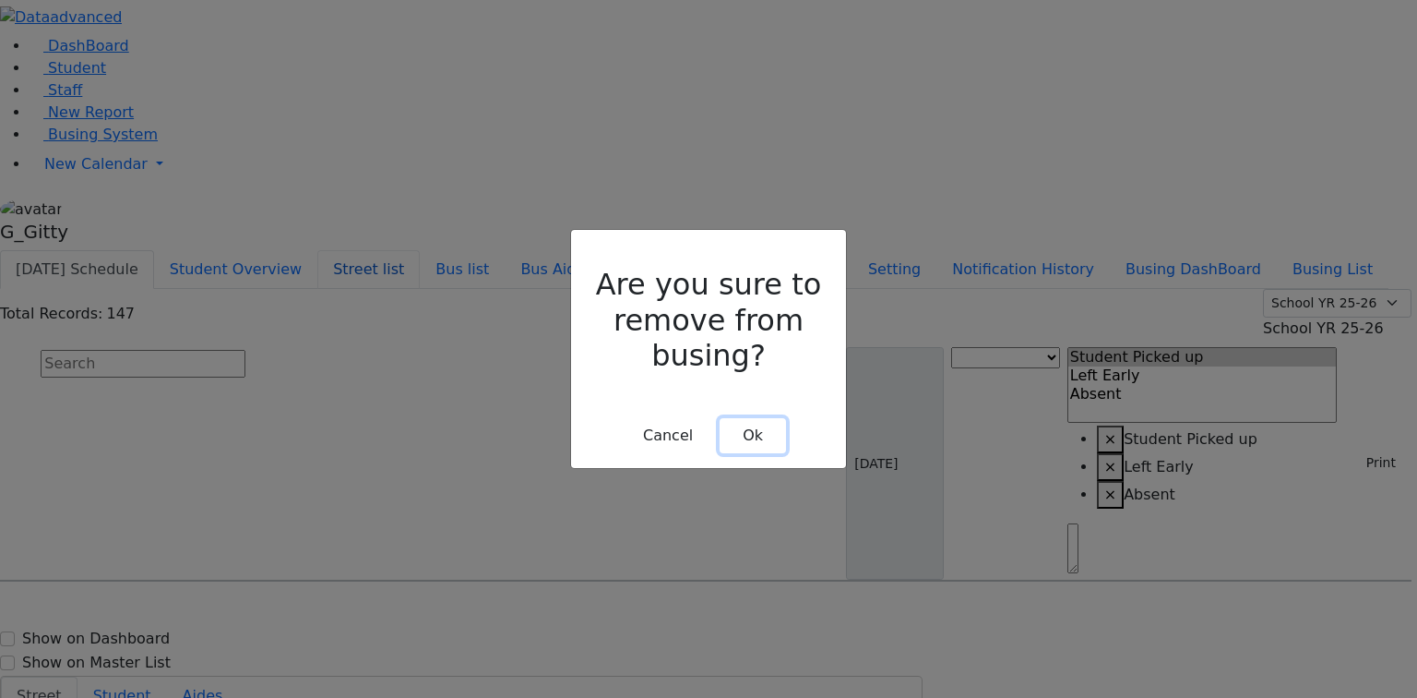
click at [752, 418] on button "Ok" at bounding box center [753, 435] width 66 height 35
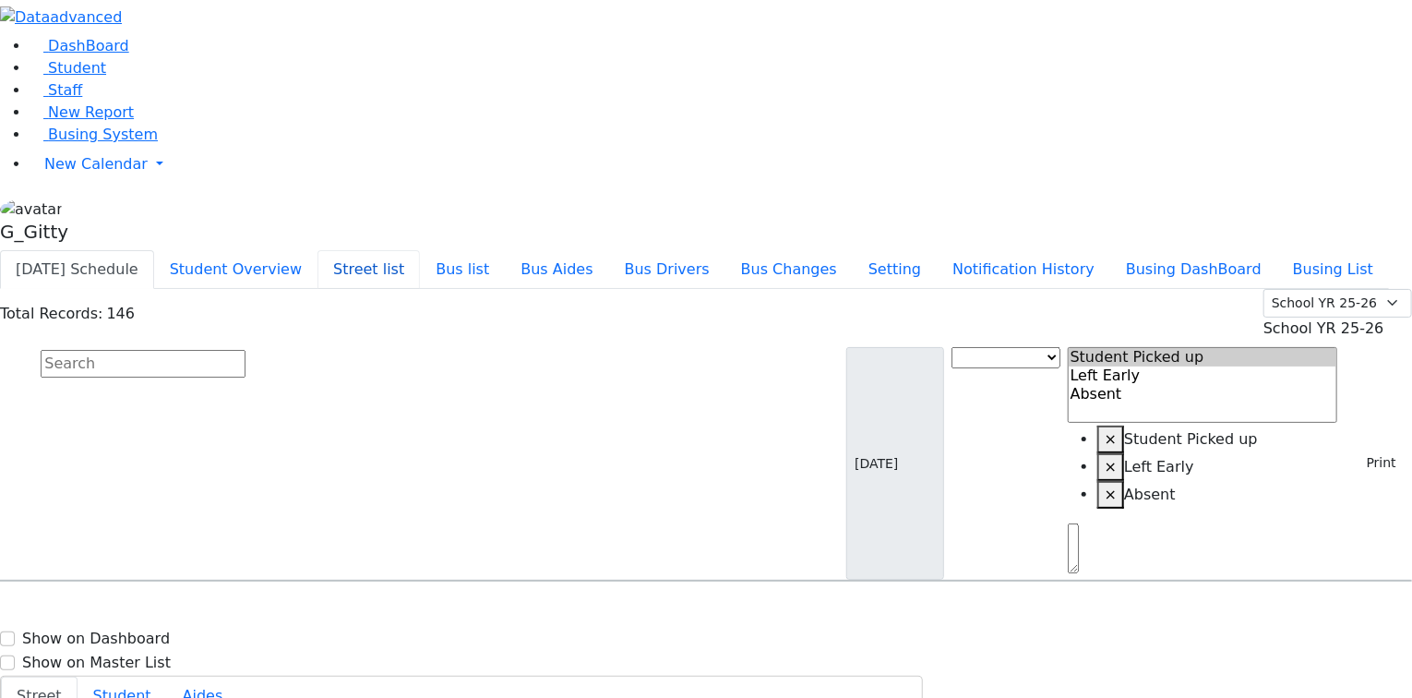
click at [245, 350] on input "text" at bounding box center [143, 364] width 205 height 28
click at [72, 143] on span "Busing System" at bounding box center [103, 134] width 110 height 18
click at [317, 250] on button "Student Overview" at bounding box center [235, 269] width 163 height 39
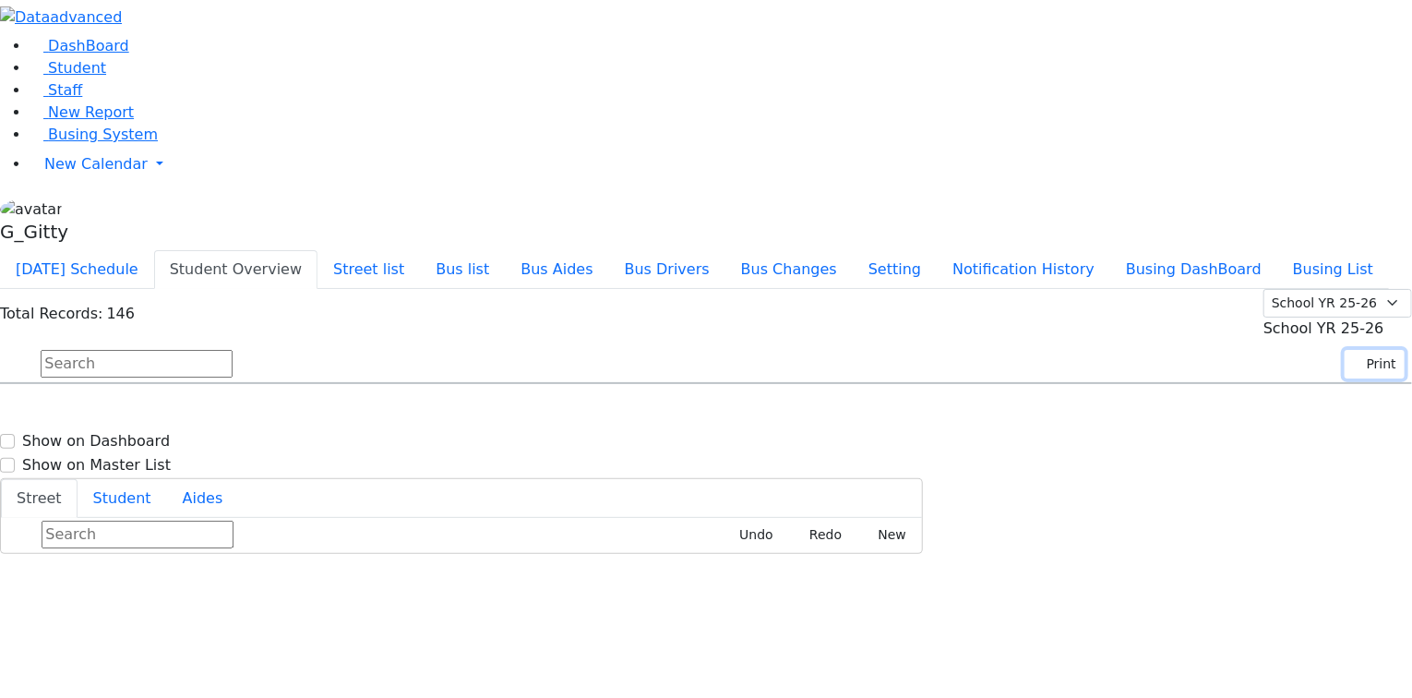
click at [1344, 350] on button "Print" at bounding box center [1374, 364] width 60 height 29
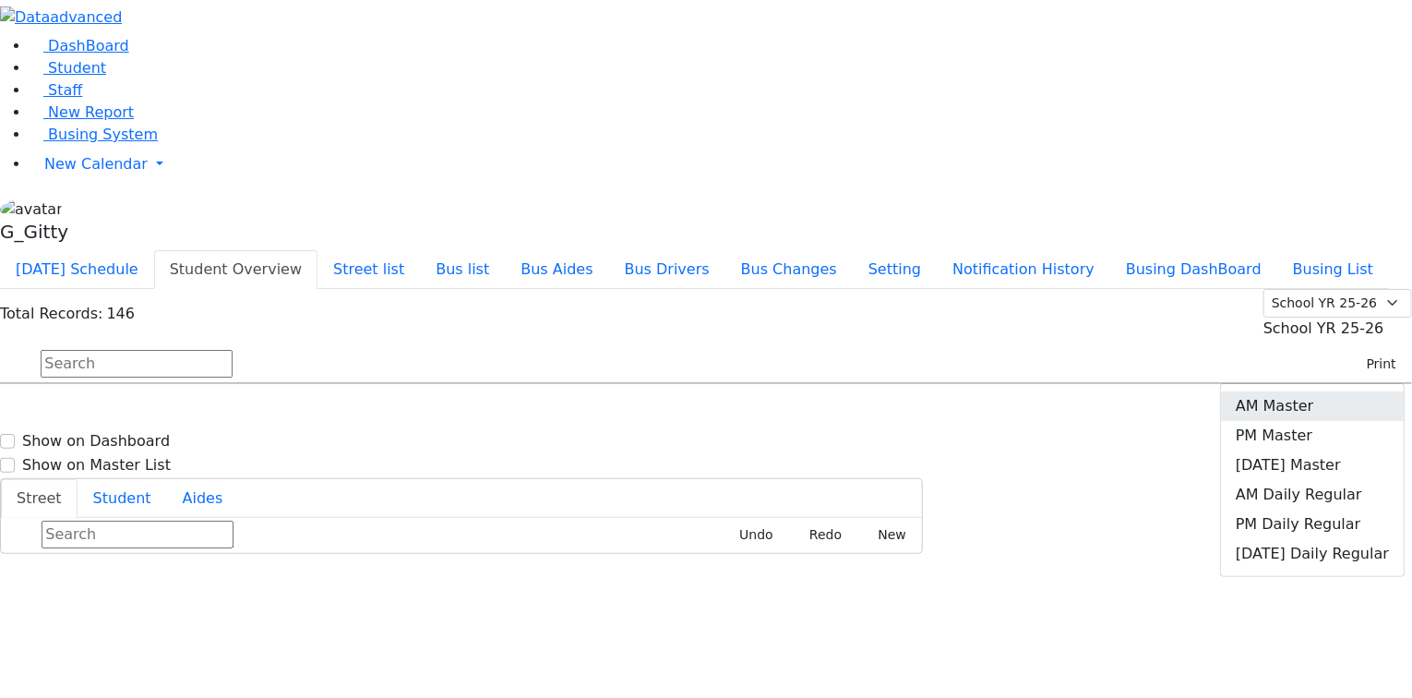
click at [1285, 391] on link "AM Master" at bounding box center [1312, 406] width 183 height 30
